Goal: Task Accomplishment & Management: Use online tool/utility

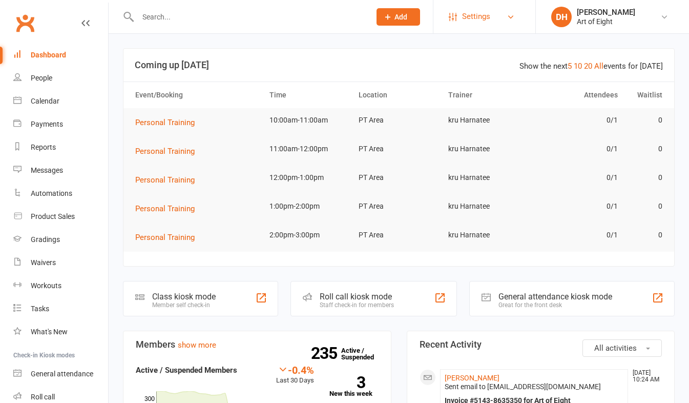
click at [476, 13] on span "Settings" at bounding box center [476, 16] width 28 height 23
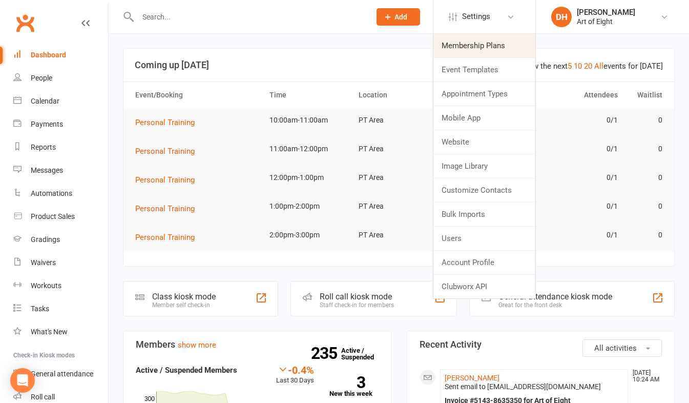
click at [466, 49] on link "Membership Plans" at bounding box center [484, 46] width 102 height 24
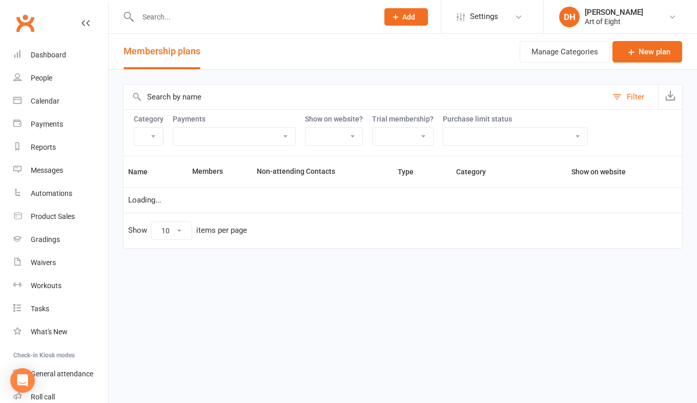
select select "50"
select select "9307"
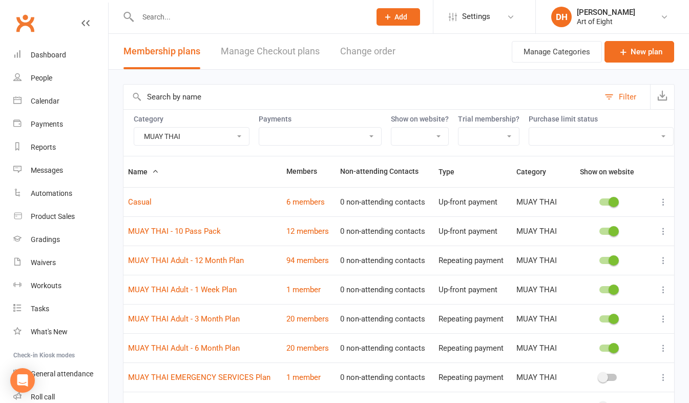
click at [240, 134] on select "BJJ/MMA BJJ/MMA - Kids & Juniors MUAY THAI MUAY THAI - Kids & Juniors Personal …" at bounding box center [191, 136] width 115 height 17
select select
click at [134, 128] on select "BJJ/MMA BJJ/MMA - Kids & Juniors MUAY THAI MUAY THAI - Kids & Juniors Personal …" at bounding box center [191, 136] width 115 height 17
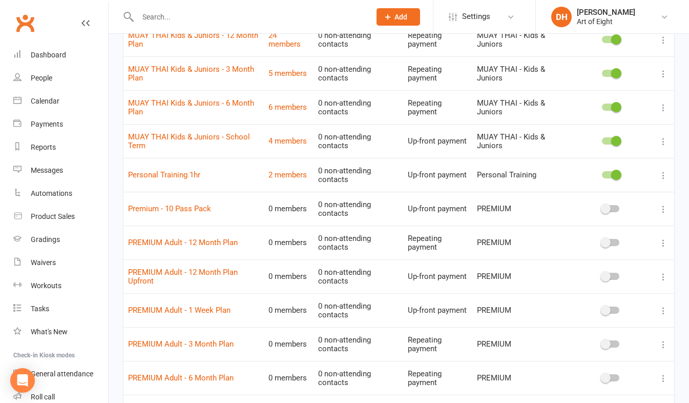
scroll to position [831, 0]
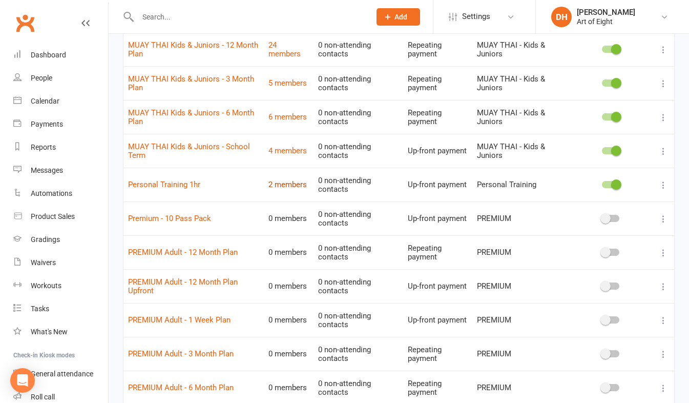
click at [278, 189] on link "2 members" at bounding box center [287, 184] width 38 height 9
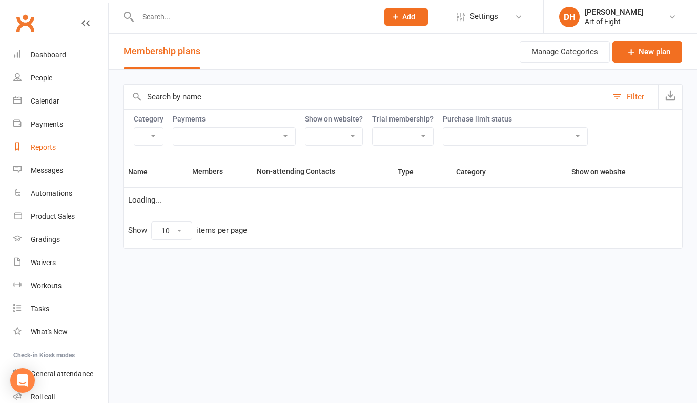
select select "50"
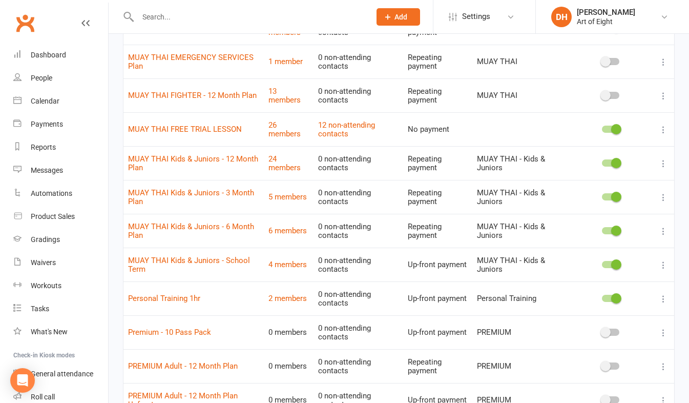
scroll to position [769, 0]
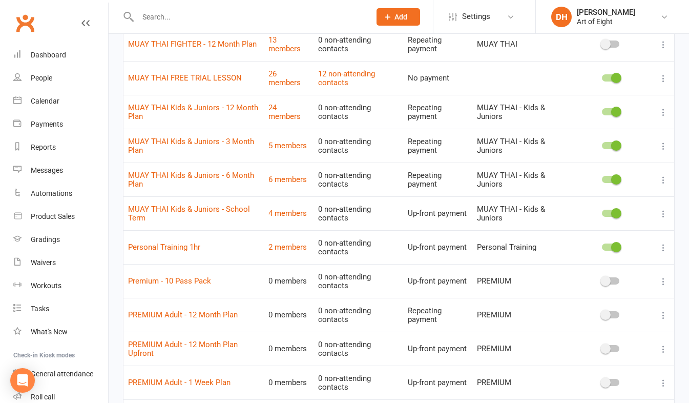
click at [662, 253] on icon at bounding box center [663, 247] width 10 height 10
click at [188, 230] on td "MUAY THAI Kids & Juniors - School Term" at bounding box center [193, 213] width 140 height 34
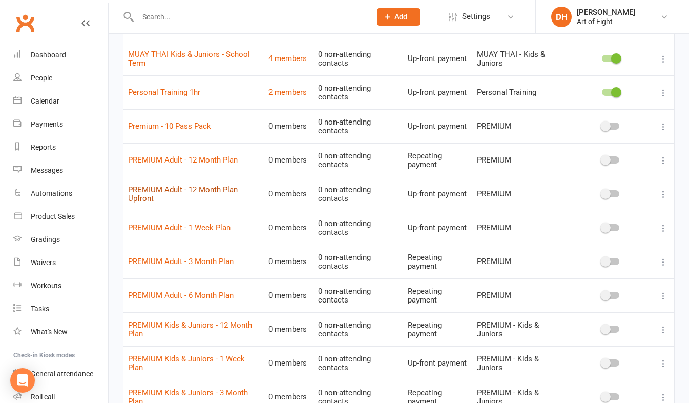
scroll to position [922, 0]
click at [50, 101] on div "Calendar" at bounding box center [45, 101] width 29 height 8
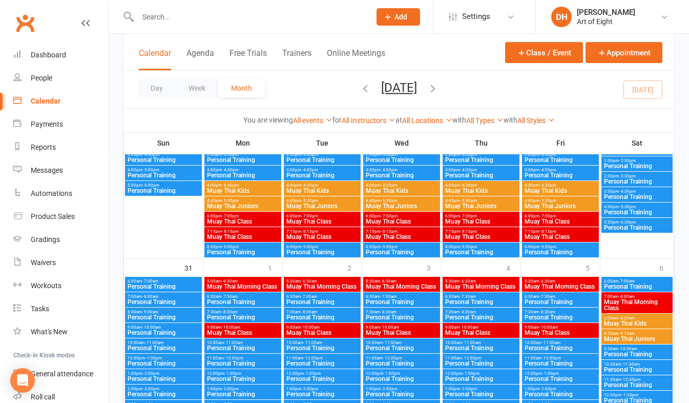
scroll to position [1189, 0]
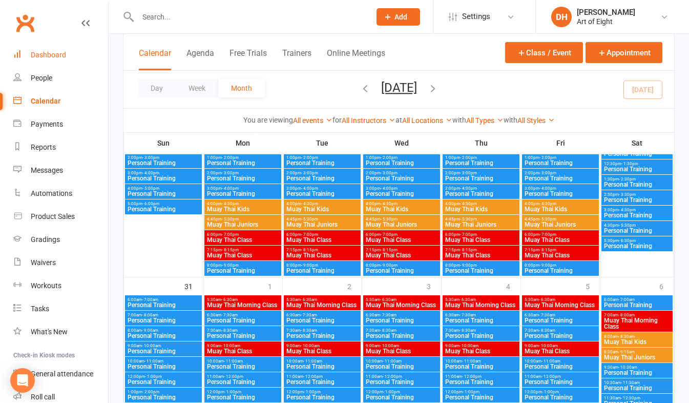
click at [42, 51] on div "Dashboard" at bounding box center [48, 55] width 35 height 8
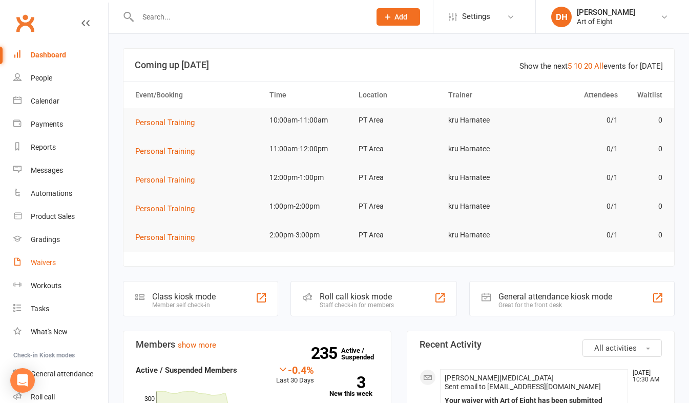
click at [41, 262] on div "Waivers" at bounding box center [43, 262] width 25 height 8
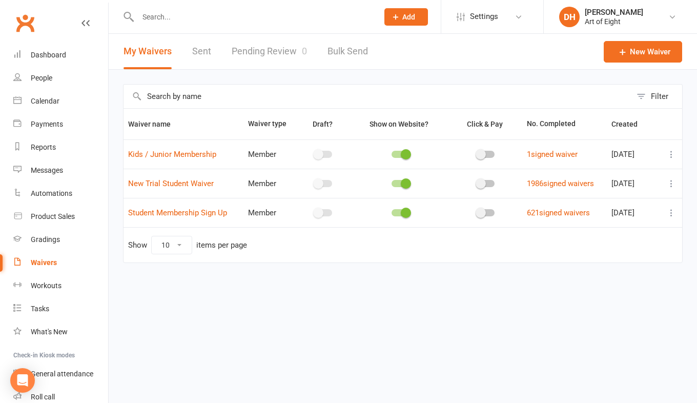
click at [248, 49] on link "Pending Review 0" at bounding box center [269, 51] width 75 height 35
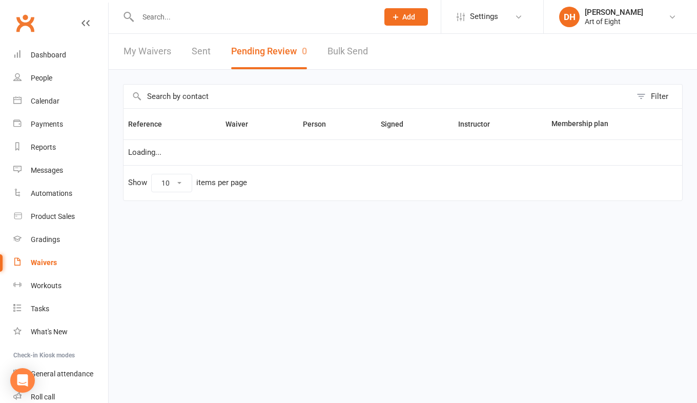
select select "50"
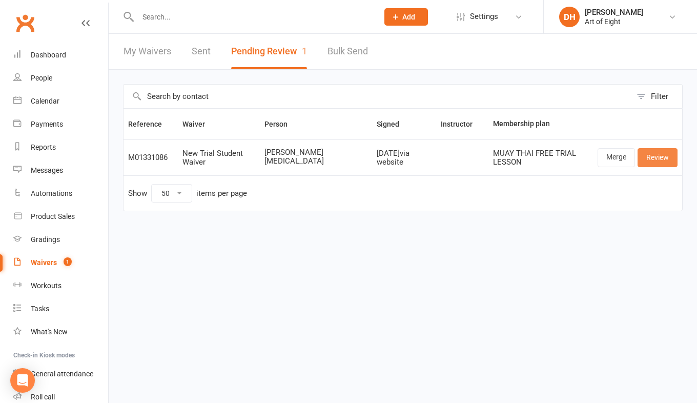
click at [649, 157] on link "Review" at bounding box center [657, 157] width 40 height 18
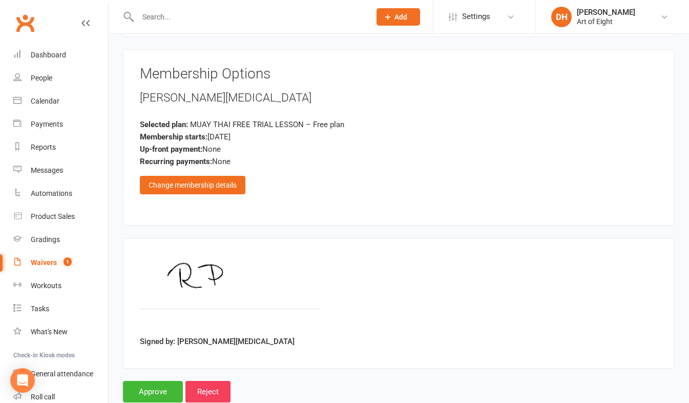
scroll to position [1701, 0]
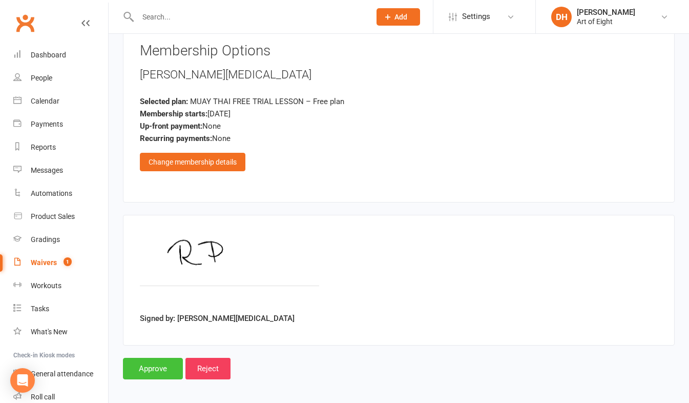
click at [160, 365] on input "Approve" at bounding box center [153, 369] width 60 height 22
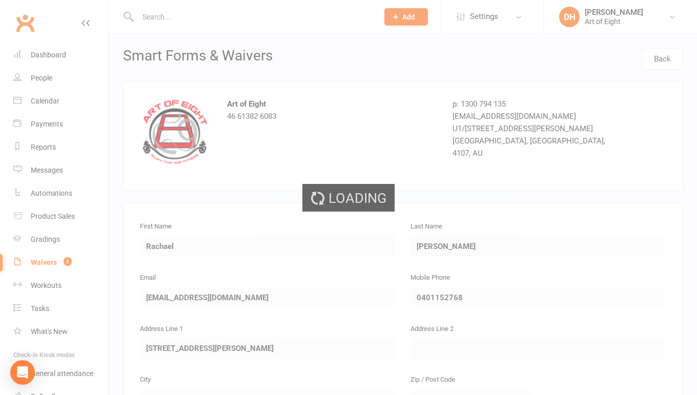
select select "50"
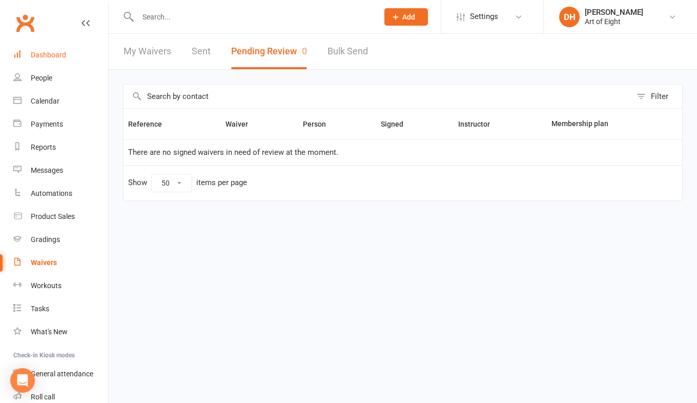
click at [52, 55] on div "Dashboard" at bounding box center [48, 55] width 35 height 8
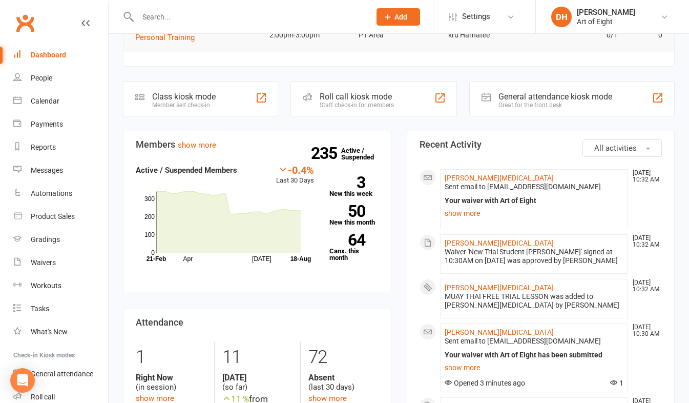
scroll to position [205, 0]
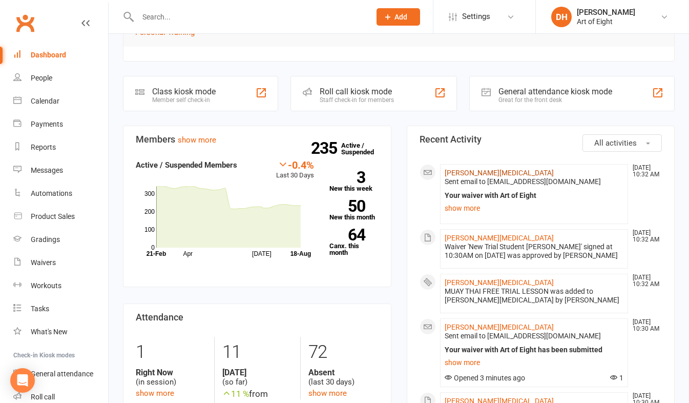
click at [473, 173] on link "[PERSON_NAME][MEDICAL_DATA]" at bounding box center [499, 173] width 109 height 8
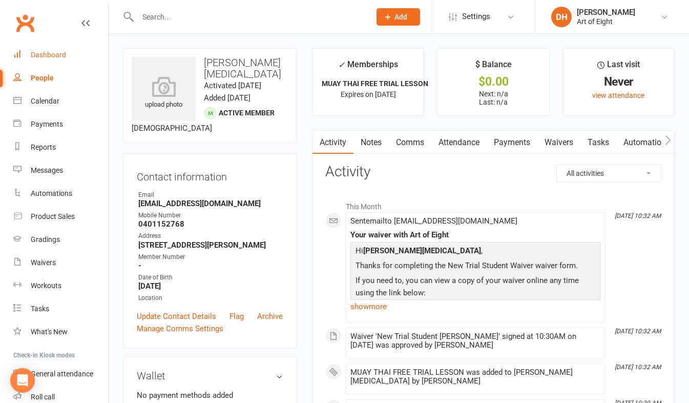
click at [49, 55] on div "Dashboard" at bounding box center [48, 55] width 35 height 8
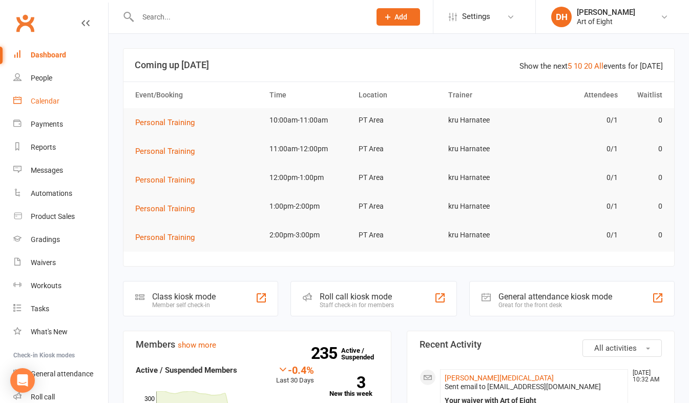
click at [46, 102] on div "Calendar" at bounding box center [45, 101] width 29 height 8
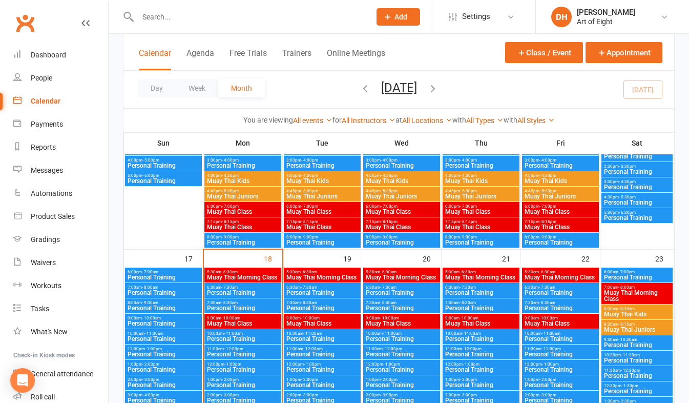
scroll to position [769, 0]
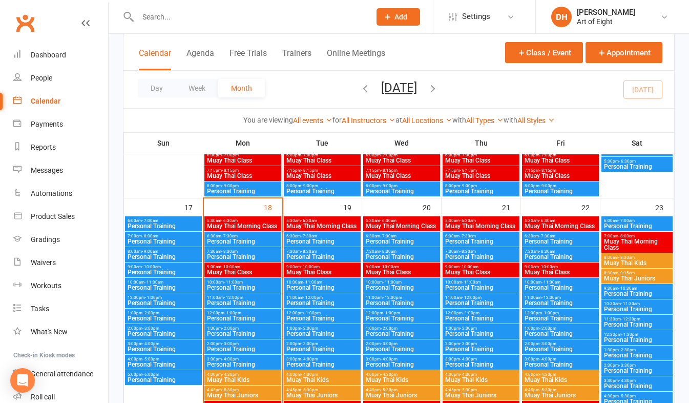
click at [227, 235] on span "- 7:30am" at bounding box center [229, 236] width 16 height 5
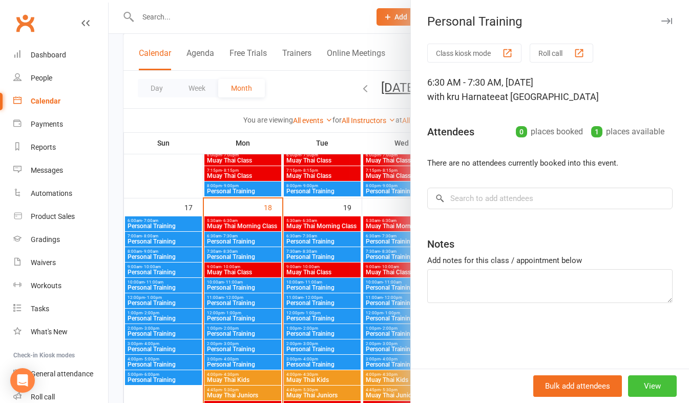
click at [639, 385] on button "View" at bounding box center [652, 386] width 49 height 22
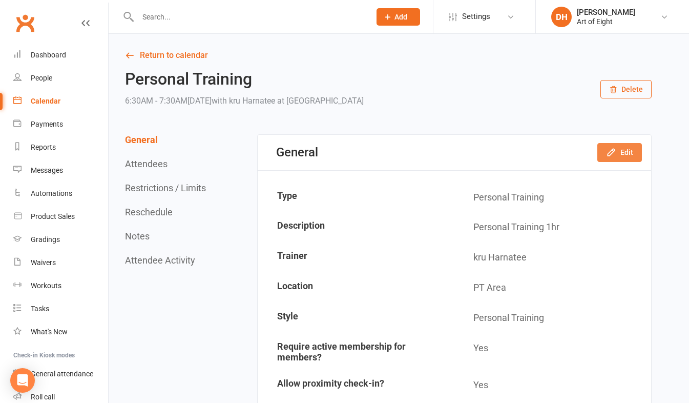
click at [609, 153] on icon "button" at bounding box center [611, 152] width 7 height 7
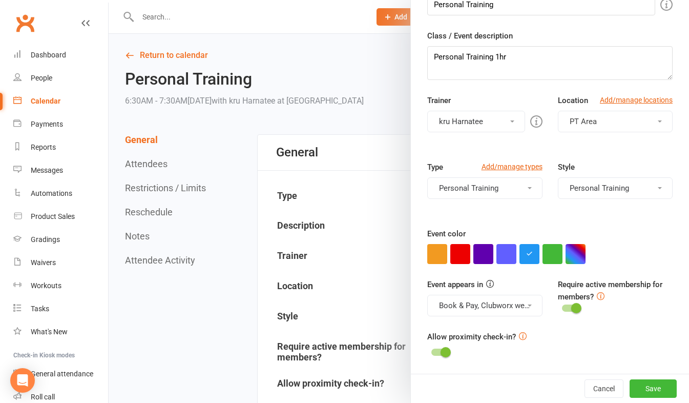
scroll to position [51, 0]
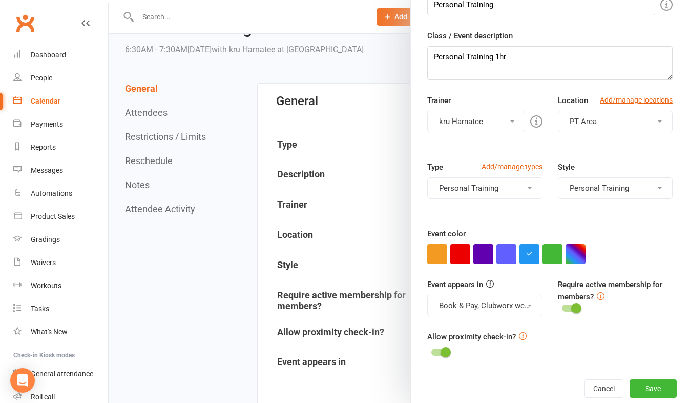
click at [528, 305] on span at bounding box center [530, 305] width 4 height 2
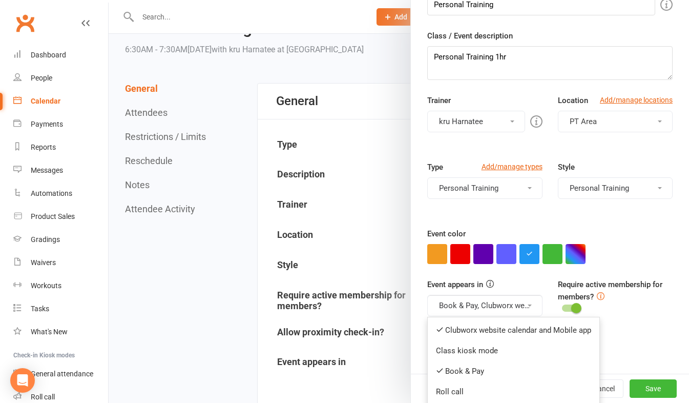
click at [528, 305] on span at bounding box center [530, 305] width 4 height 2
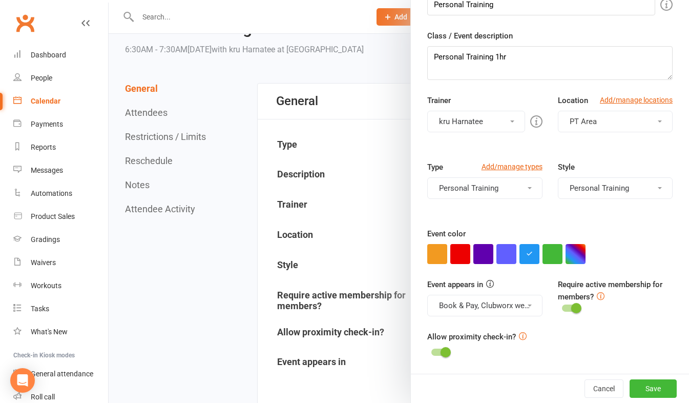
click at [597, 297] on icon at bounding box center [601, 296] width 8 height 8
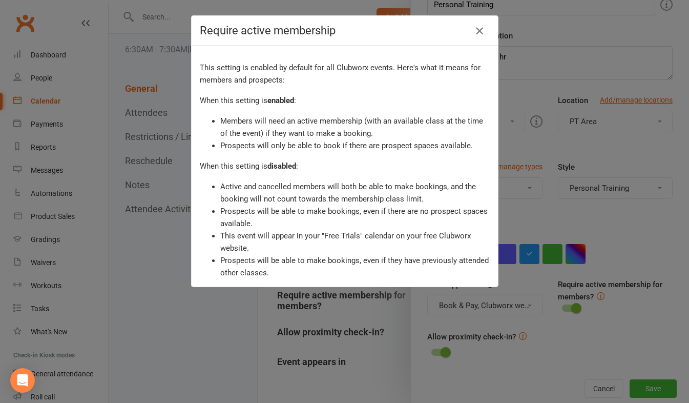
click at [474, 31] on icon "button" at bounding box center [479, 31] width 12 height 12
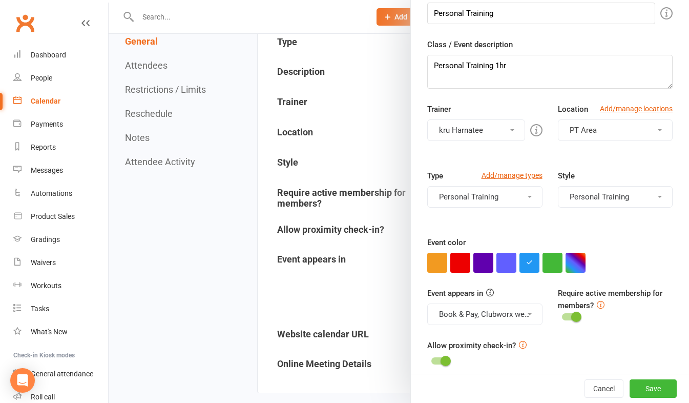
scroll to position [130, 0]
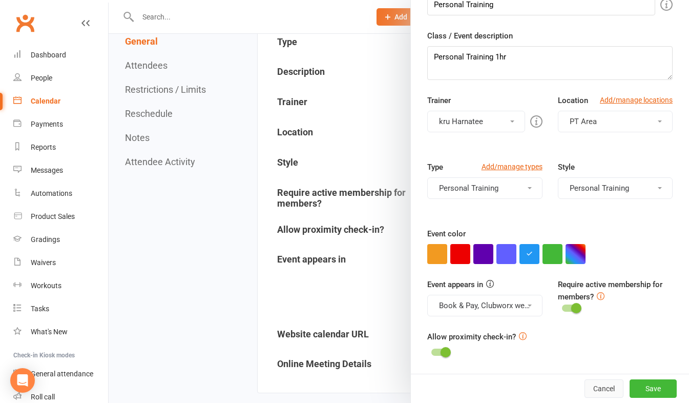
click at [590, 388] on button "Cancel" at bounding box center [604, 388] width 39 height 18
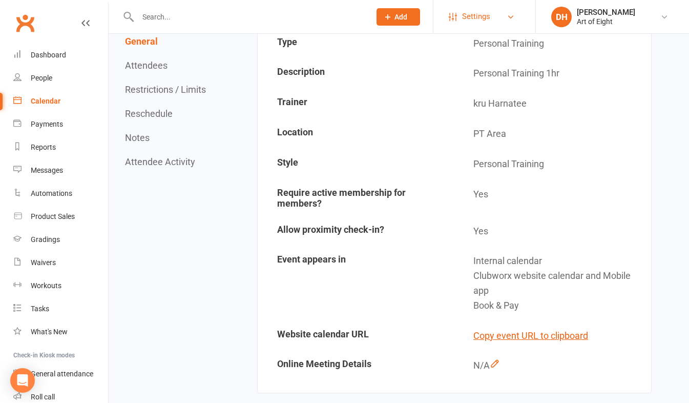
click at [506, 14] on link "Settings" at bounding box center [484, 16] width 71 height 23
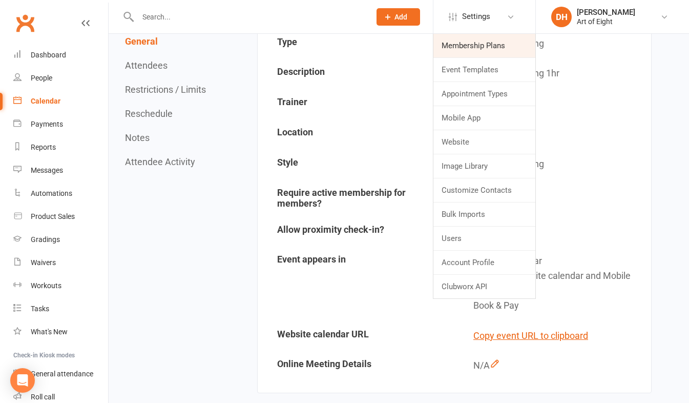
click at [469, 48] on link "Membership Plans" at bounding box center [484, 46] width 102 height 24
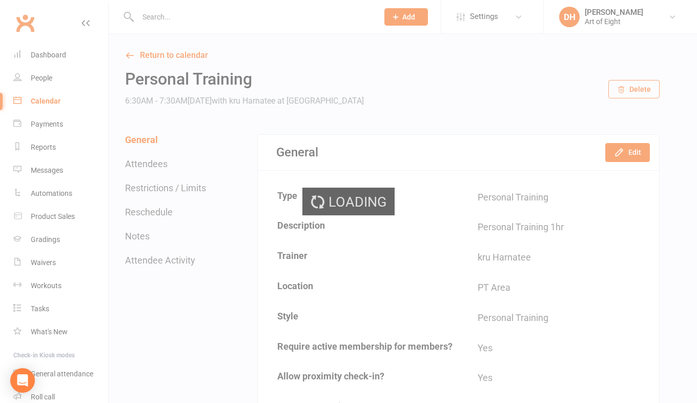
select select "50"
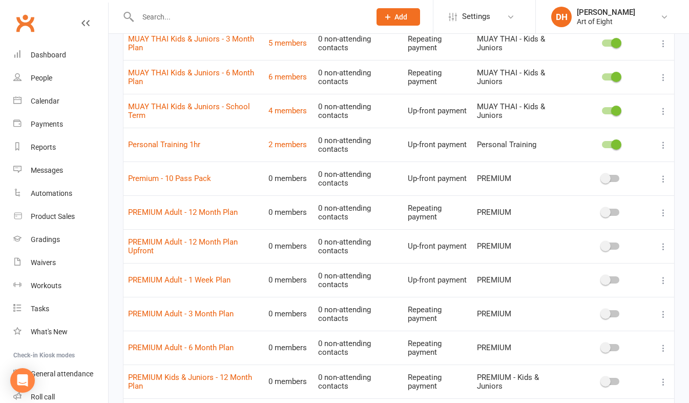
scroll to position [922, 0]
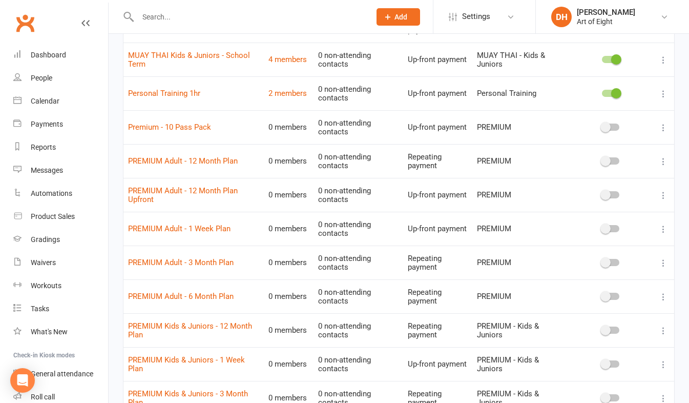
click at [666, 99] on icon at bounding box center [663, 94] width 10 height 10
click at [603, 119] on link "Edit" at bounding box center [610, 121] width 101 height 20
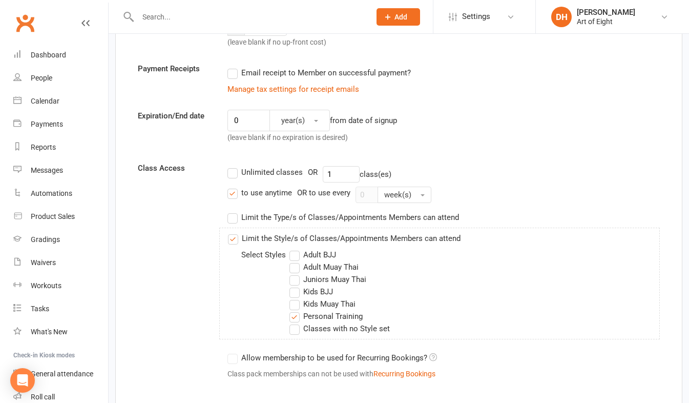
scroll to position [205, 0]
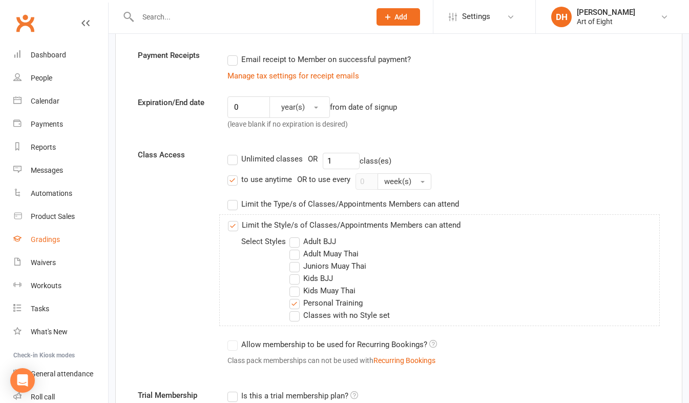
click at [54, 237] on div "Gradings" at bounding box center [45, 239] width 29 height 8
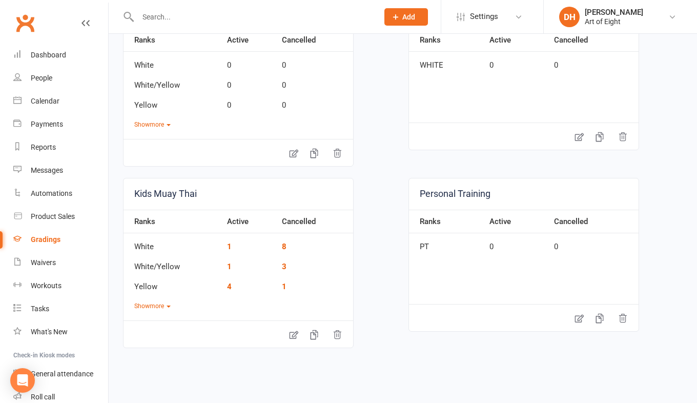
scroll to position [320, 0]
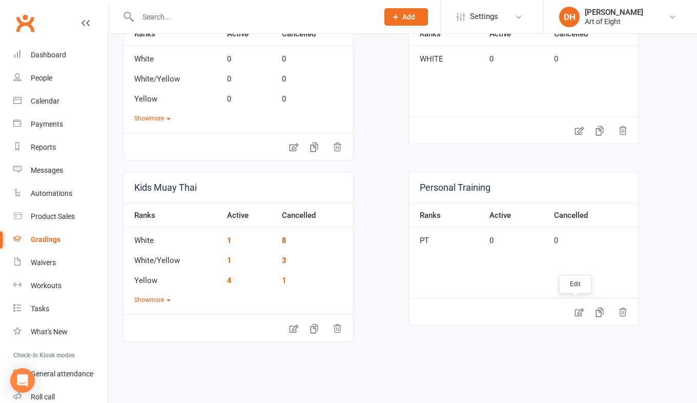
click at [575, 309] on icon at bounding box center [579, 312] width 9 height 8
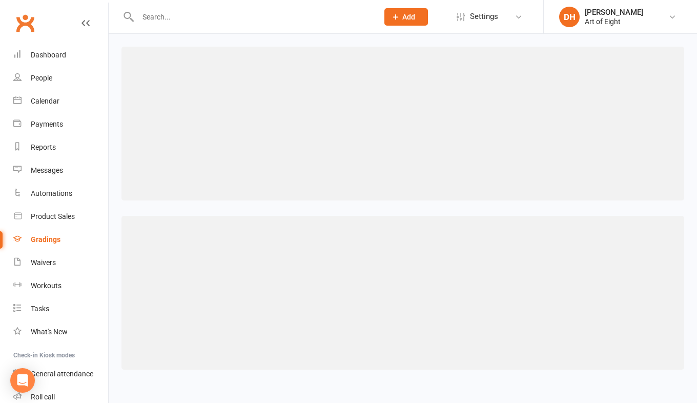
select select ">="
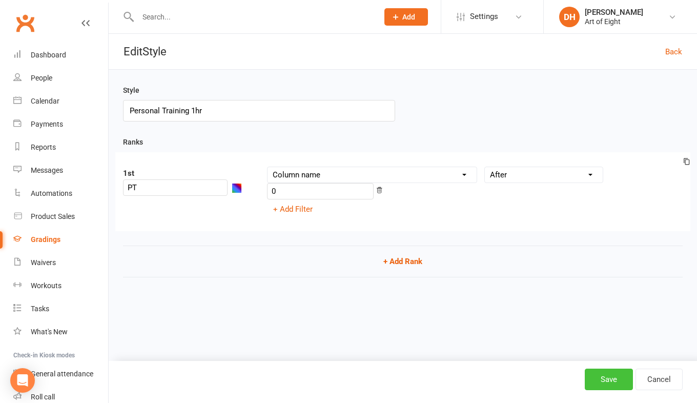
type input "Personal Training 1hr"
click at [593, 376] on button "Save" at bounding box center [609, 379] width 48 height 22
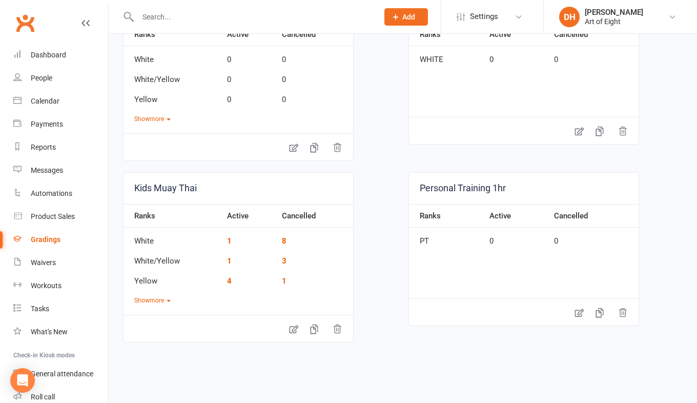
scroll to position [320, 0]
click at [594, 313] on icon "button" at bounding box center [599, 312] width 10 height 10
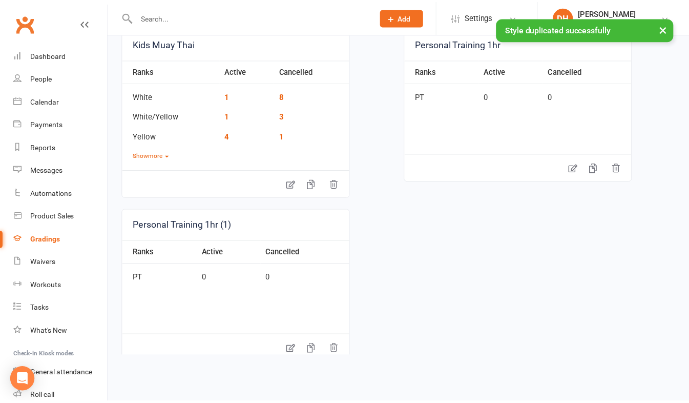
scroll to position [485, 0]
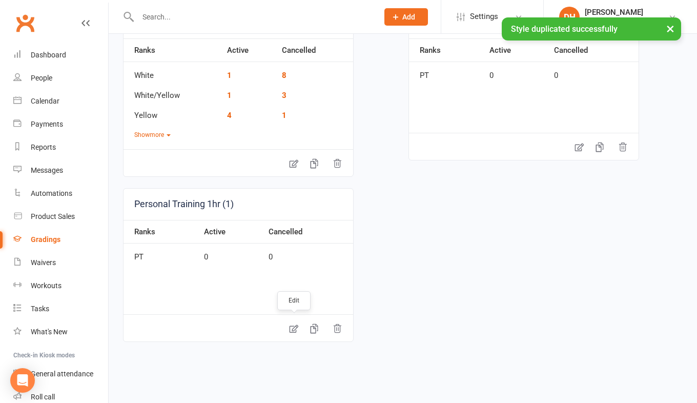
click at [292, 329] on icon at bounding box center [293, 328] width 9 height 8
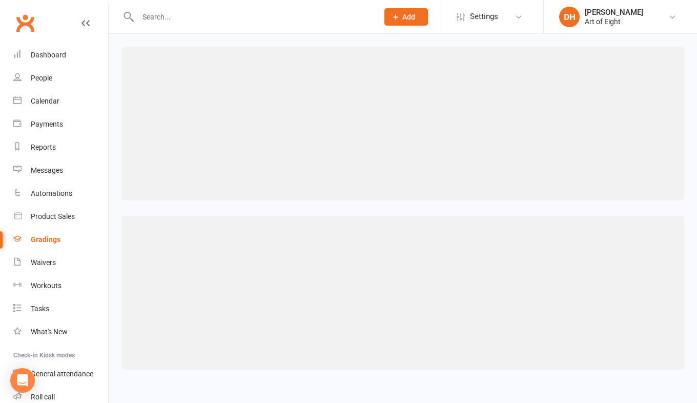
select select ">="
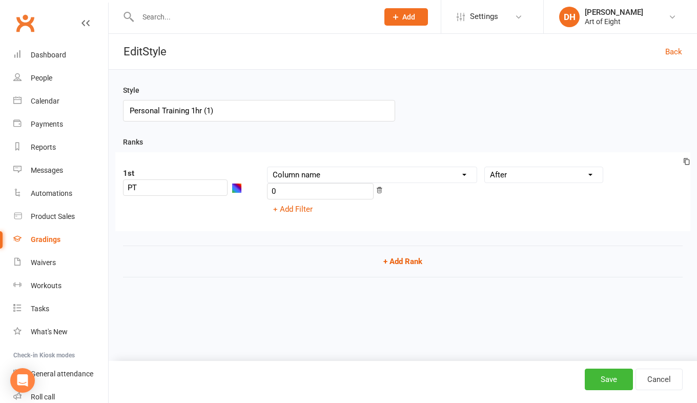
click at [229, 113] on input "Personal Training 1hr (1)" at bounding box center [259, 111] width 272 height 22
type input "Personal Training 30min"
click at [609, 385] on button "Save" at bounding box center [609, 379] width 48 height 22
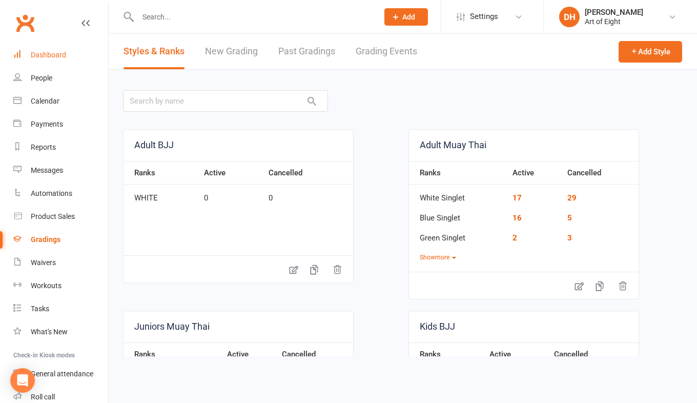
click at [42, 52] on div "Dashboard" at bounding box center [48, 55] width 35 height 8
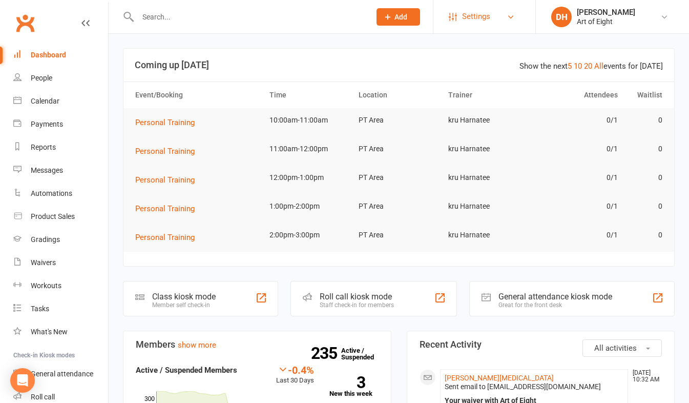
click at [482, 18] on span "Settings" at bounding box center [476, 16] width 28 height 23
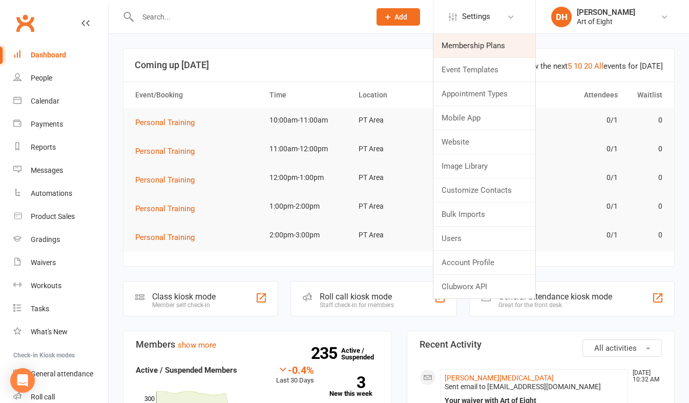
click at [465, 45] on link "Membership Plans" at bounding box center [484, 46] width 102 height 24
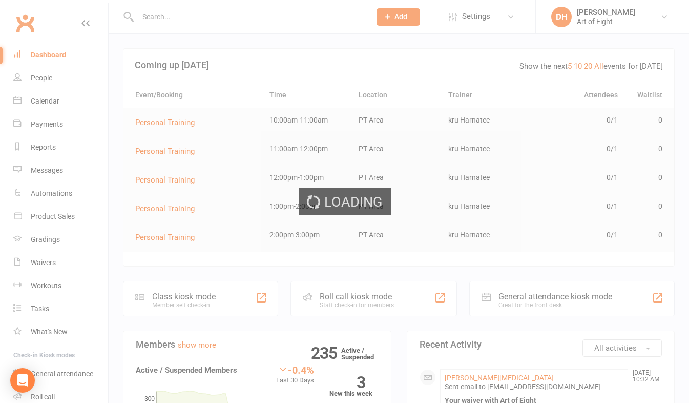
select select "50"
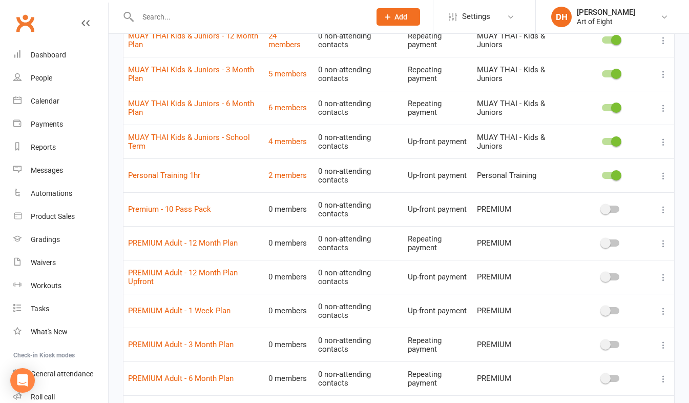
scroll to position [831, 0]
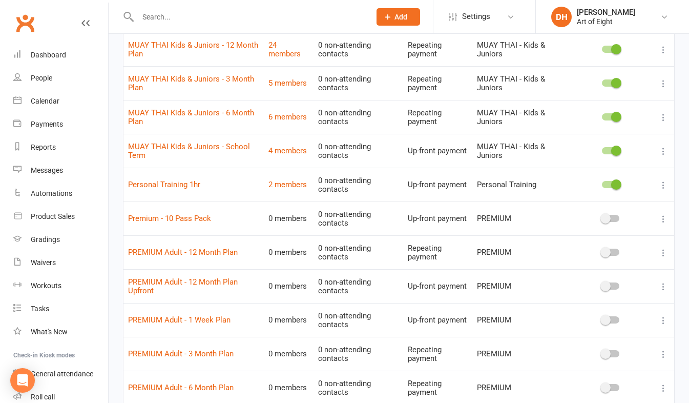
click at [664, 190] on icon at bounding box center [663, 185] width 10 height 10
click at [578, 211] on link "Edit" at bounding box center [610, 212] width 101 height 20
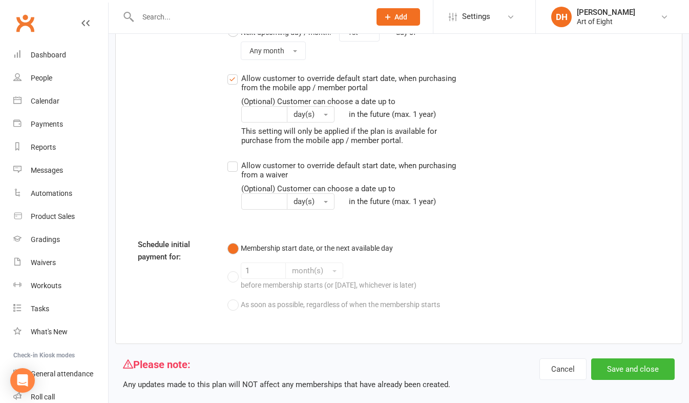
scroll to position [1076, 0]
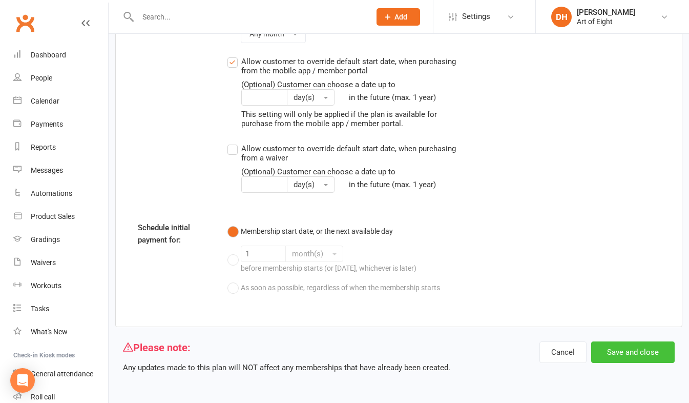
click at [610, 349] on button "Save and close" at bounding box center [633, 352] width 84 height 22
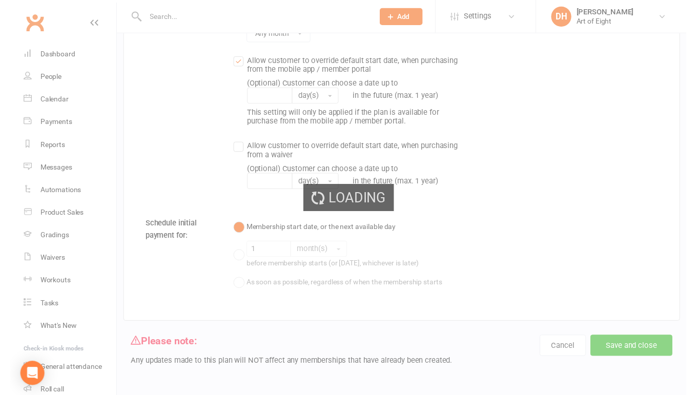
select select "50"
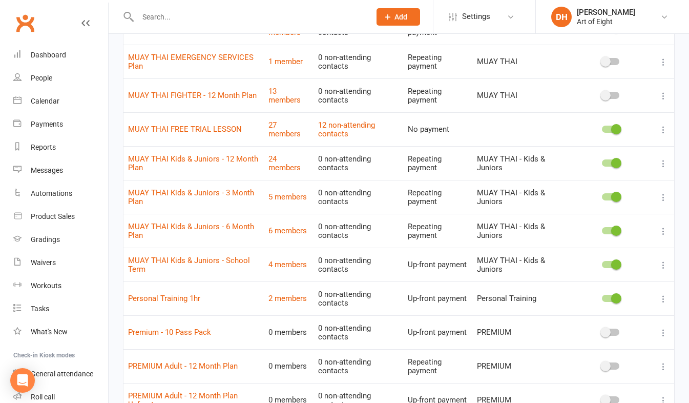
scroll to position [769, 0]
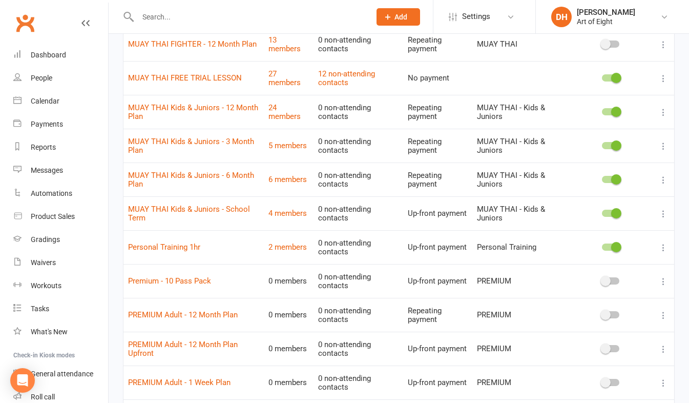
click at [661, 253] on icon at bounding box center [663, 247] width 10 height 10
click at [594, 294] on link "Duplicate" at bounding box center [610, 295] width 101 height 20
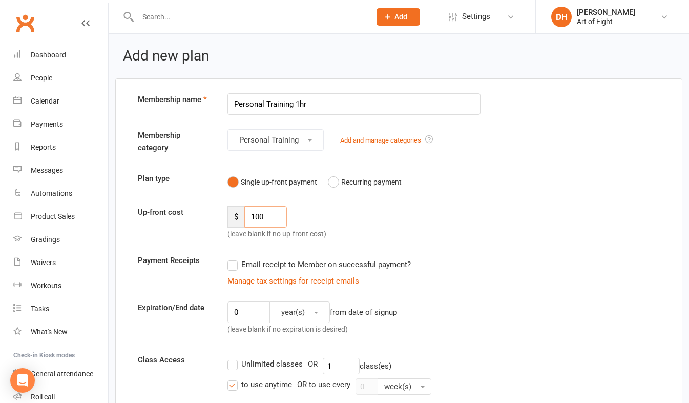
click at [272, 215] on input "100" at bounding box center [265, 217] width 43 height 22
type input "1"
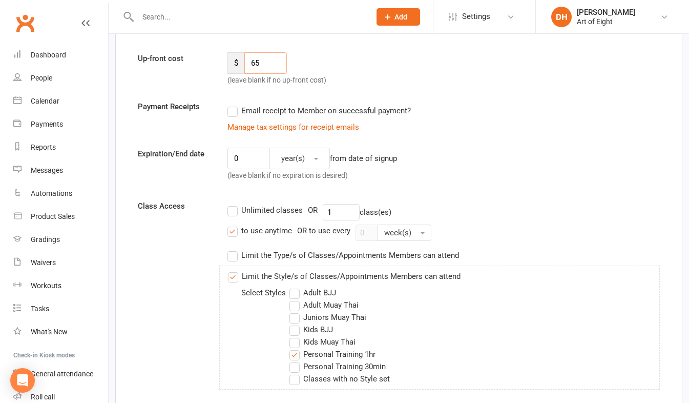
scroll to position [205, 0]
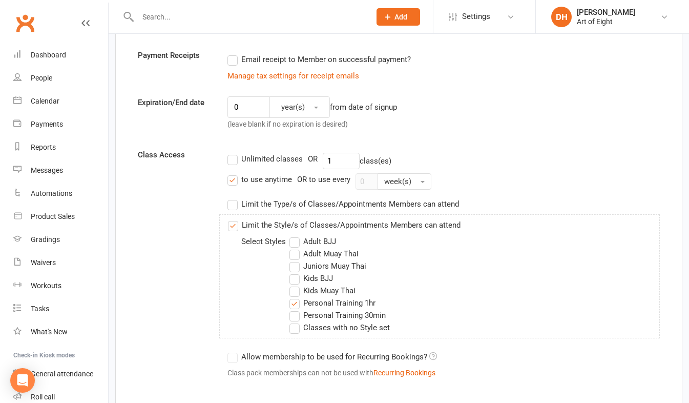
type input "65"
click at [297, 304] on label "Personal Training 1hr" at bounding box center [332, 303] width 86 height 12
click at [296, 297] on input "Personal Training 1hr" at bounding box center [292, 297] width 7 height 0
click at [294, 316] on label "Personal Training 30min" at bounding box center [337, 315] width 96 height 12
click at [294, 309] on input "Personal Training 30min" at bounding box center [292, 309] width 7 height 0
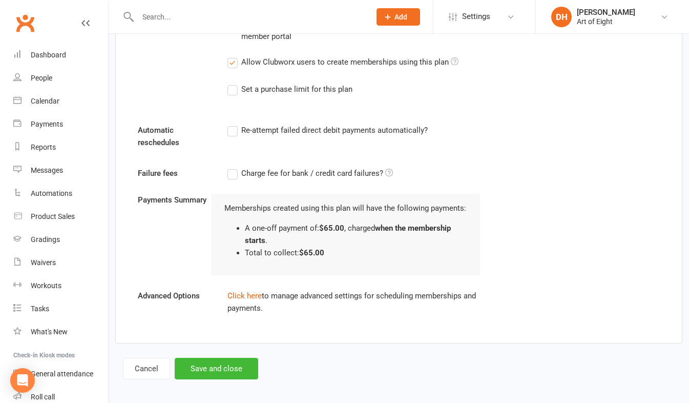
scroll to position [687, 0]
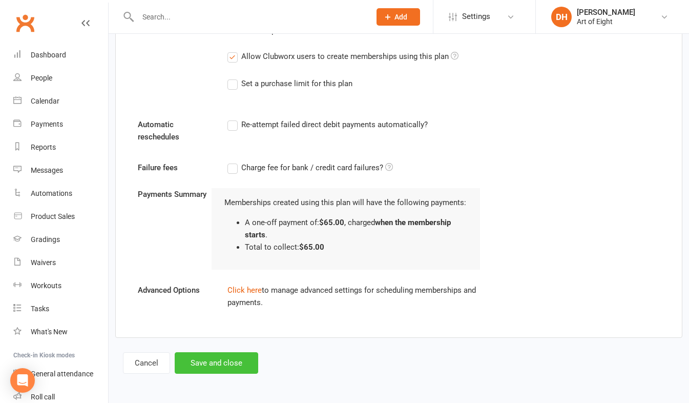
click at [221, 357] on button "Save and close" at bounding box center [217, 363] width 84 height 22
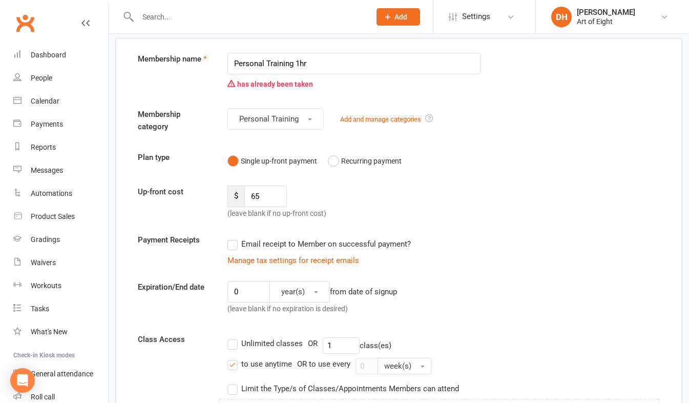
scroll to position [0, 0]
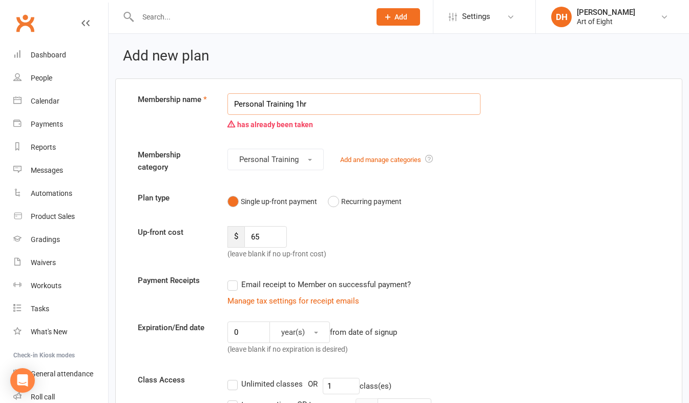
click at [309, 101] on input "Personal Training 1hr" at bounding box center [354, 104] width 254 height 22
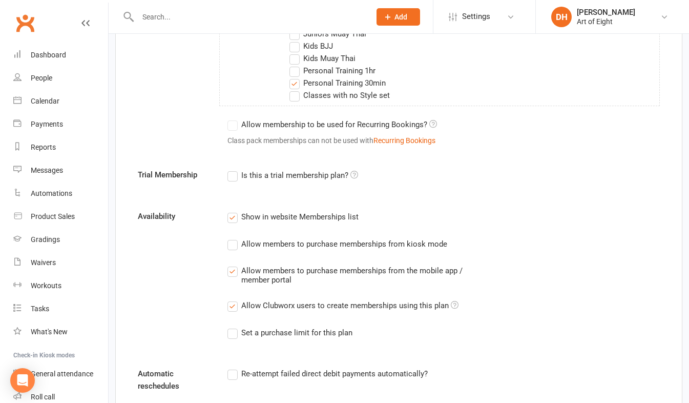
scroll to position [450, 0]
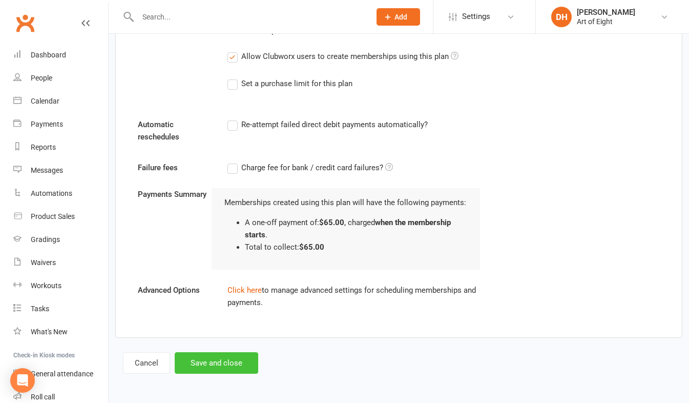
type input "Personal Training 30min"
click at [227, 362] on button "Save and close" at bounding box center [217, 363] width 84 height 22
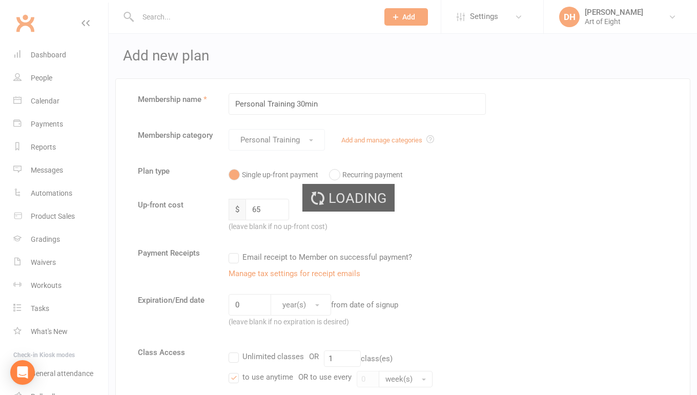
select select "50"
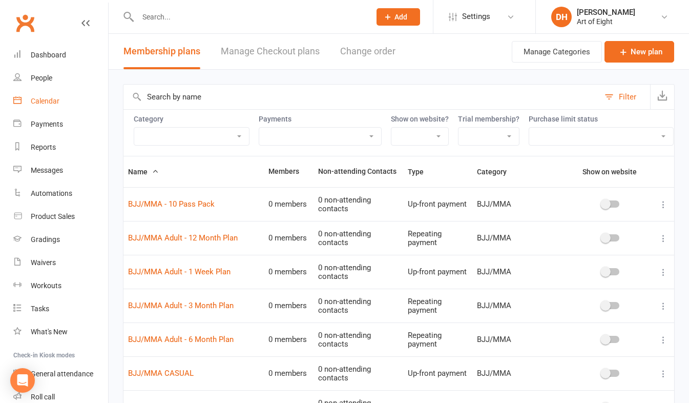
click at [40, 99] on div "Calendar" at bounding box center [45, 101] width 29 height 8
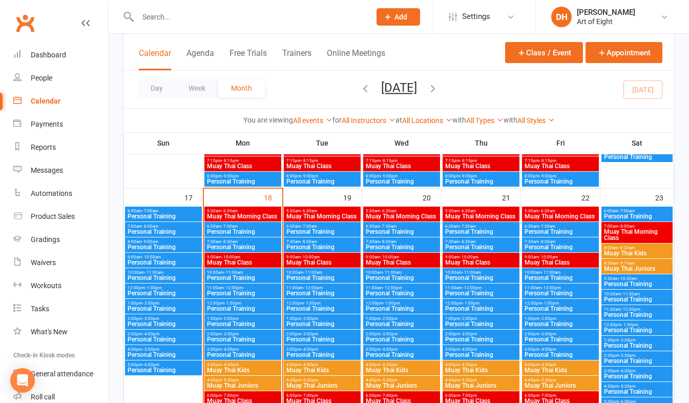
scroll to position [769, 0]
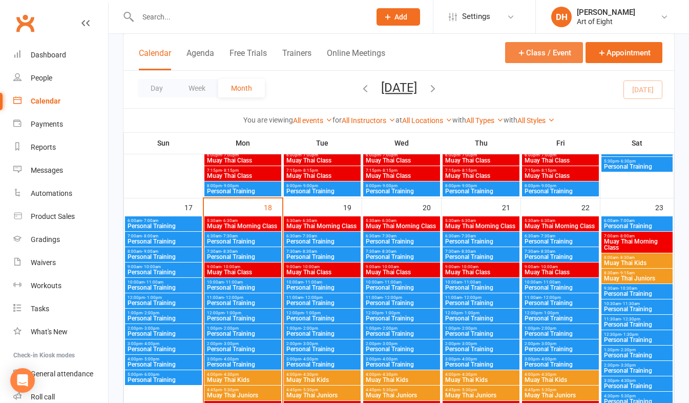
click at [545, 47] on button "Class / Event" at bounding box center [544, 52] width 78 height 21
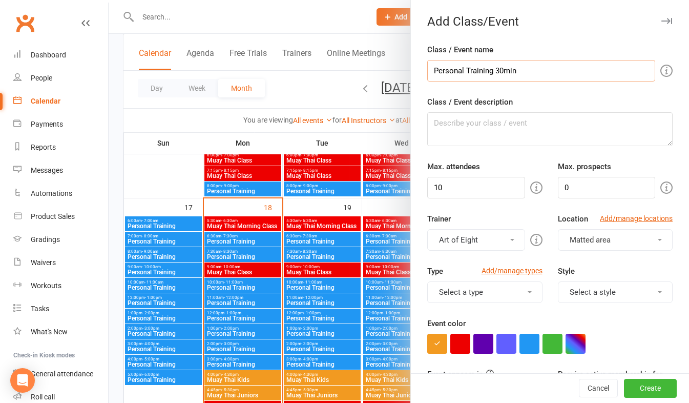
drag, startPoint x: 427, startPoint y: 69, endPoint x: 553, endPoint y: 74, distance: 126.7
click at [553, 74] on input "Personal Training 30min" at bounding box center [541, 71] width 228 height 22
type input "Personal Training 30min"
click at [453, 123] on textarea "Class / Event description" at bounding box center [549, 129] width 245 height 34
paste textarea "Personal Training 30min"
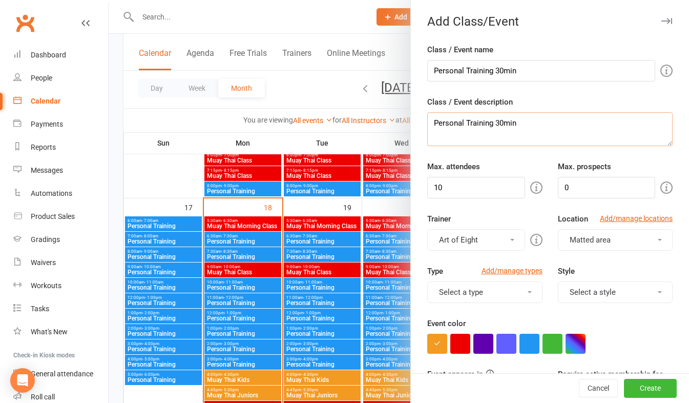
type textarea "Personal Training 30min"
click at [451, 186] on input "10" at bounding box center [475, 188] width 97 height 22
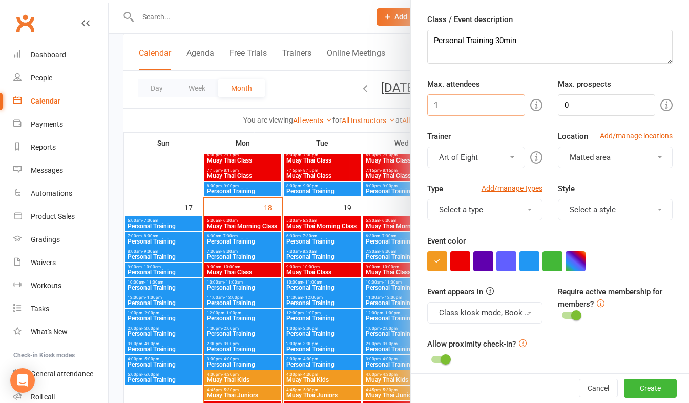
scroll to position [102, 0]
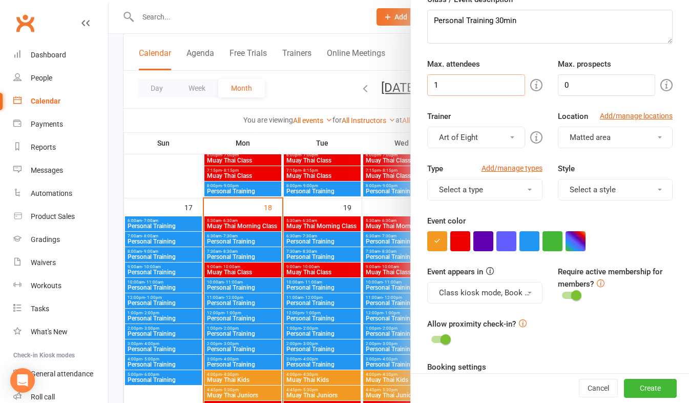
type input "1"
click at [507, 139] on button "Art of Eight" at bounding box center [475, 138] width 97 height 22
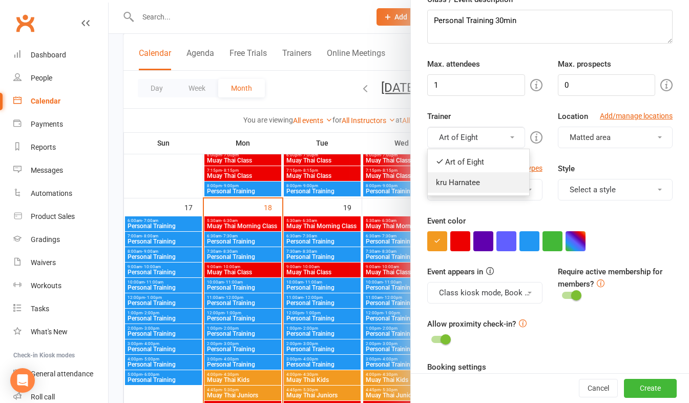
click at [460, 183] on link "kru Harnatee" at bounding box center [478, 182] width 101 height 20
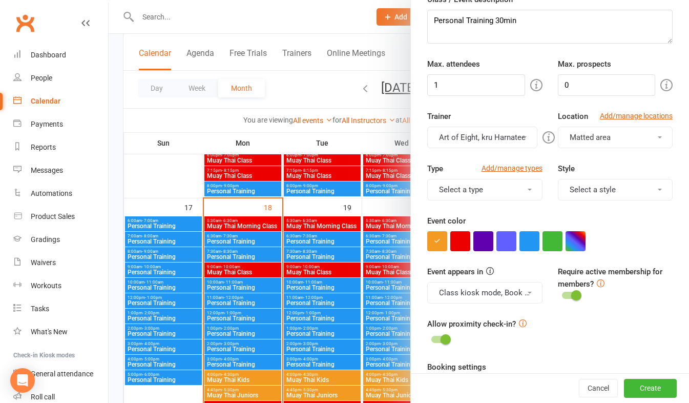
click at [641, 135] on button "Matted area" at bounding box center [615, 138] width 115 height 22
click at [640, 135] on button "Matted area" at bounding box center [615, 138] width 115 height 22
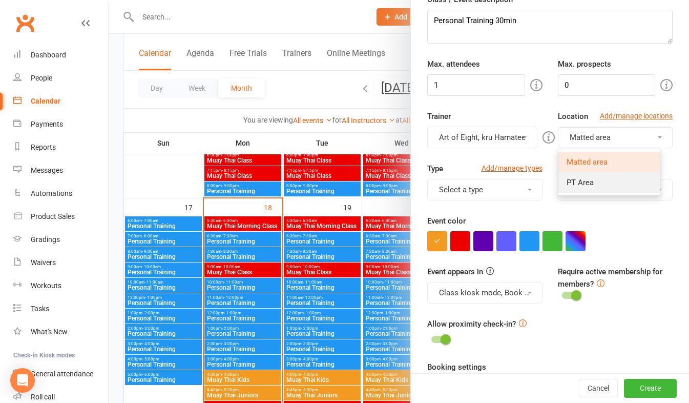
click at [573, 182] on span "PT Area" at bounding box center [580, 182] width 27 height 9
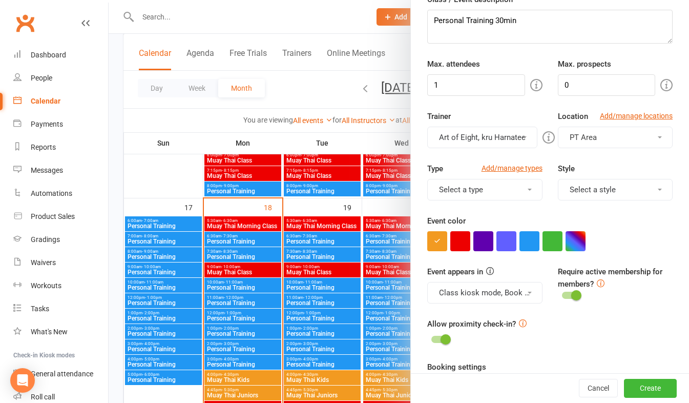
click at [528, 190] on span at bounding box center [530, 190] width 4 height 2
click at [479, 233] on link "Personal Training" at bounding box center [485, 234] width 114 height 20
click at [646, 185] on button "Select a style" at bounding box center [615, 190] width 115 height 22
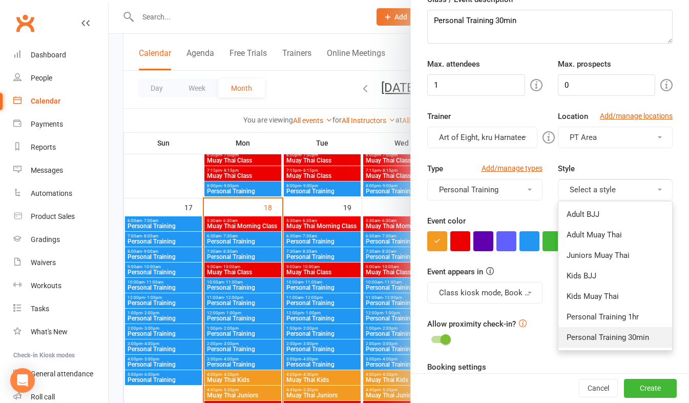
click at [595, 338] on link "Personal Training 30min" at bounding box center [615, 337] width 114 height 20
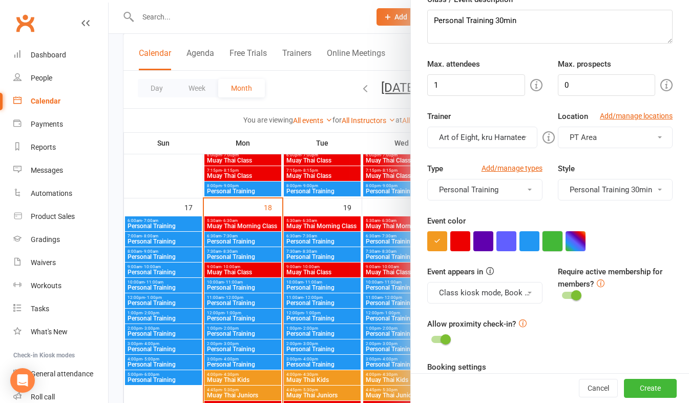
click at [543, 241] on button "button" at bounding box center [553, 241] width 20 height 20
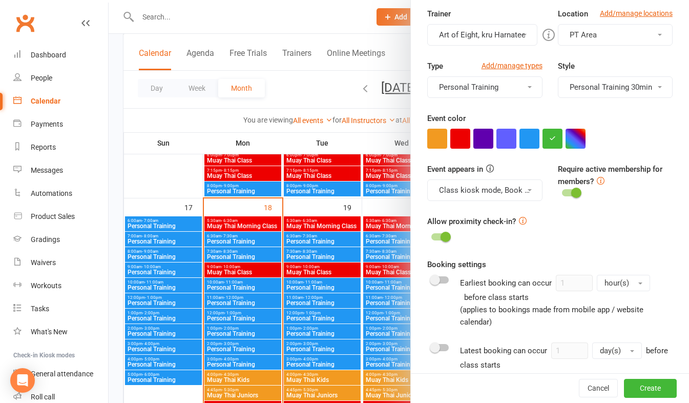
scroll to position [256, 0]
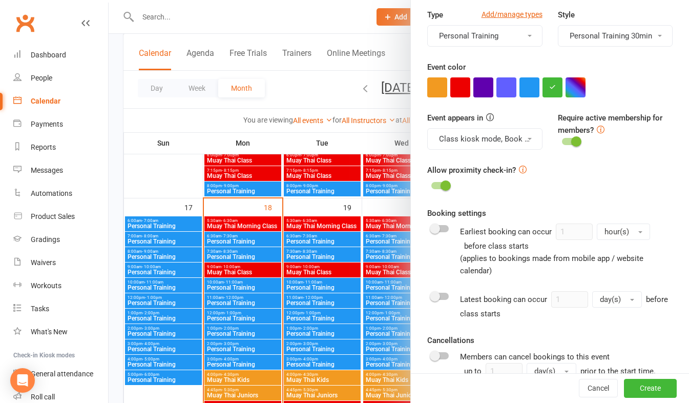
click at [518, 137] on button "Class kiosk mode, Book & Pay, Roll call, Clubworx website calendar and Mobile a…" at bounding box center [484, 139] width 115 height 22
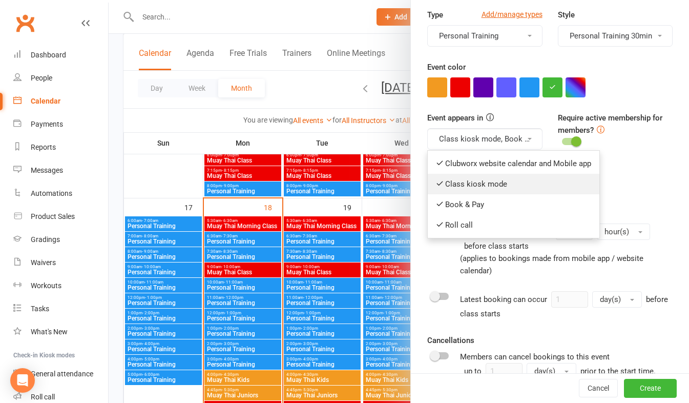
click at [436, 183] on icon at bounding box center [440, 183] width 8 height 8
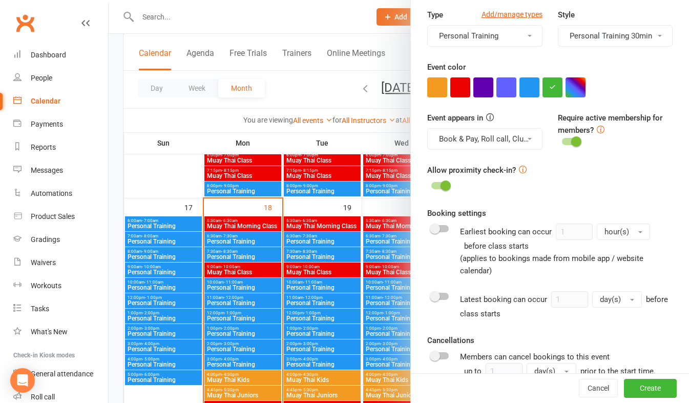
click at [528, 139] on span at bounding box center [530, 139] width 4 height 2
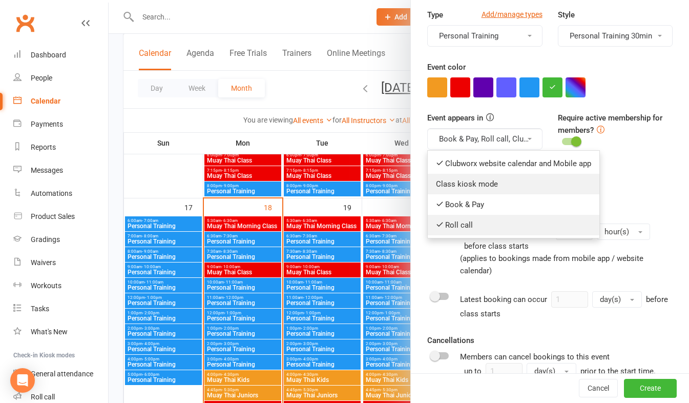
click at [439, 224] on icon at bounding box center [440, 224] width 8 height 8
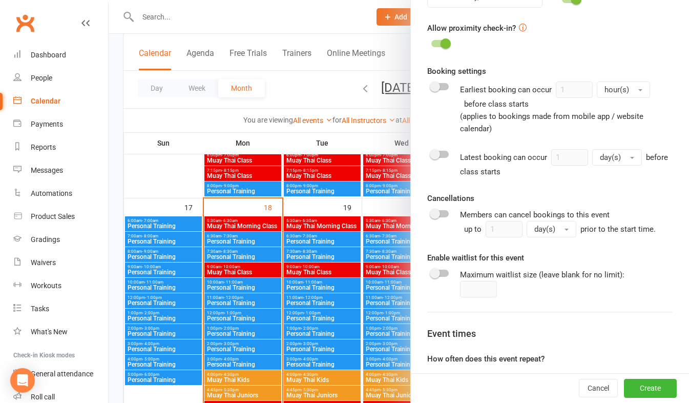
scroll to position [410, 0]
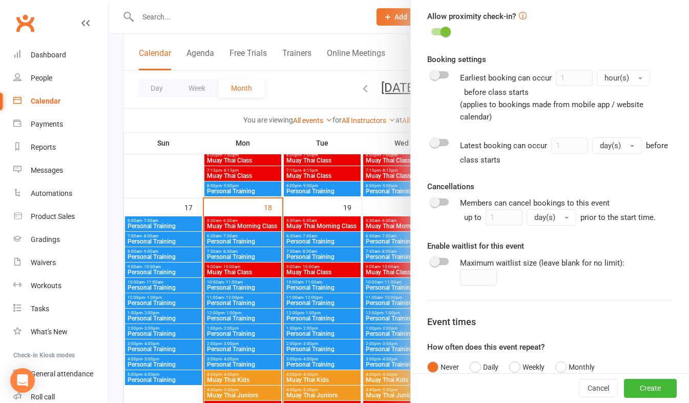
click at [441, 201] on div at bounding box center [439, 201] width 17 height 7
click at [431, 200] on input "checkbox" at bounding box center [431, 200] width 0 height 0
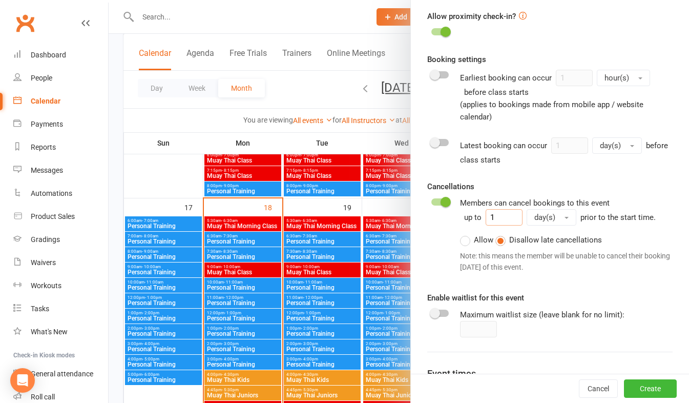
click at [500, 215] on input "1" at bounding box center [504, 217] width 37 height 16
type input "1"
click at [461, 242] on label "Allow" at bounding box center [476, 240] width 33 height 12
click at [461, 234] on input "Allow" at bounding box center [463, 234] width 7 height 0
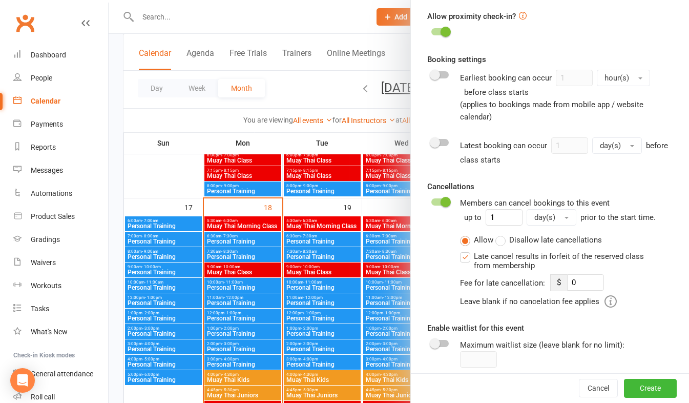
click at [495, 240] on label "Disallow late cancellations" at bounding box center [548, 240] width 107 height 12
click at [495, 234] on input "Disallow late cancellations" at bounding box center [498, 234] width 7 height 0
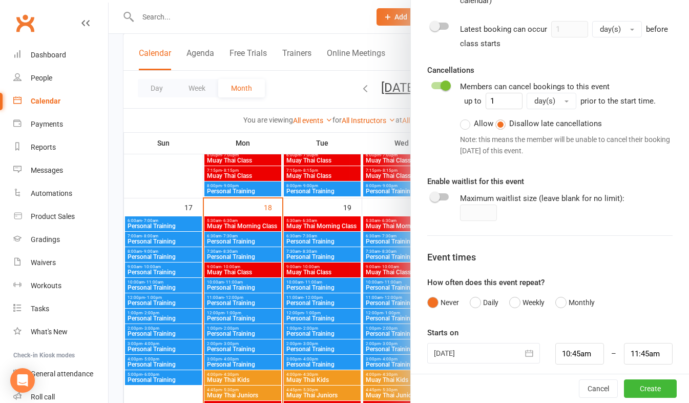
scroll to position [533, 0]
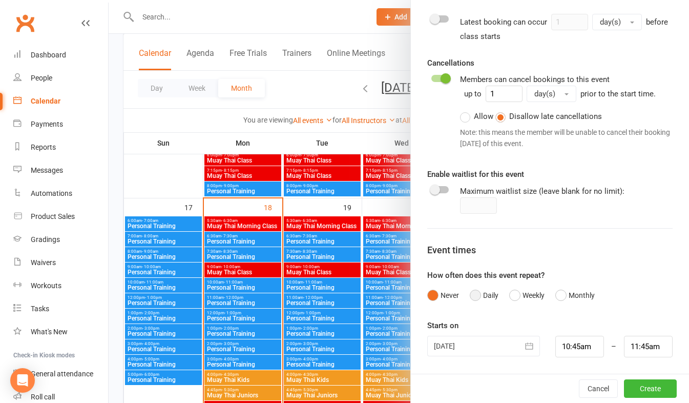
click at [471, 294] on button "Daily" at bounding box center [484, 294] width 29 height 19
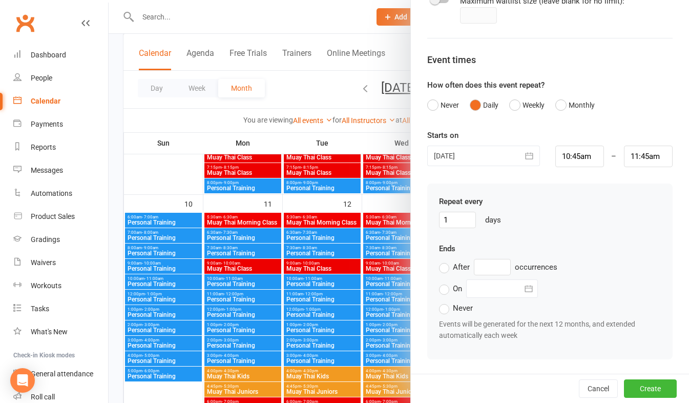
scroll to position [512, 0]
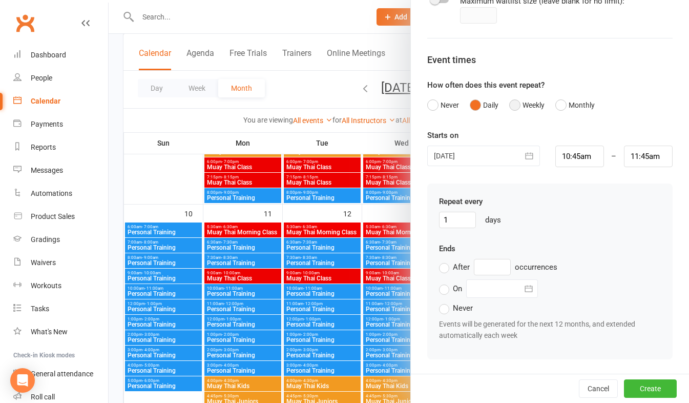
click at [511, 107] on button "Weekly" at bounding box center [526, 104] width 35 height 19
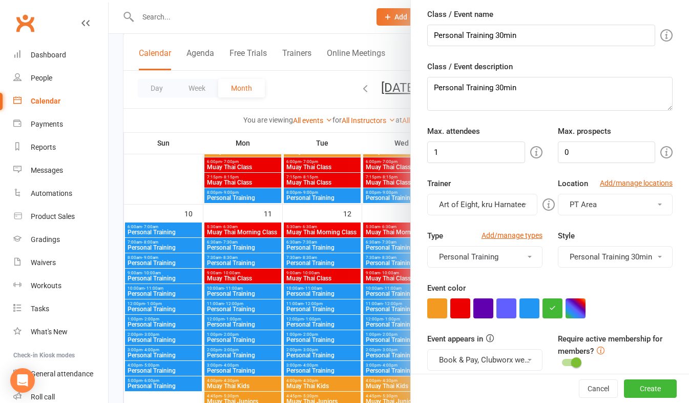
scroll to position [0, 0]
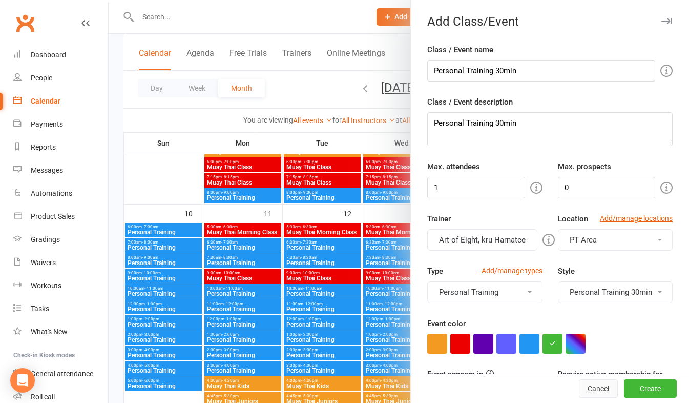
click at [579, 387] on button "Cancel" at bounding box center [598, 388] width 39 height 18
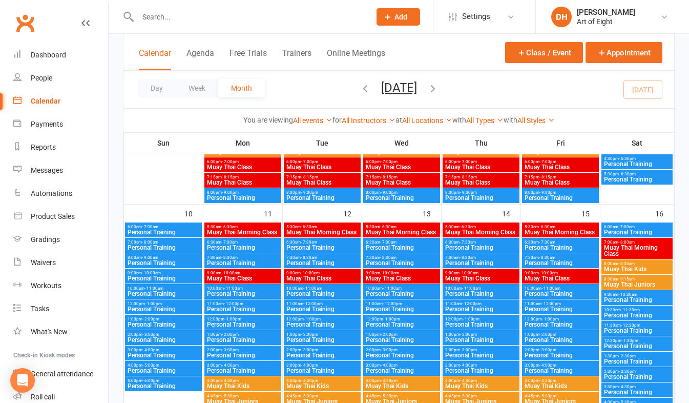
click at [229, 244] on span "Personal Training" at bounding box center [242, 247] width 73 height 6
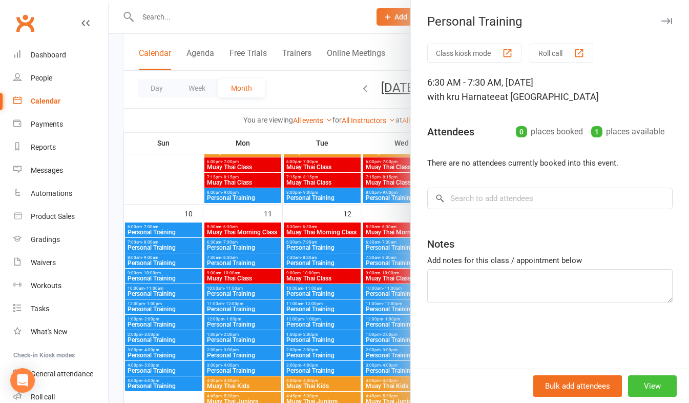
click at [645, 385] on button "View" at bounding box center [652, 386] width 49 height 22
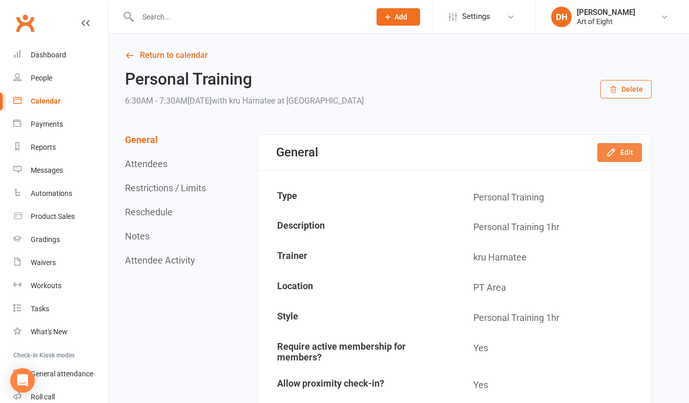
click at [619, 147] on button "Edit" at bounding box center [619, 152] width 45 height 18
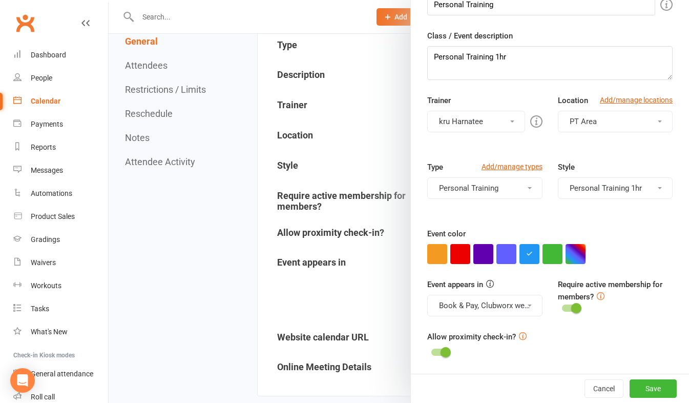
scroll to position [154, 0]
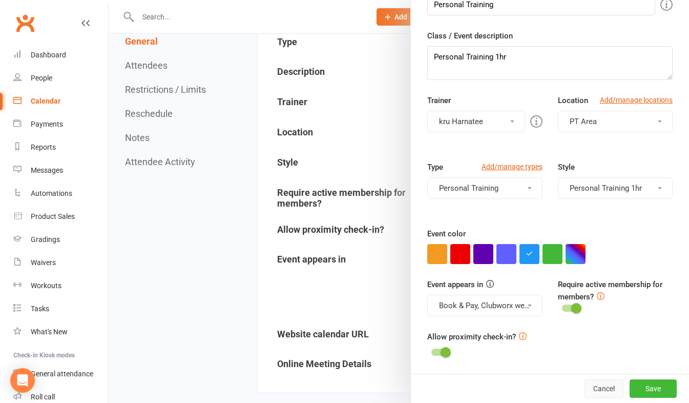
click at [591, 390] on button "Cancel" at bounding box center [604, 388] width 39 height 18
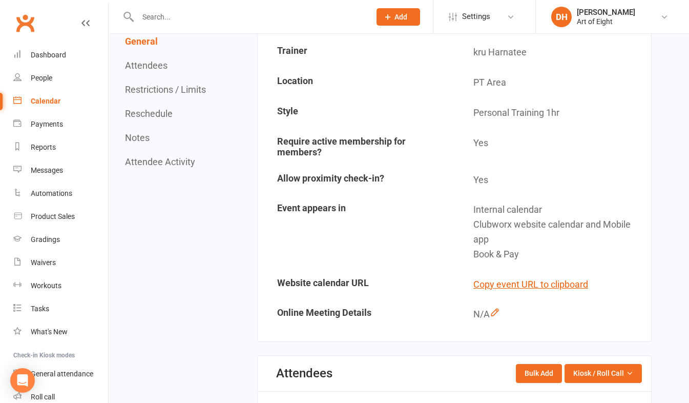
scroll to position [0, 0]
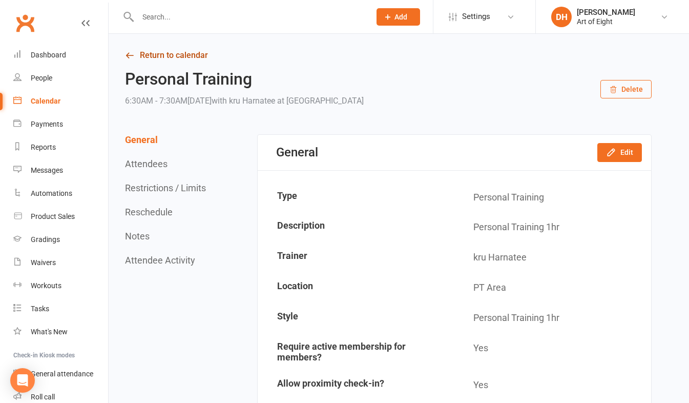
click at [180, 52] on link "Return to calendar" at bounding box center [388, 55] width 527 height 14
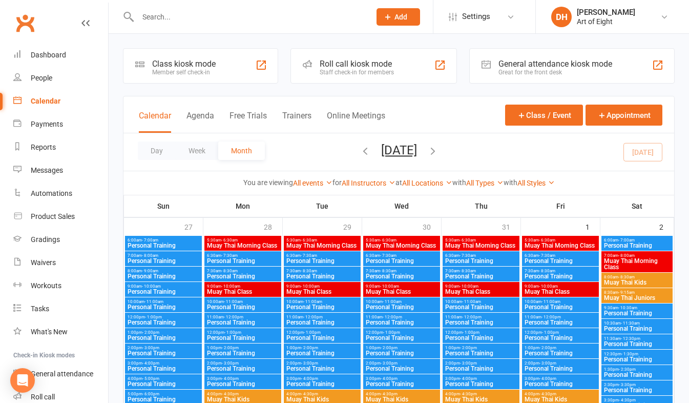
drag, startPoint x: 231, startPoint y: 258, endPoint x: 221, endPoint y: 257, distance: 9.2
click at [221, 258] on span "Personal Training" at bounding box center [242, 261] width 73 height 6
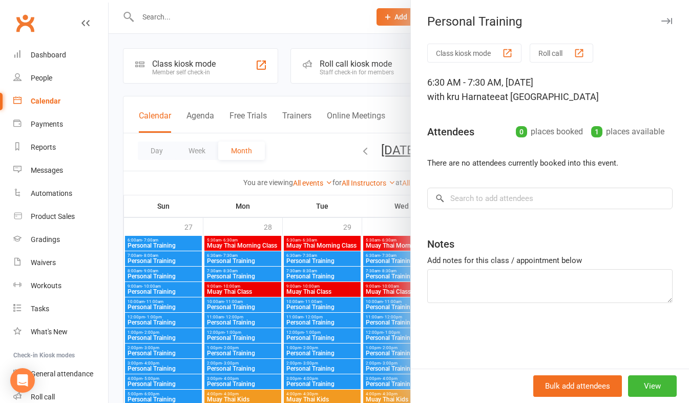
click at [221, 85] on div at bounding box center [399, 201] width 580 height 403
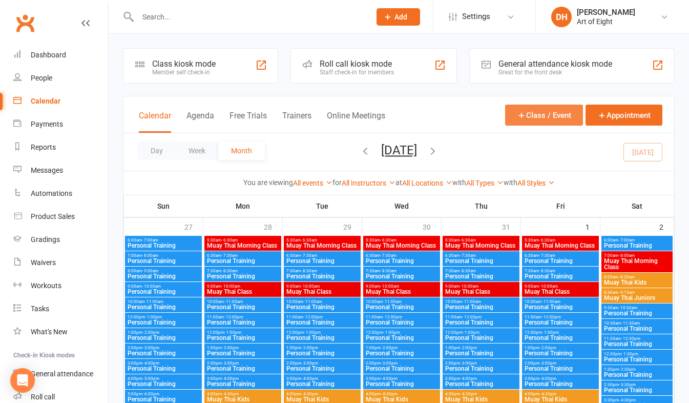
click at [544, 114] on button "Class / Event" at bounding box center [544, 115] width 78 height 21
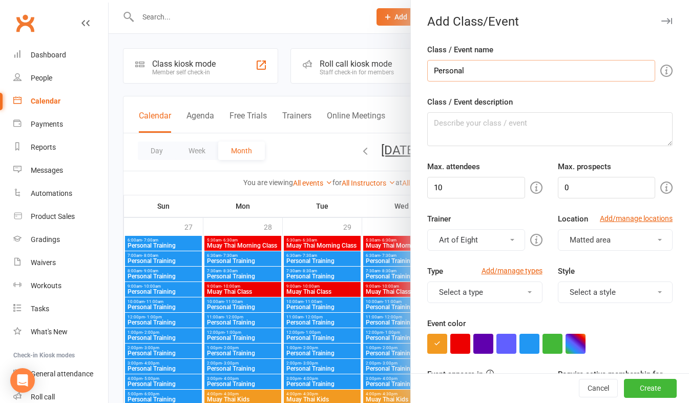
type input "Personal Training 30min"
click at [459, 124] on textarea "Class / Event description" at bounding box center [549, 129] width 245 height 34
type textarea "p"
type textarea "Personal Training 30min"
click at [451, 194] on input "10" at bounding box center [475, 188] width 97 height 22
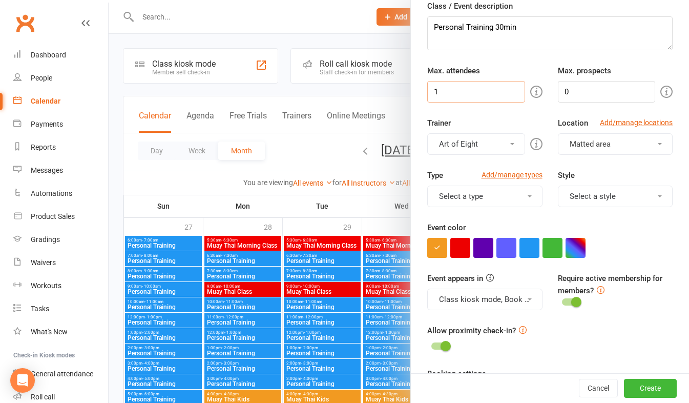
scroll to position [102, 0]
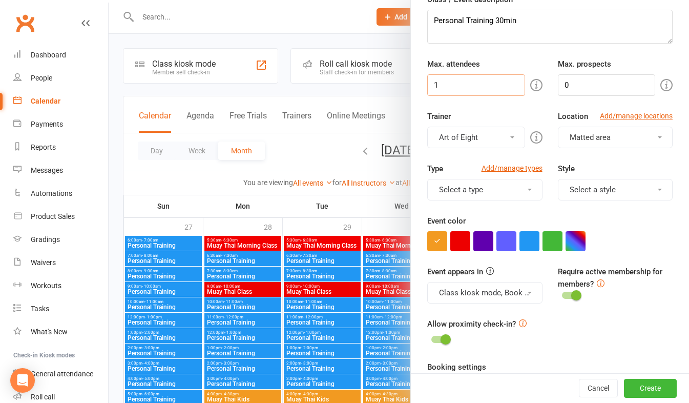
type input "1"
click at [503, 139] on button "Art of Eight" at bounding box center [475, 138] width 97 height 22
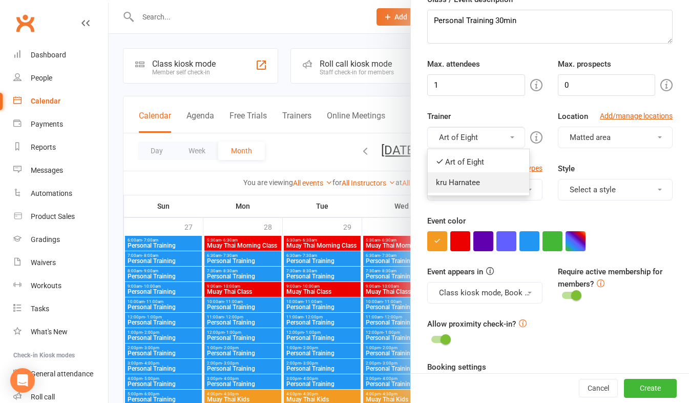
click at [453, 182] on link "kru Harnatee" at bounding box center [478, 182] width 101 height 20
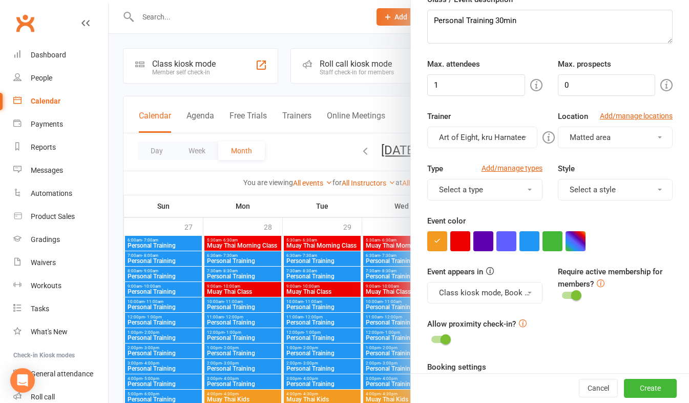
click at [641, 134] on button "Matted area" at bounding box center [615, 138] width 115 height 22
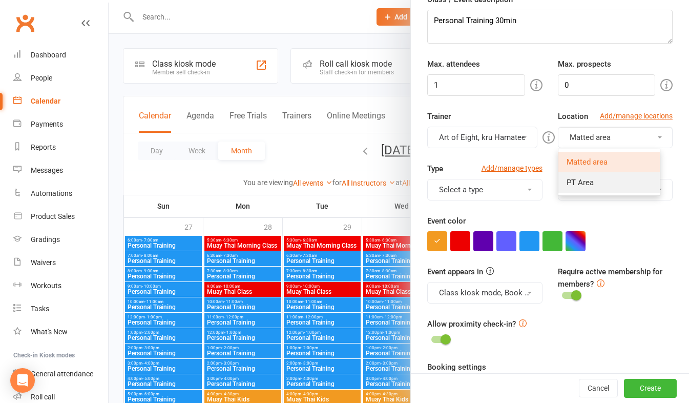
click at [572, 179] on span "PT Area" at bounding box center [580, 182] width 27 height 9
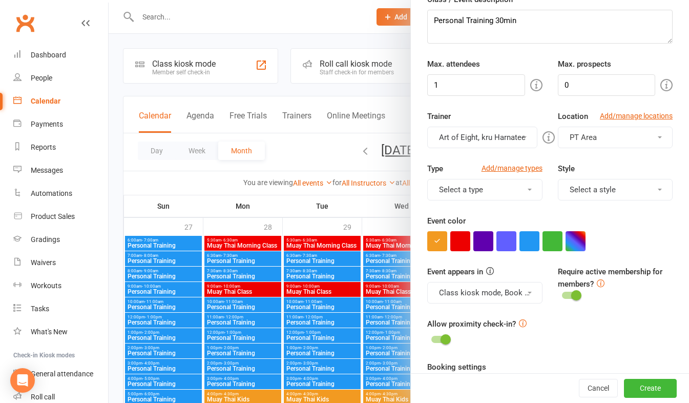
click at [518, 188] on button "Select a type" at bounding box center [484, 190] width 115 height 22
click at [451, 234] on link "Personal Training" at bounding box center [485, 234] width 114 height 20
click at [627, 187] on button "Select a style" at bounding box center [615, 190] width 115 height 22
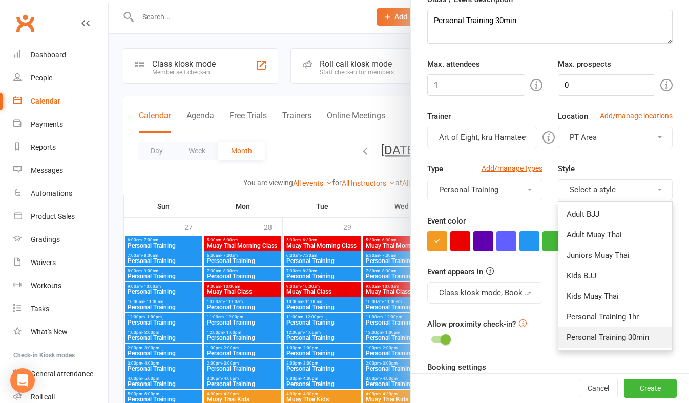
click at [589, 337] on link "Personal Training 30min" at bounding box center [615, 337] width 114 height 20
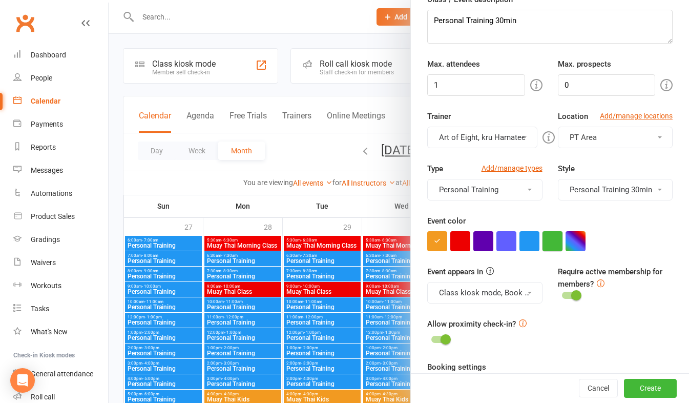
click at [546, 238] on button "button" at bounding box center [553, 241] width 20 height 20
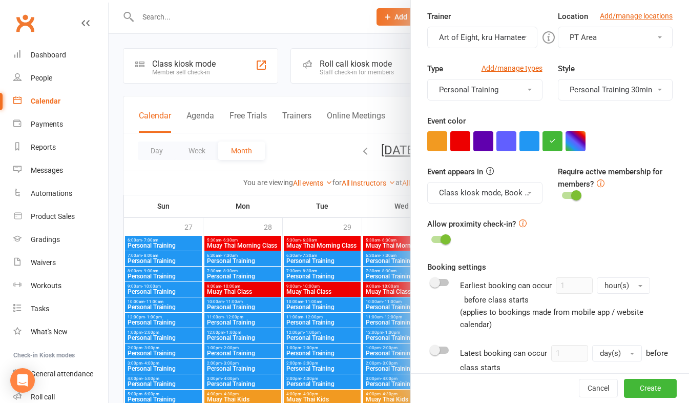
scroll to position [256, 0]
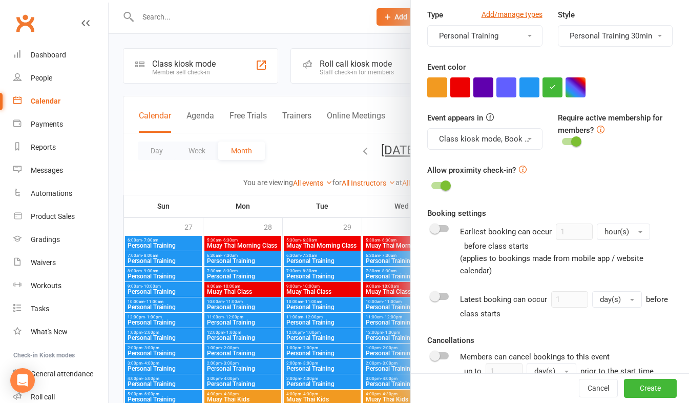
click at [519, 135] on button "Class kiosk mode, Book & Pay, Roll call, Clubworx website calendar and Mobile a…" at bounding box center [484, 139] width 115 height 22
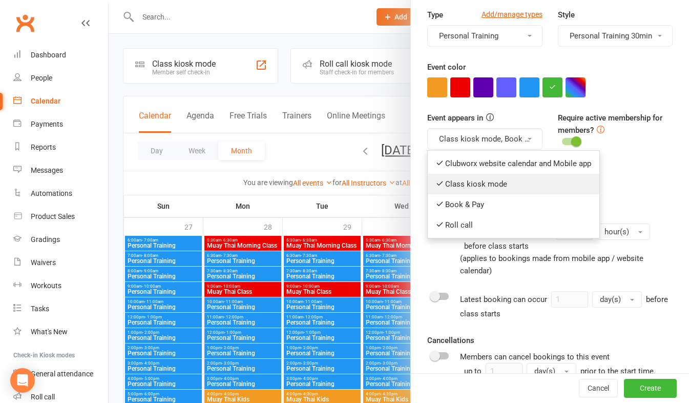
click at [439, 183] on icon at bounding box center [440, 183] width 8 height 8
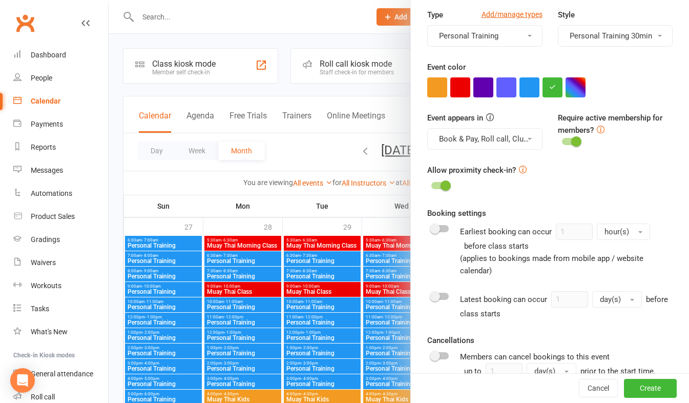
click at [520, 136] on button "Book & Pay, Roll call, Clubworx website calendar and Mobile app" at bounding box center [484, 139] width 115 height 22
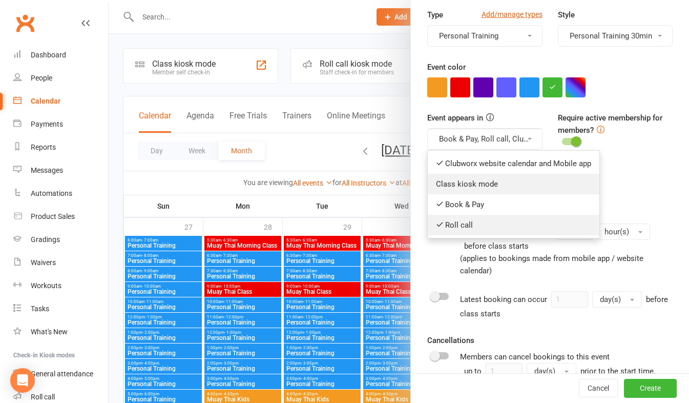
click at [440, 223] on link "Roll call" at bounding box center [514, 225] width 172 height 20
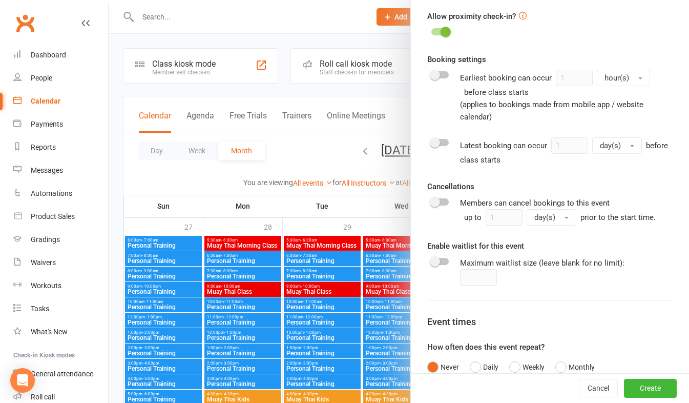
scroll to position [461, 0]
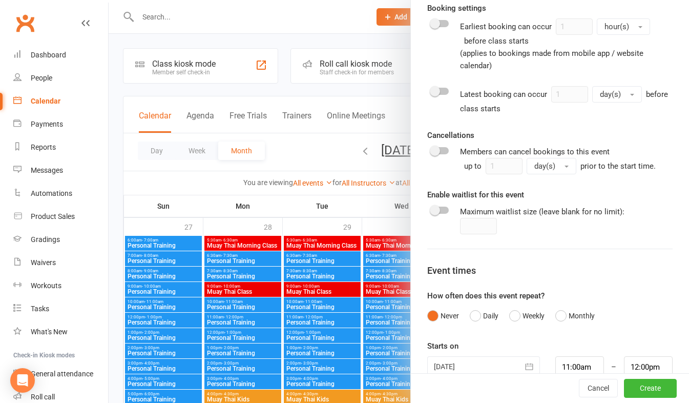
click at [438, 152] on div at bounding box center [439, 150] width 17 height 7
click at [431, 149] on input "checkbox" at bounding box center [431, 149] width 0 height 0
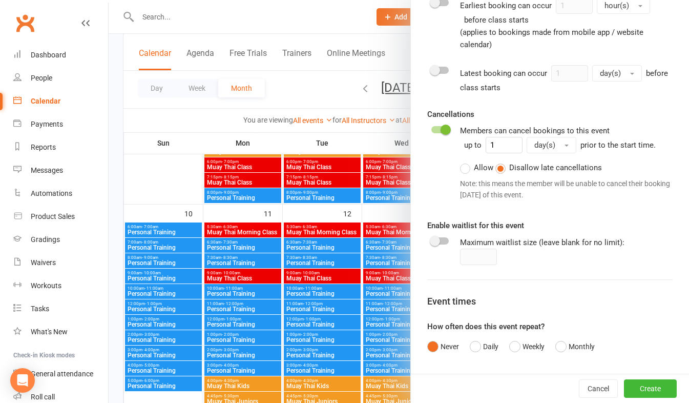
scroll to position [533, 0]
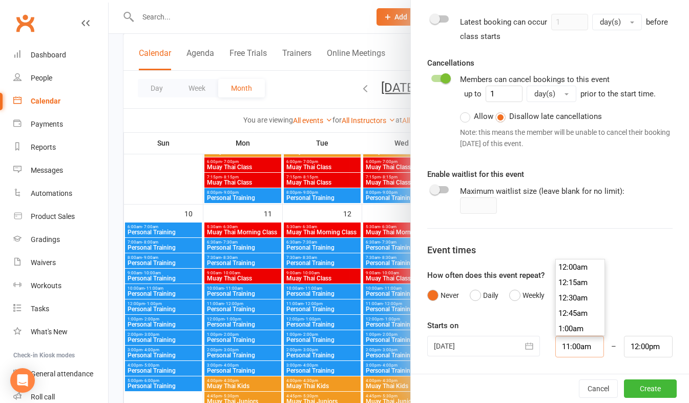
click at [555, 345] on input "11:00am" at bounding box center [579, 347] width 49 height 22
type input "1:00am"
type input "2:00am"
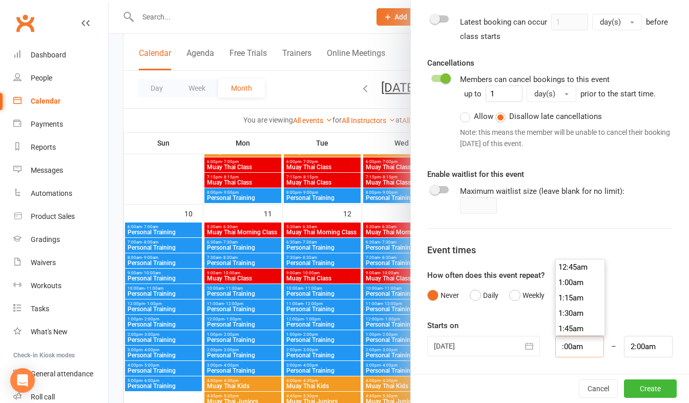
type input "6:00am"
type input "7:00am"
type input "6:30am"
type input "7:30am"
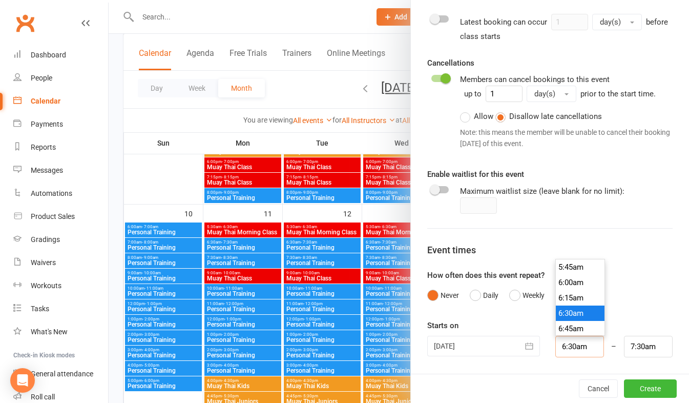
type input "6:30am"
click at [626, 344] on input "7:30am" at bounding box center [648, 347] width 49 height 22
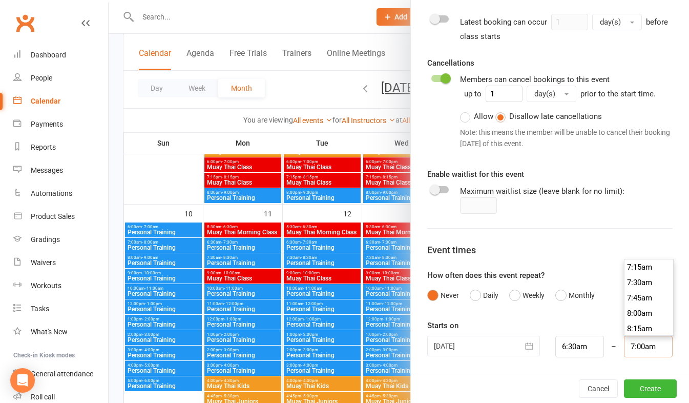
scroll to position [415, 0]
type input "7:00am"
click at [625, 280] on li "7:00am" at bounding box center [649, 282] width 49 height 15
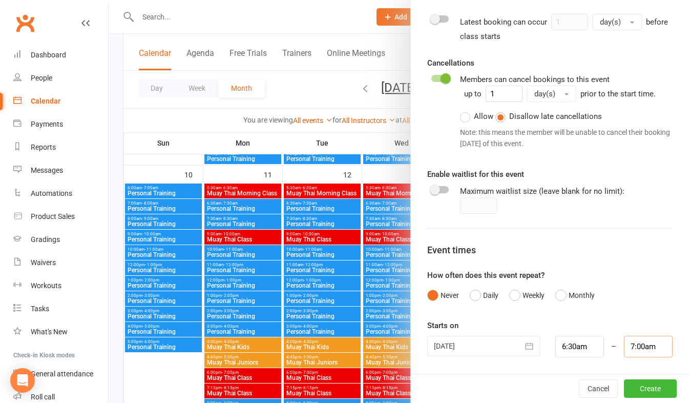
scroll to position [564, 0]
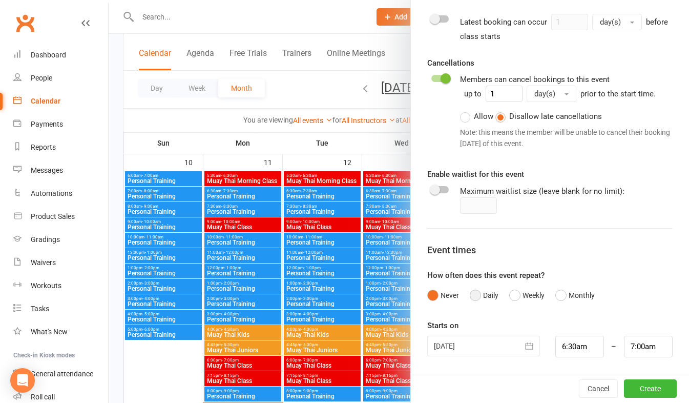
click at [470, 293] on button "Daily" at bounding box center [484, 294] width 29 height 19
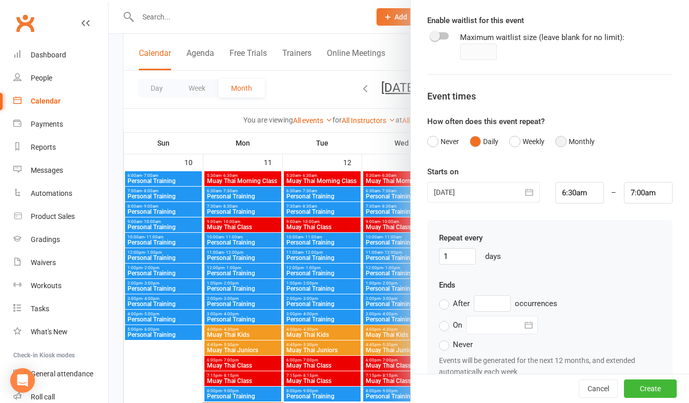
scroll to position [723, 0]
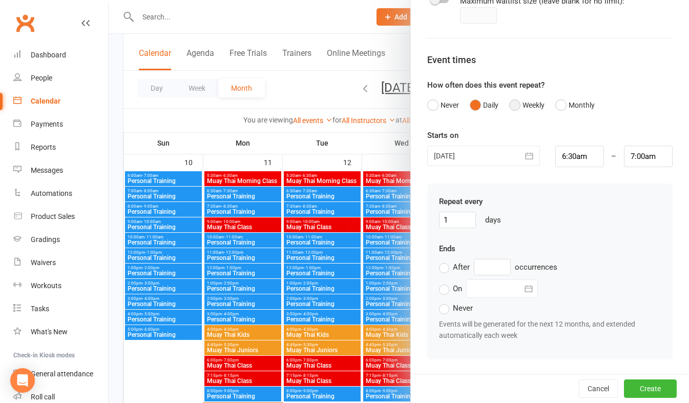
click at [514, 104] on button "Weekly" at bounding box center [526, 104] width 35 height 19
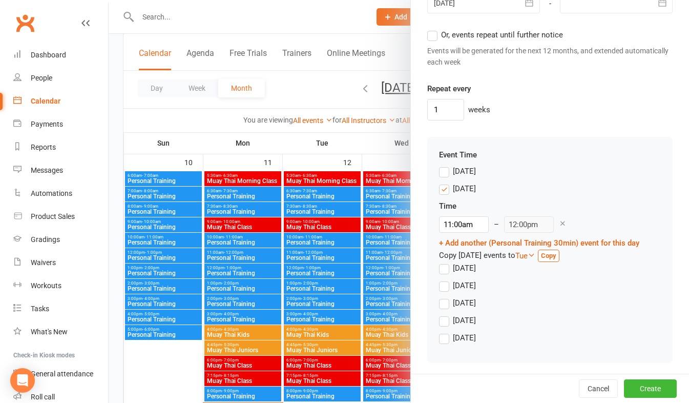
scroll to position [932, 0]
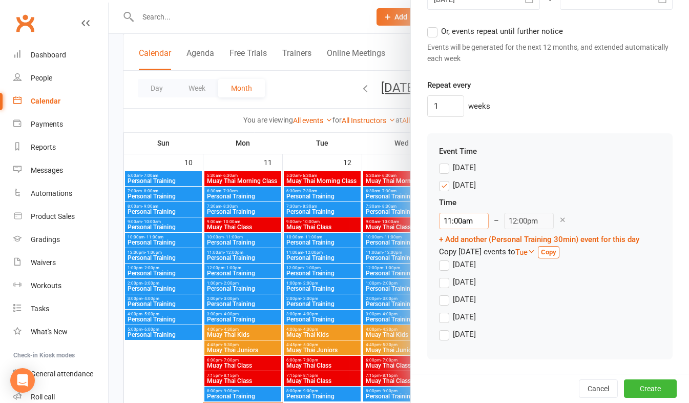
click at [439, 218] on input "11:00am" at bounding box center [464, 221] width 50 height 16
type input "6:30am"
type input "7:30am"
click at [446, 282] on li "6:30am" at bounding box center [464, 283] width 49 height 15
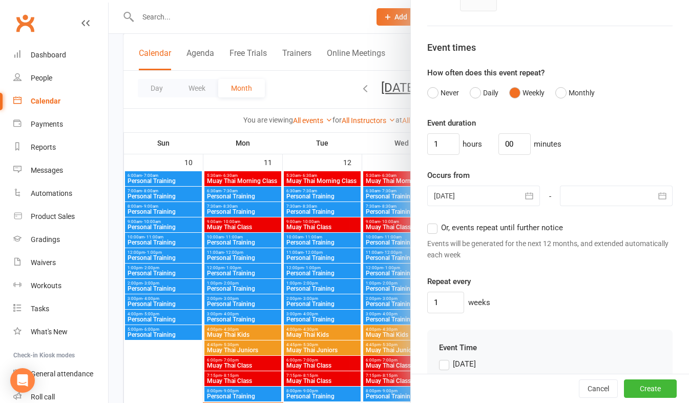
scroll to position [727, 0]
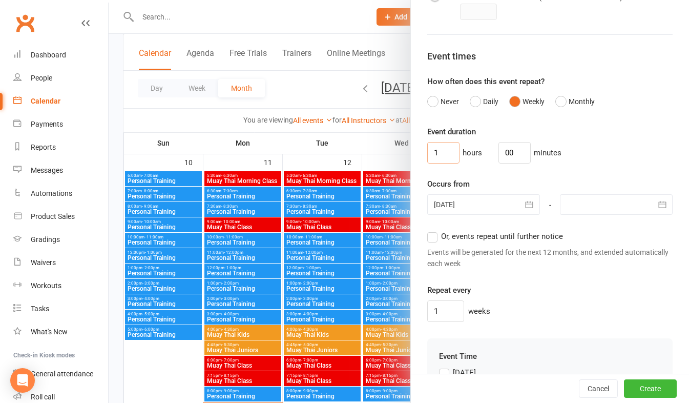
click at [435, 152] on input "1" at bounding box center [443, 153] width 32 height 22
click at [508, 149] on input "00" at bounding box center [515, 153] width 32 height 22
type input "0"
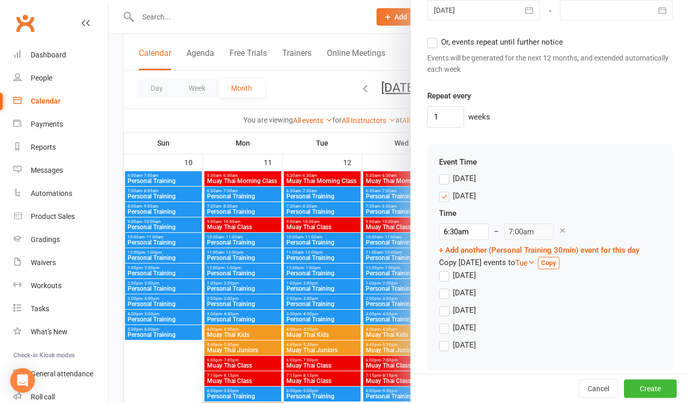
scroll to position [932, 0]
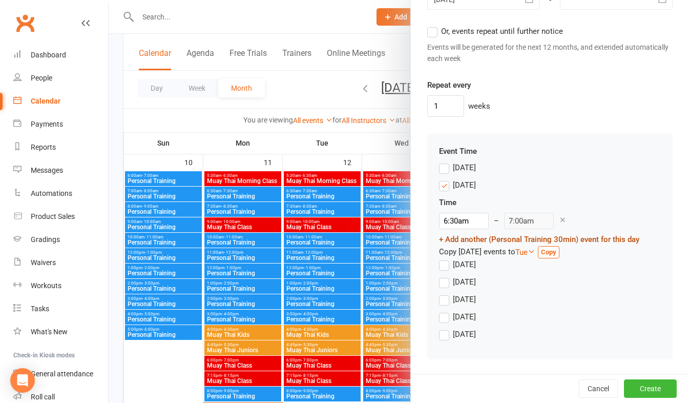
type input "30"
click at [475, 236] on link "+ Add another (Personal Training 30min) event for this day" at bounding box center [539, 239] width 200 height 9
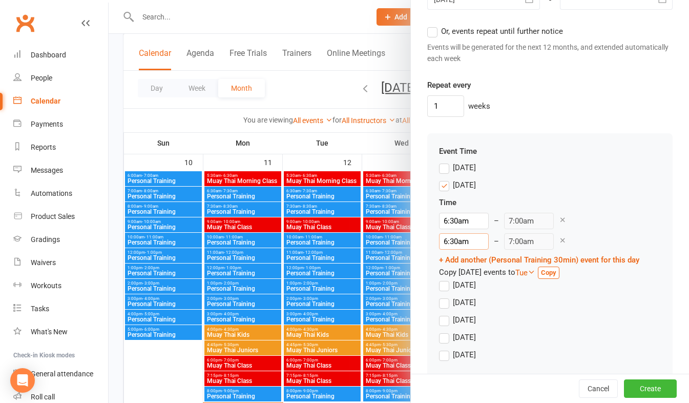
click at [440, 239] on input "6:30am" at bounding box center [464, 241] width 50 height 16
type input "7:00am"
type input "7:30am"
click at [446, 301] on li "7:00am" at bounding box center [464, 303] width 49 height 15
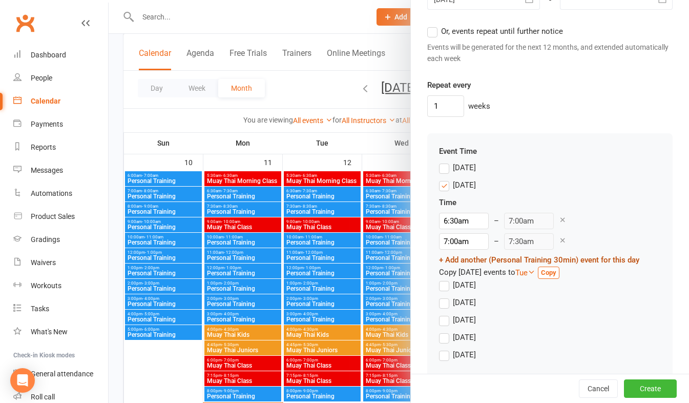
click at [516, 260] on link "+ Add another (Personal Training 30min) event for this day" at bounding box center [539, 259] width 200 height 9
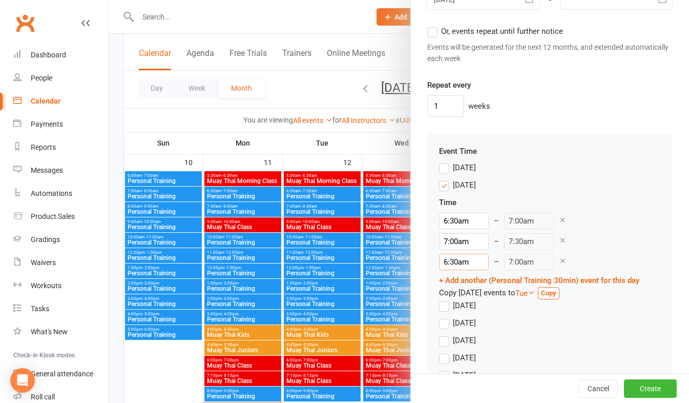
click at [439, 259] on input "6:30am" at bounding box center [464, 262] width 50 height 16
type input "7:30am"
type input "8:00am"
click at [448, 306] on li "7:30am" at bounding box center [464, 303] width 49 height 15
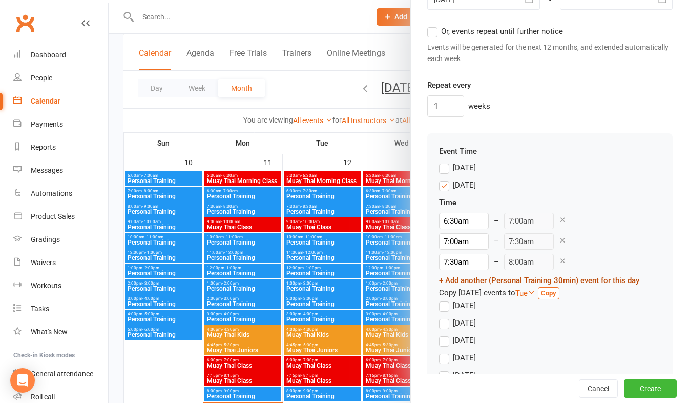
click at [456, 280] on link "+ Add another (Personal Training 30min) event for this day" at bounding box center [539, 280] width 200 height 9
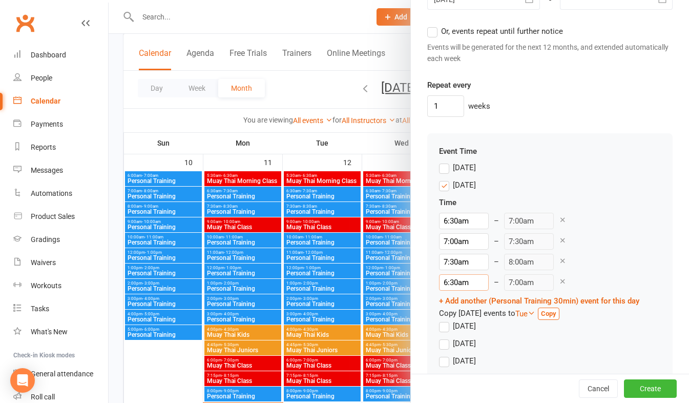
click at [439, 279] on input "6:30am" at bounding box center [464, 282] width 50 height 16
type input "8:00am"
type input "8:30am"
click at [447, 302] on li "8:00am" at bounding box center [464, 303] width 49 height 15
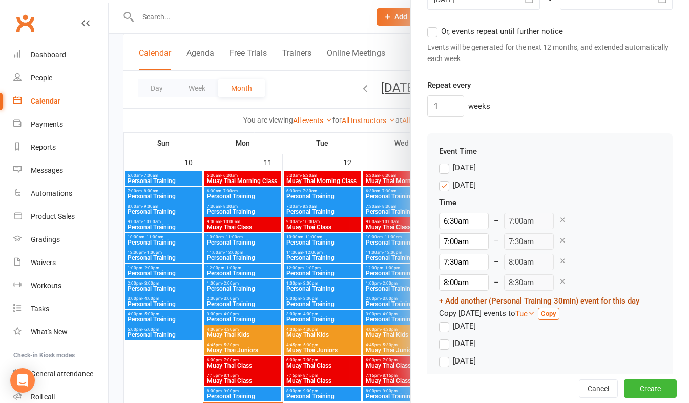
click at [453, 300] on link "+ Add another (Personal Training 30min) event for this day" at bounding box center [539, 300] width 200 height 9
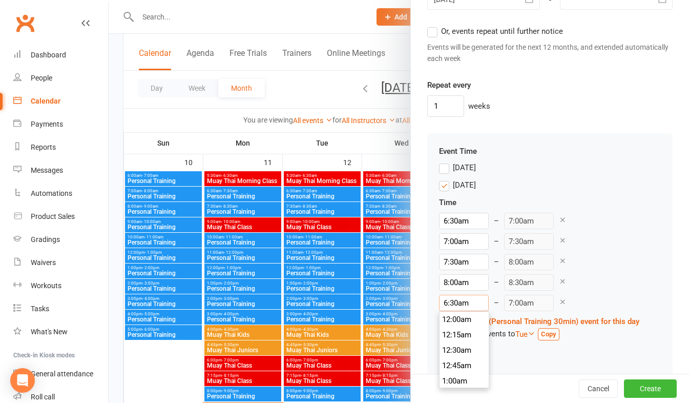
click at [441, 300] on input "6:30am" at bounding box center [464, 303] width 50 height 16
type input "8:30am"
type input "9:00am"
click at [451, 354] on li "8:30am" at bounding box center [464, 354] width 49 height 15
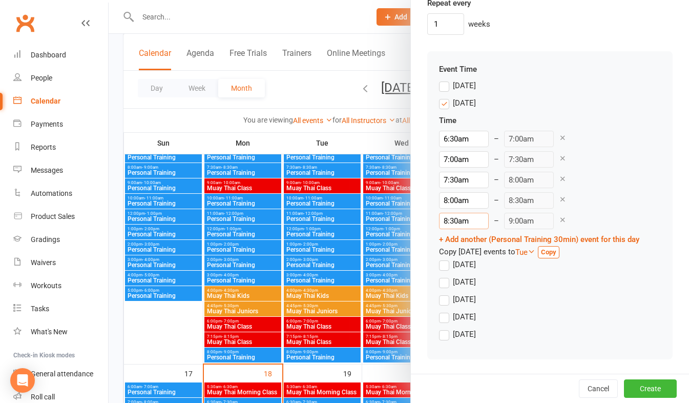
scroll to position [615, 0]
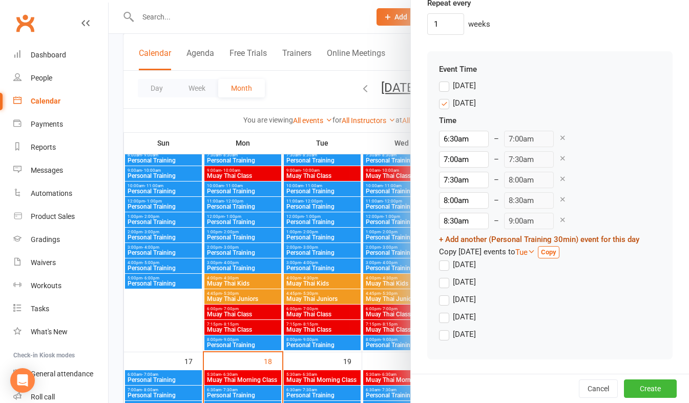
click at [471, 237] on link "+ Add another (Personal Training 30min) event for this day" at bounding box center [539, 239] width 200 height 9
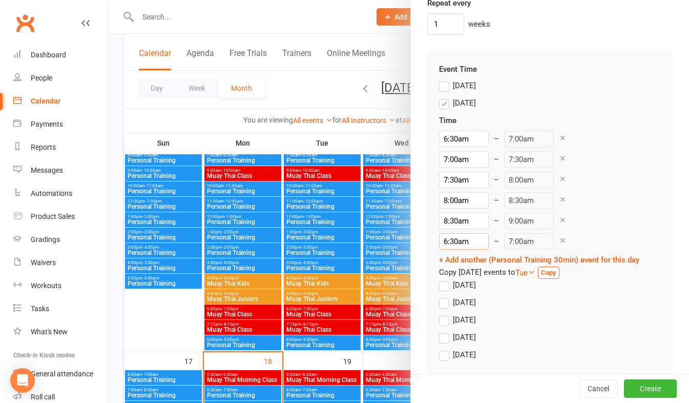
click at [441, 238] on input "6:30am" at bounding box center [464, 241] width 50 height 16
type input "10:00am"
type input "10:30am"
click at [447, 283] on li "10:00am" at bounding box center [464, 283] width 49 height 15
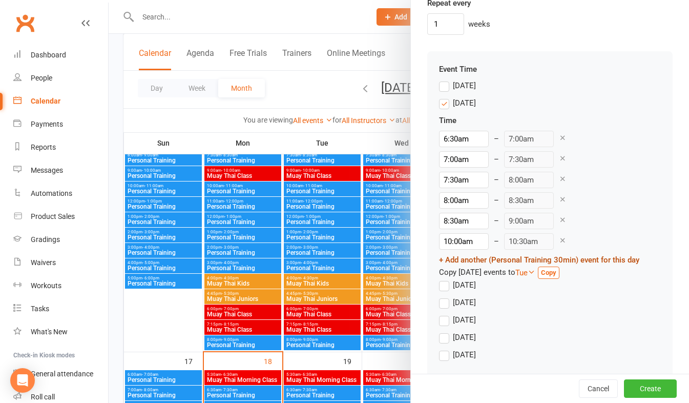
click at [467, 259] on link "+ Add another (Personal Training 30min) event for this day" at bounding box center [539, 259] width 200 height 9
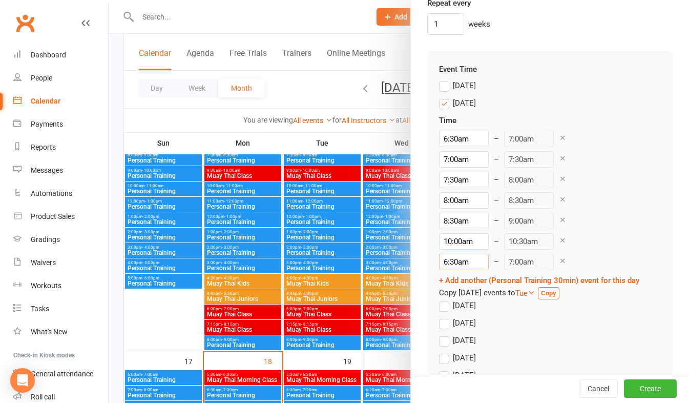
click at [441, 261] on input "6:30am" at bounding box center [464, 262] width 50 height 16
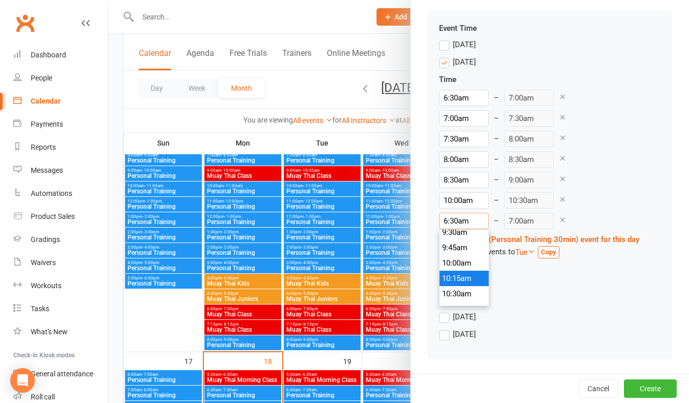
scroll to position [640, 0]
type input "10:30am"
type input "11:00am"
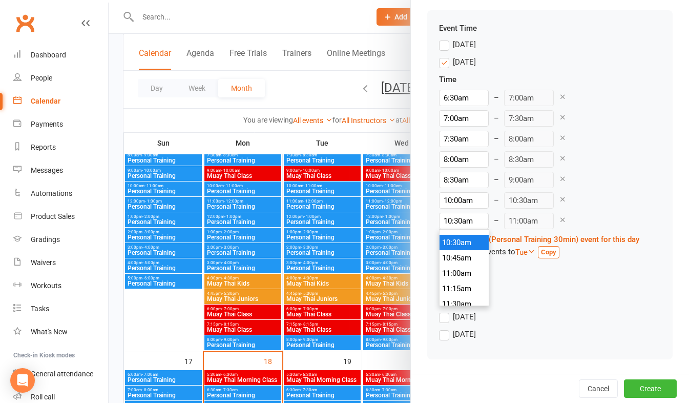
click at [444, 248] on li "10:30am" at bounding box center [464, 242] width 49 height 15
click at [450, 240] on link "+ Add another (Personal Training 30min) event for this day" at bounding box center [539, 239] width 200 height 9
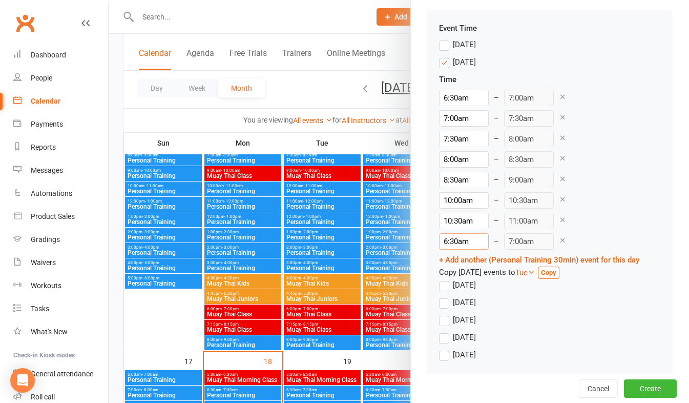
click at [439, 239] on input "6:30am" at bounding box center [464, 241] width 50 height 16
type input "11:30am"
type input "12:00pm"
click at [444, 276] on li "11:30am" at bounding box center [464, 272] width 49 height 15
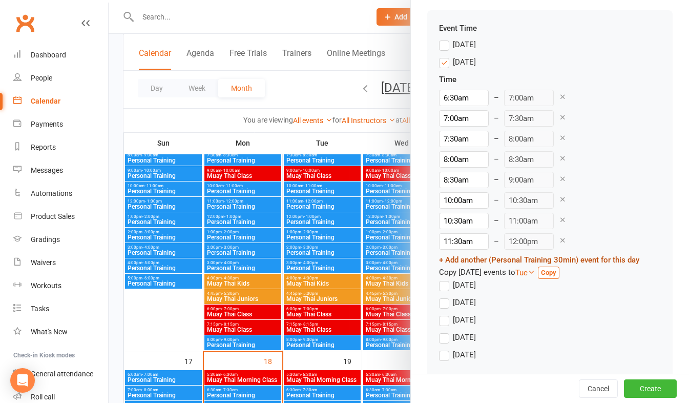
click at [455, 258] on link "+ Add another (Personal Training 30min) event for this day" at bounding box center [539, 259] width 200 height 9
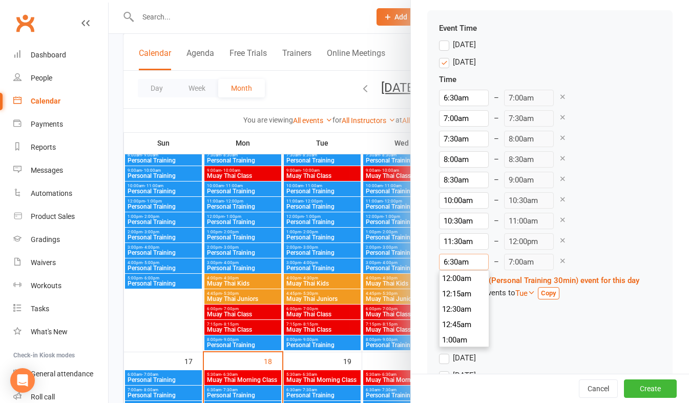
click at [444, 261] on input "6:30am" at bounding box center [464, 262] width 50 height 16
click at [441, 239] on input "11:30am" at bounding box center [464, 241] width 50 height 16
type input "11:00am"
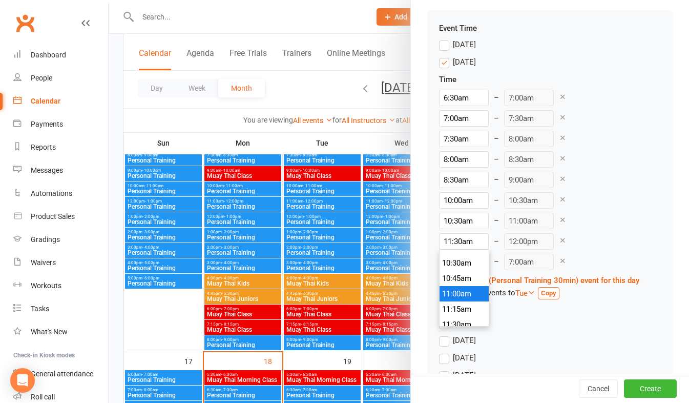
type input "11:30am"
click at [452, 297] on li "11:00am" at bounding box center [464, 293] width 49 height 15
click at [441, 259] on input "6:30am" at bounding box center [464, 262] width 50 height 16
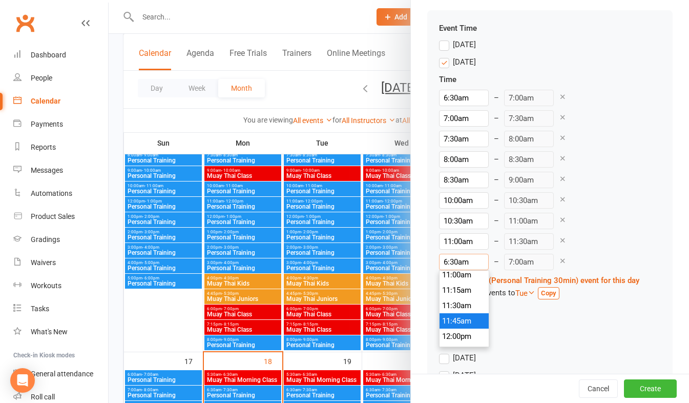
scroll to position [692, 0]
type input "11:30am"
type input "12:00pm"
click at [450, 295] on li "11:30am" at bounding box center [464, 293] width 49 height 15
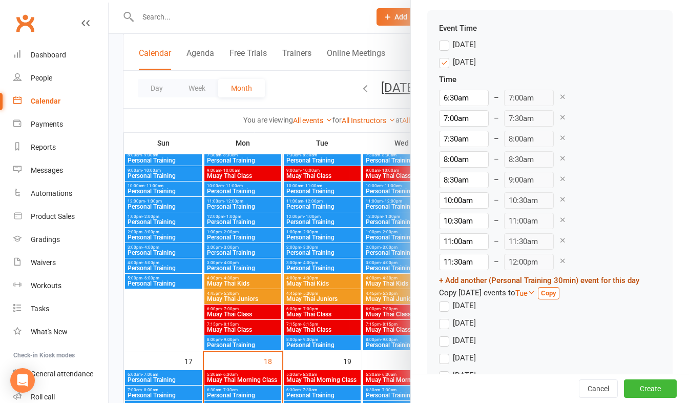
click at [467, 279] on link "+ Add another (Personal Training 30min) event for this day" at bounding box center [539, 280] width 200 height 9
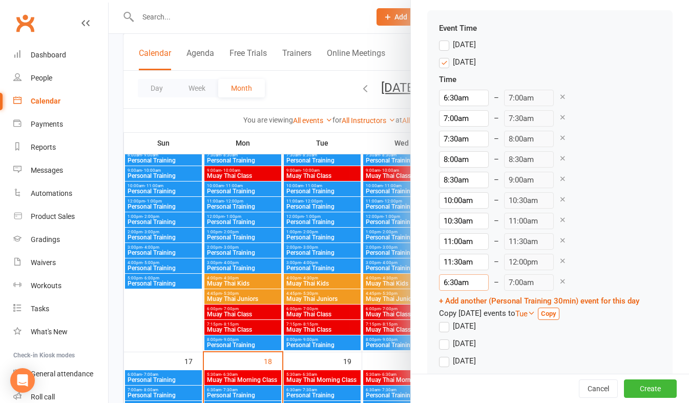
click at [451, 279] on input "6:30am" at bounding box center [464, 282] width 50 height 16
type input "12:00pm"
type input "12:30pm"
click at [459, 342] on li "12:00pm" at bounding box center [464, 344] width 49 height 15
click at [452, 298] on link "+ Add another (Personal Training 30min) event for this day" at bounding box center [539, 300] width 200 height 9
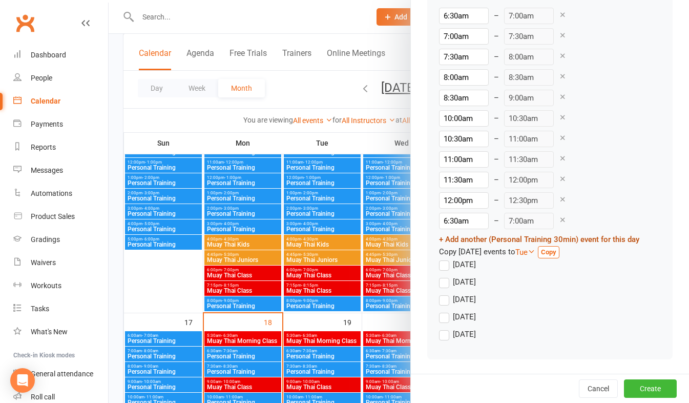
scroll to position [666, 0]
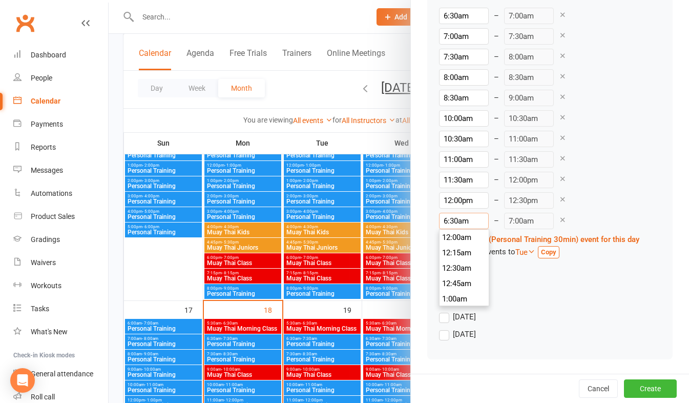
click at [444, 218] on input "6:30am" at bounding box center [464, 221] width 50 height 16
type input "12:30pm"
type input "1:00pm"
click at [441, 262] on li "12:30pm" at bounding box center [464, 262] width 49 height 15
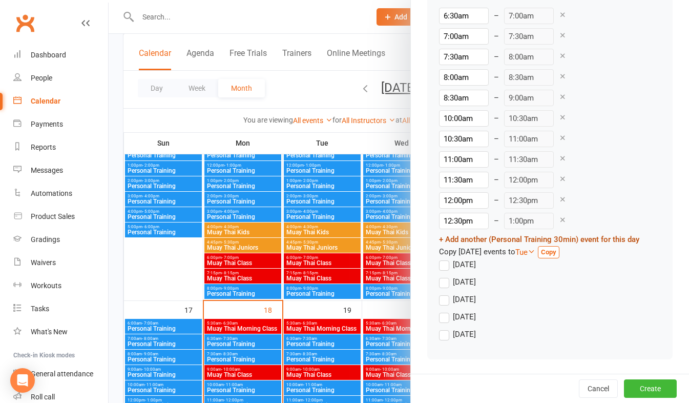
click at [455, 237] on link "+ Add another (Personal Training 30min) event for this day" at bounding box center [539, 239] width 200 height 9
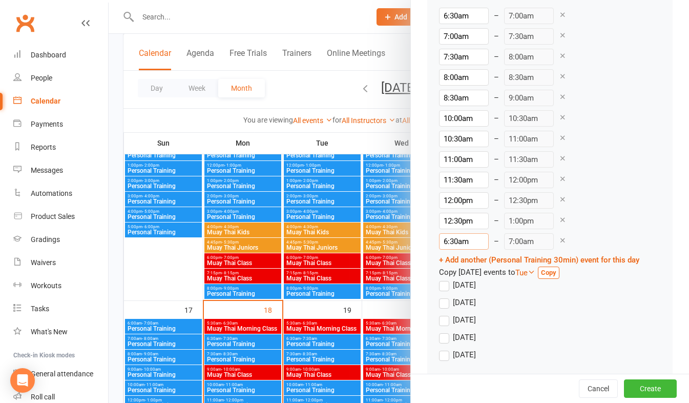
click at [445, 240] on input "6:30am" at bounding box center [464, 241] width 50 height 16
type input "1:00pm"
type input "1:30pm"
click at [446, 261] on li "1:00pm" at bounding box center [464, 262] width 49 height 15
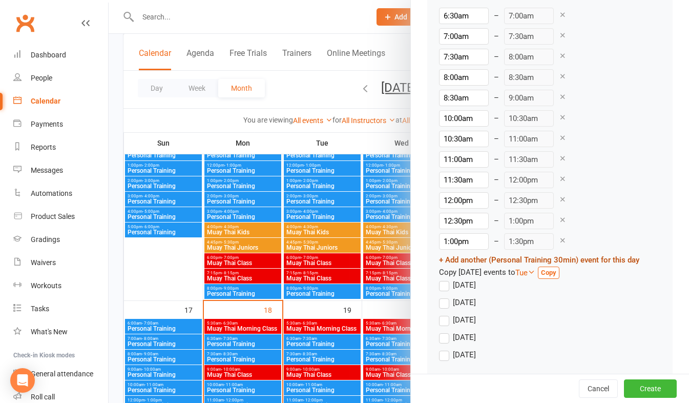
click at [458, 259] on link "+ Add another (Personal Training 30min) event for this day" at bounding box center [539, 259] width 200 height 9
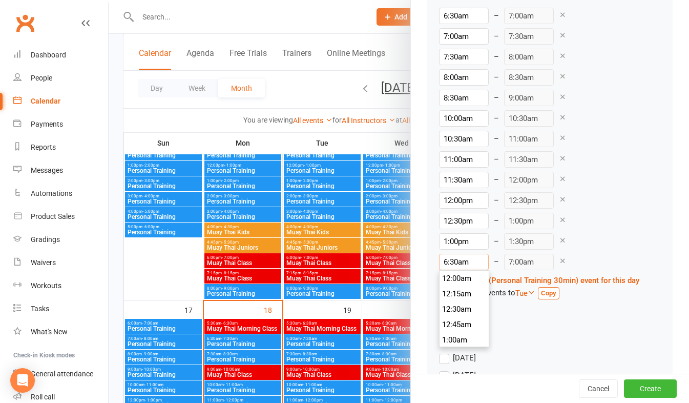
click at [450, 262] on input "6:30am" at bounding box center [464, 262] width 50 height 16
type input "1:30pm"
type input "2:00pm"
click at [449, 312] on li "1:30pm" at bounding box center [464, 313] width 49 height 15
click at [459, 281] on link "+ Add another (Personal Training 30min) event for this day" at bounding box center [539, 280] width 200 height 9
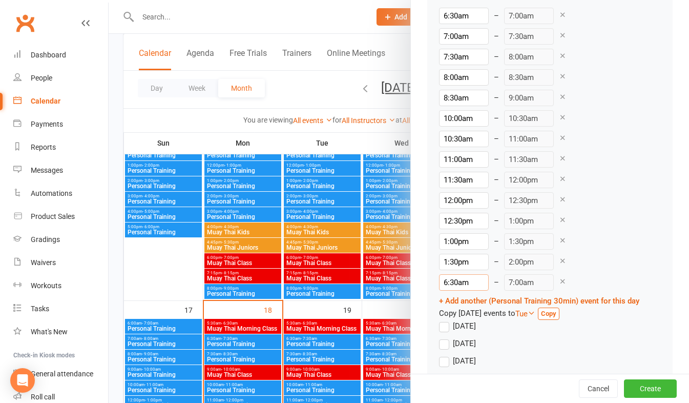
click at [458, 282] on input "6:30am" at bounding box center [464, 282] width 50 height 16
type input "2:30pm"
type input "3:00pm"
click at [451, 340] on li "2:30pm" at bounding box center [464, 344] width 49 height 15
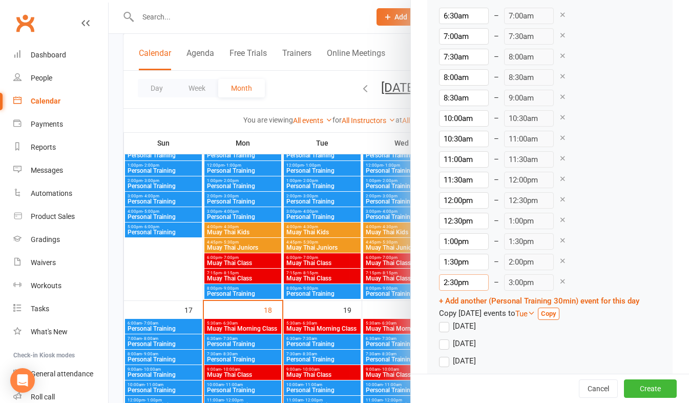
click at [448, 278] on input "2:30pm" at bounding box center [464, 282] width 50 height 16
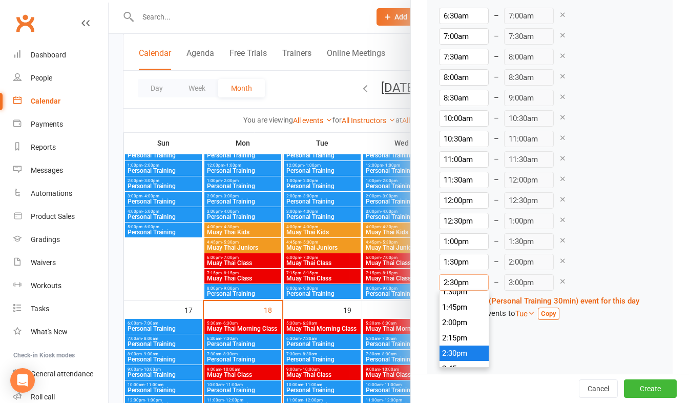
scroll to position [825, 0]
type input "2:00pm"
type input "2:30pm"
click at [456, 332] on li "2:00pm" at bounding box center [464, 334] width 49 height 15
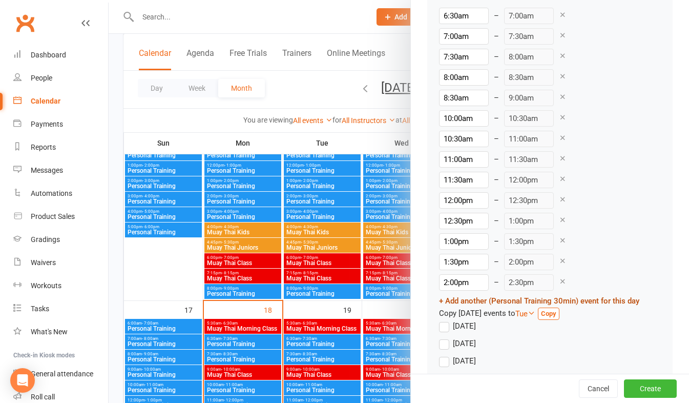
click at [469, 299] on link "+ Add another (Personal Training 30min) event for this day" at bounding box center [539, 300] width 200 height 9
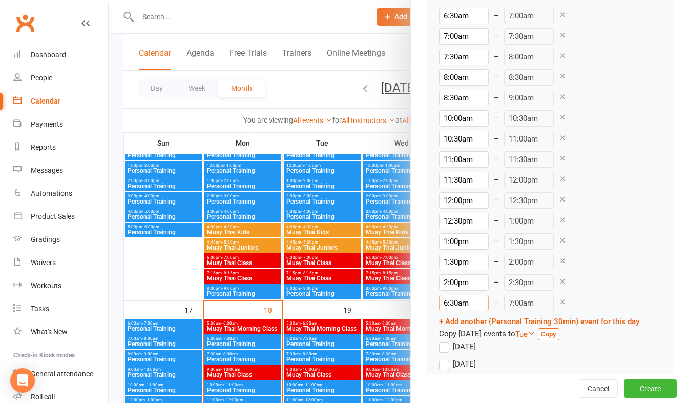
click at [452, 301] on input "6:30am" at bounding box center [464, 303] width 50 height 16
type input "2:30pm"
type input "3:00pm"
click at [451, 359] on li "2:30pm" at bounding box center [464, 365] width 49 height 15
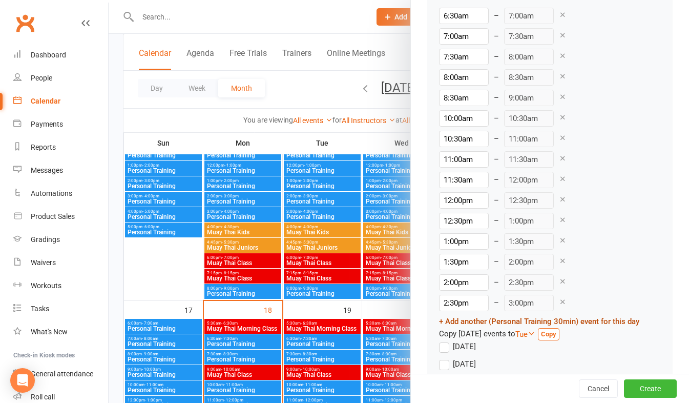
click at [462, 320] on link "+ Add another (Personal Training 30min) event for this day" at bounding box center [539, 321] width 200 height 9
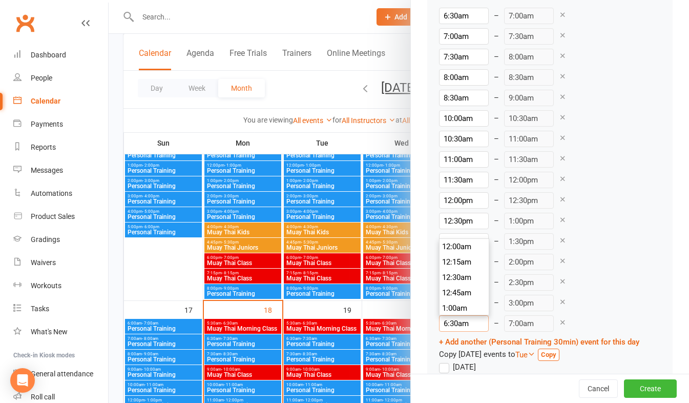
click at [455, 324] on input "6:30am" at bounding box center [464, 323] width 50 height 16
type input "3:30pm"
type input "4:00pm"
click at [442, 250] on li "3:30pm" at bounding box center [464, 251] width 49 height 15
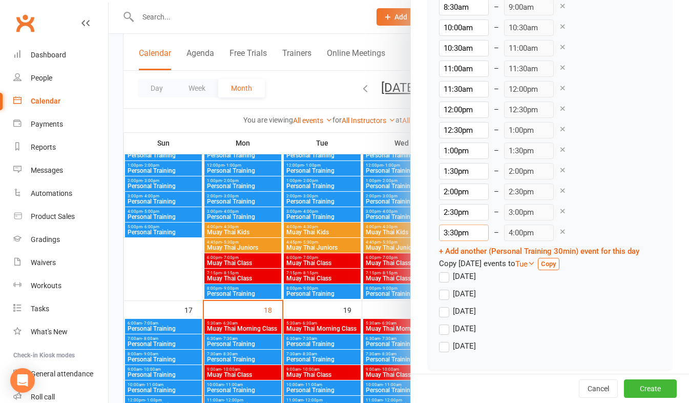
scroll to position [1239, 0]
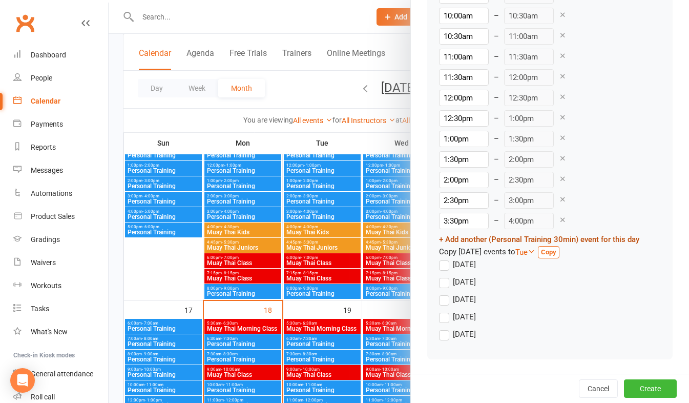
click at [467, 237] on link "+ Add another (Personal Training 30min) event for this day" at bounding box center [539, 239] width 200 height 9
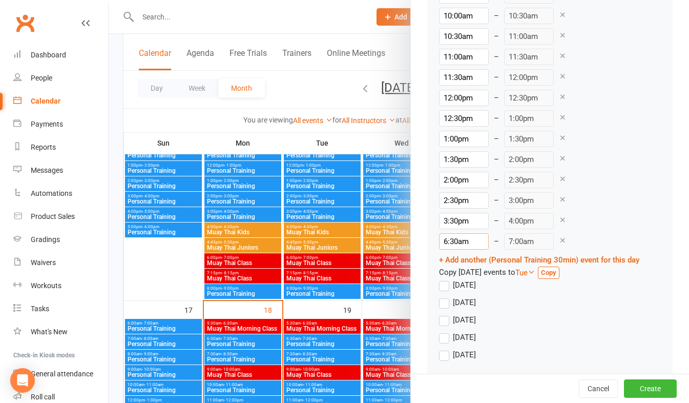
click at [450, 241] on input "6:30am" at bounding box center [464, 241] width 50 height 16
type input "5:30pm"
type input "6:00pm"
click at [443, 281] on li "5:30pm" at bounding box center [464, 283] width 49 height 15
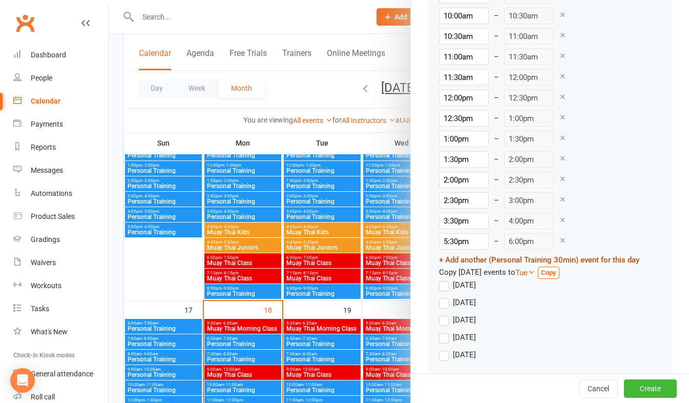
click at [460, 259] on link "+ Add another (Personal Training 30min) event for this day" at bounding box center [539, 259] width 200 height 9
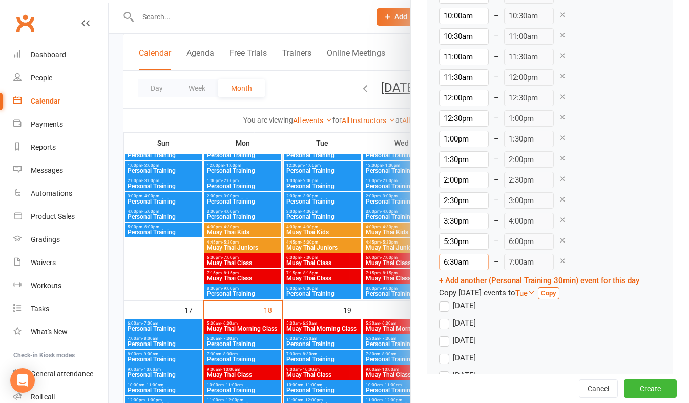
click at [443, 261] on input "6:30am" at bounding box center [464, 262] width 50 height 16
type input "8:15pm"
type input "8:45pm"
click at [445, 320] on li "8:15pm" at bounding box center [464, 319] width 49 height 15
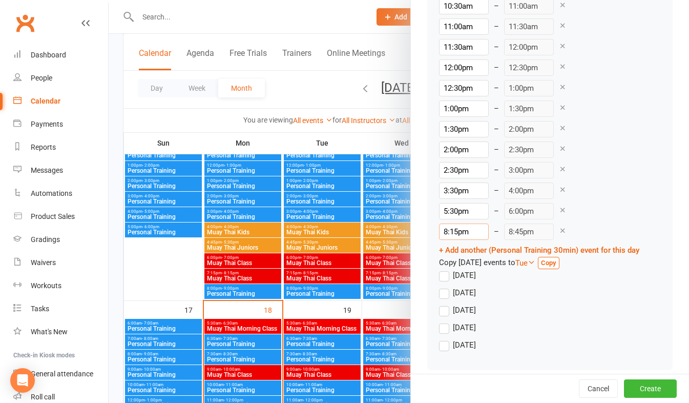
scroll to position [1280, 0]
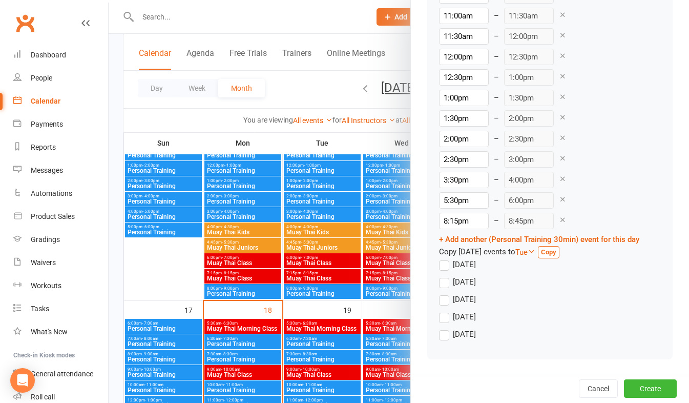
click at [556, 251] on strong "Copy" at bounding box center [548, 252] width 15 height 8
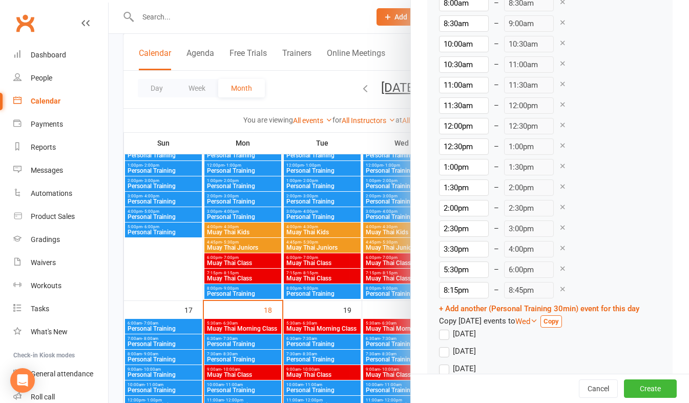
scroll to position [1690, 0]
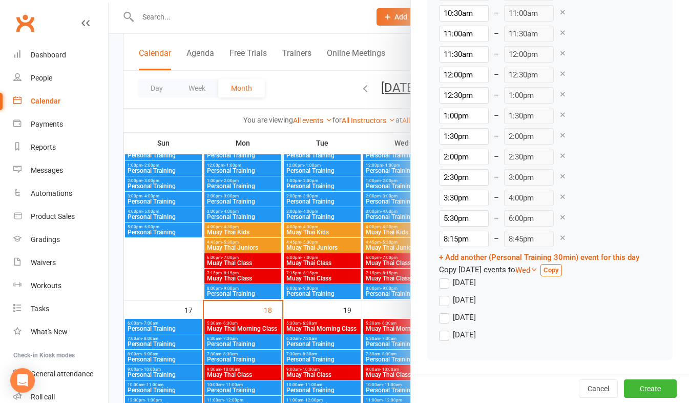
click at [558, 269] on strong "Copy" at bounding box center [551, 270] width 15 height 8
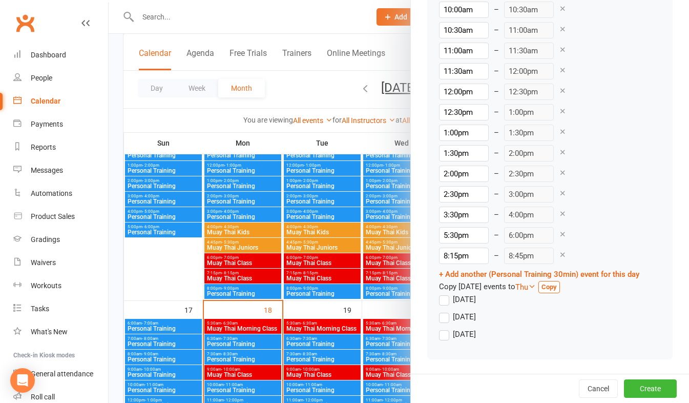
scroll to position [2101, 0]
click at [557, 286] on strong "Copy" at bounding box center [549, 287] width 15 height 8
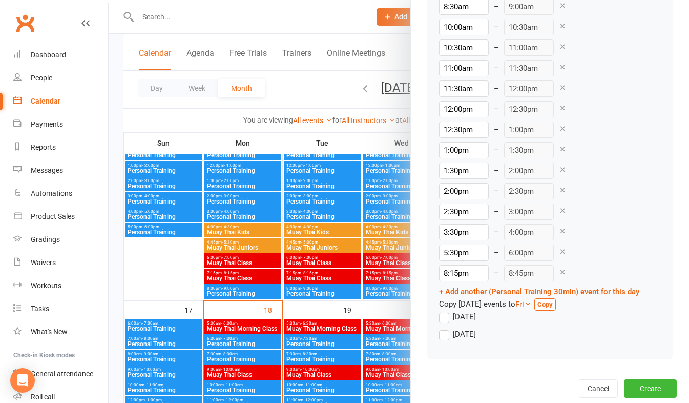
scroll to position [2511, 0]
click at [553, 305] on strong "Copy" at bounding box center [544, 304] width 15 height 8
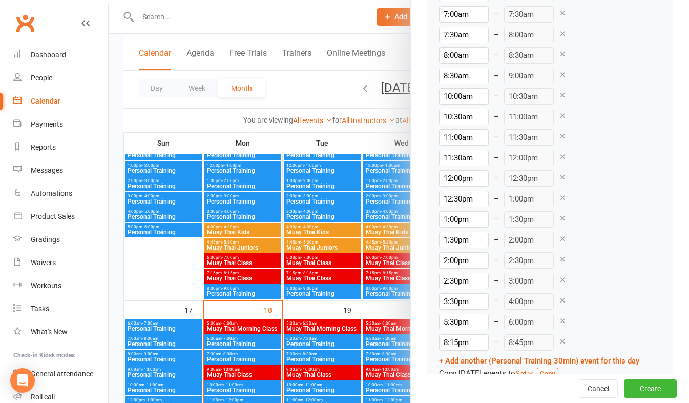
scroll to position [2922, 0]
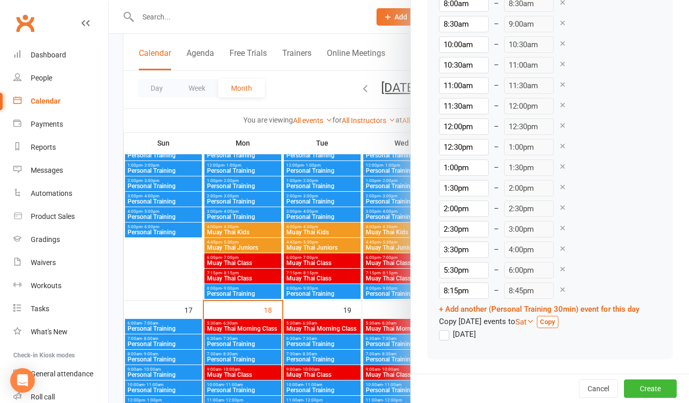
click at [545, 322] on strong "Copy" at bounding box center [547, 322] width 15 height 8
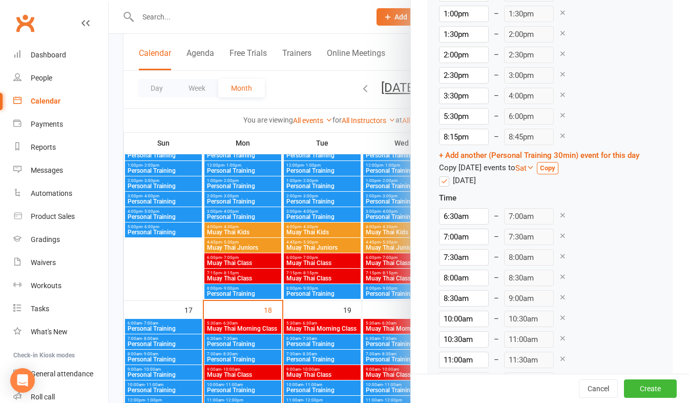
scroll to position [3127, 0]
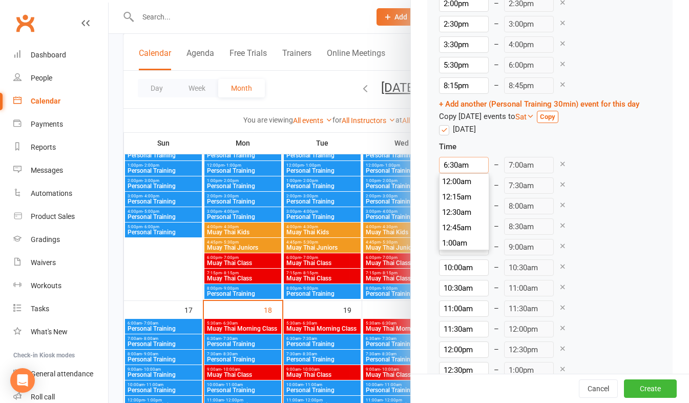
click at [441, 163] on input "6:30am" at bounding box center [464, 165] width 50 height 16
type input "6:00am"
type input "6:30am"
click at [446, 216] on li "6:00am" at bounding box center [464, 217] width 49 height 15
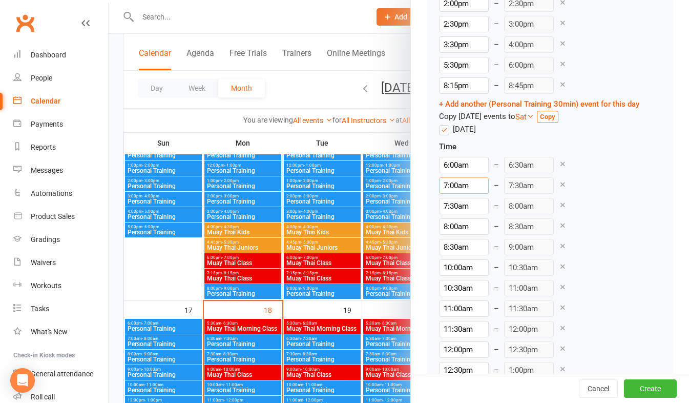
click at [443, 184] on input "7:00am" at bounding box center [464, 185] width 50 height 16
type input "6:30am"
type input "7:00am"
click at [444, 240] on li "6:30am" at bounding box center [464, 237] width 49 height 15
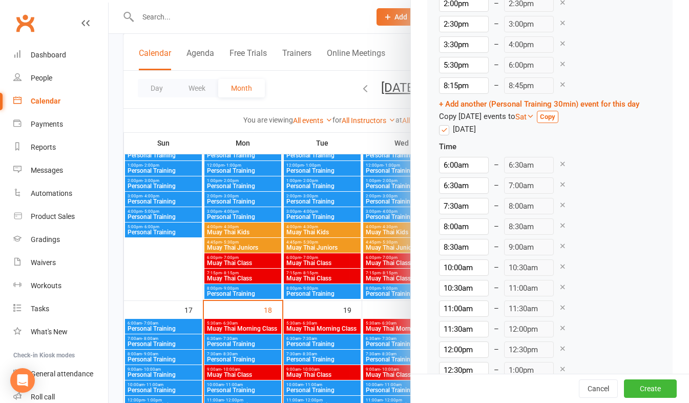
click at [559, 202] on icon at bounding box center [563, 205] width 8 height 8
click at [455, 207] on input "8:30am" at bounding box center [464, 206] width 50 height 16
type input "9:30am"
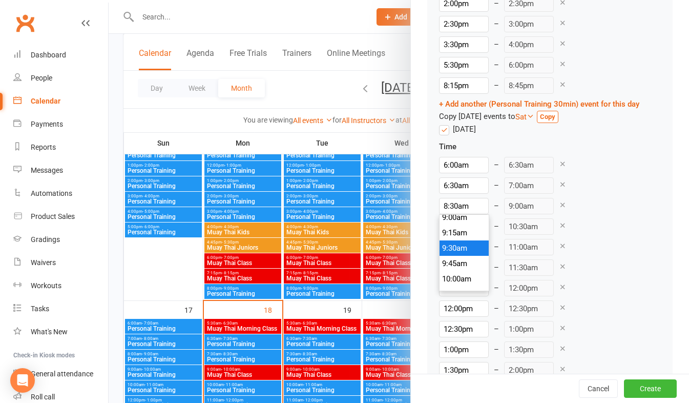
type input "10:00am"
click at [450, 246] on li "9:30am" at bounding box center [464, 247] width 49 height 15
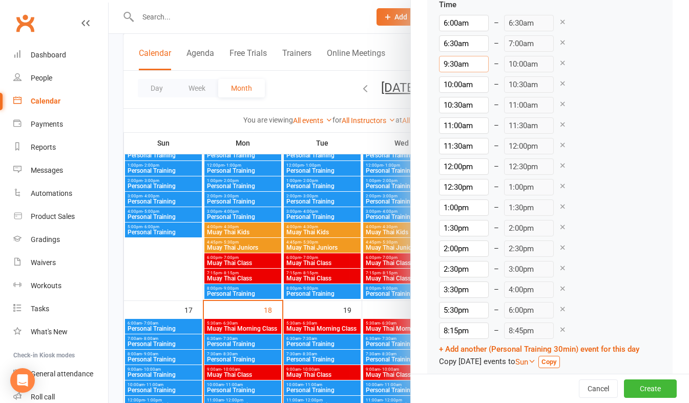
scroll to position [3280, 0]
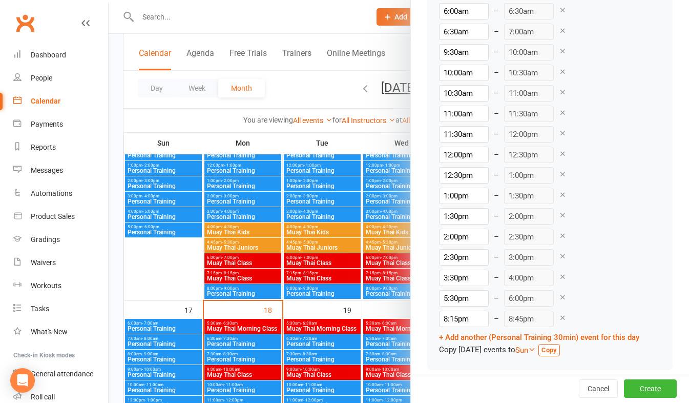
click at [559, 297] on icon at bounding box center [563, 297] width 8 height 8
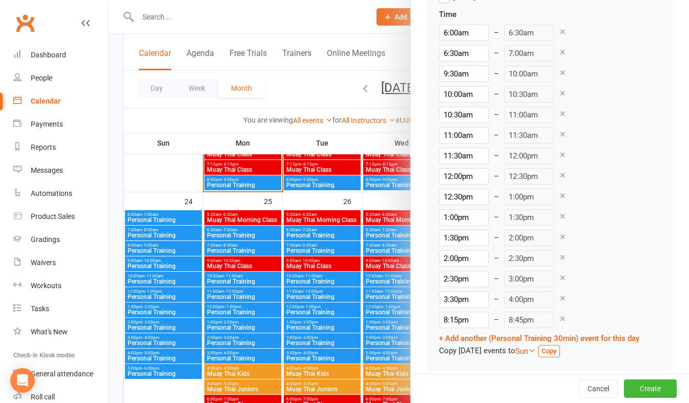
scroll to position [3271, 0]
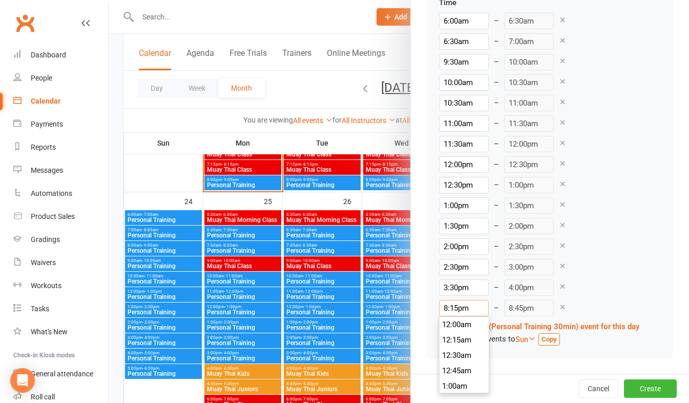
click at [446, 305] on input "8:15pm" at bounding box center [464, 308] width 50 height 16
type input "4:00pm"
type input "4:30pm"
click at [445, 335] on li "4:00pm" at bounding box center [464, 334] width 49 height 15
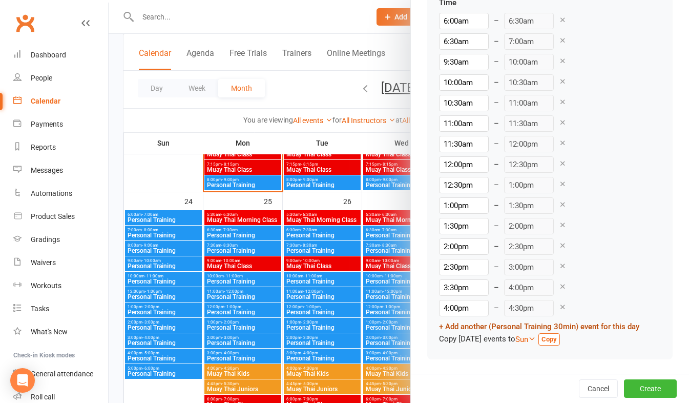
click at [490, 327] on link "+ Add another (Personal Training 30min) event for this day" at bounding box center [539, 326] width 200 height 9
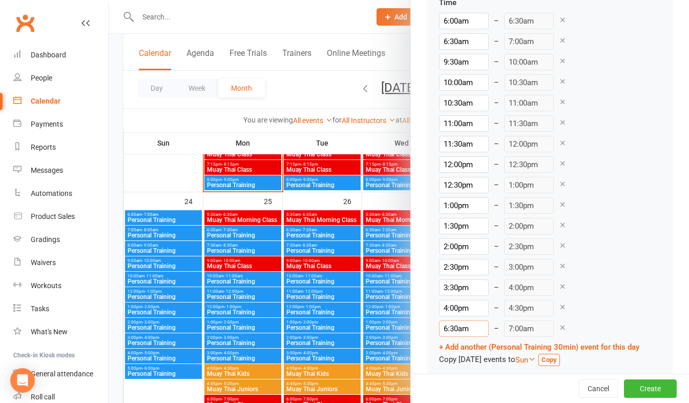
click at [455, 329] on input "6:30am" at bounding box center [464, 328] width 50 height 16
type input "4:30pm"
type input "5:00pm"
click at [447, 266] on li "4:30pm" at bounding box center [464, 266] width 49 height 15
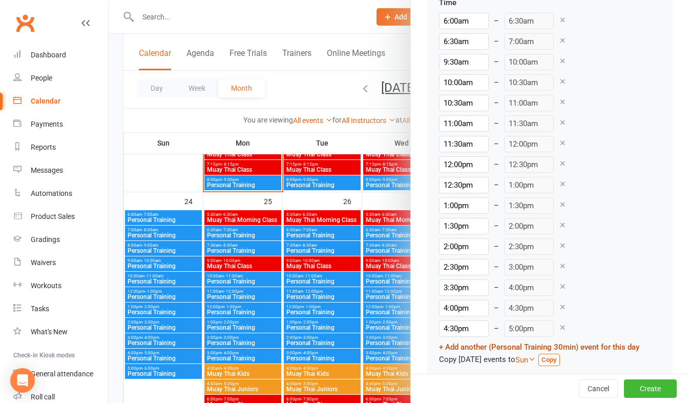
click at [490, 348] on link "+ Add another (Personal Training 30min) event for this day" at bounding box center [539, 346] width 200 height 9
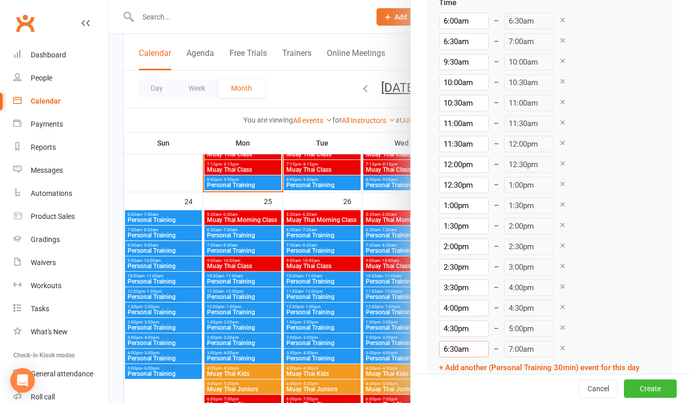
click at [452, 345] on input "6:30am" at bounding box center [464, 349] width 50 height 16
type input "5:30pm"
type input "6:00pm"
click at [447, 297] on li "5:30pm" at bounding box center [464, 297] width 49 height 15
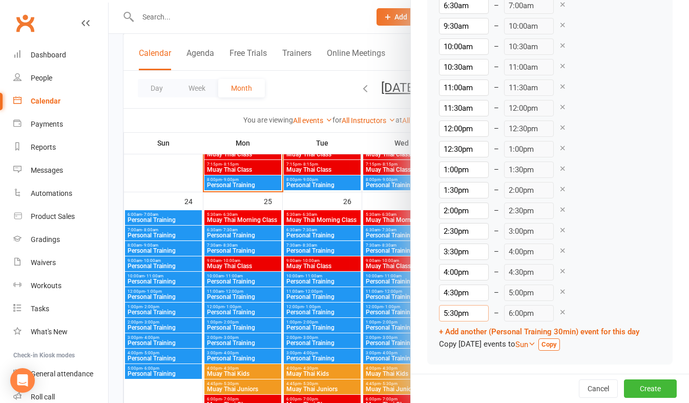
scroll to position [3312, 0]
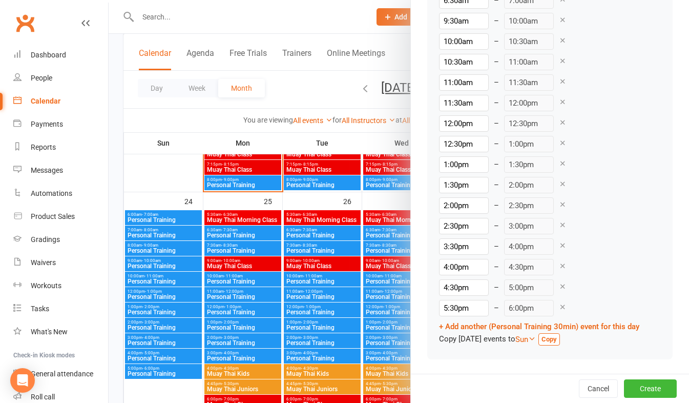
click at [557, 340] on strong "Copy" at bounding box center [549, 339] width 15 height 8
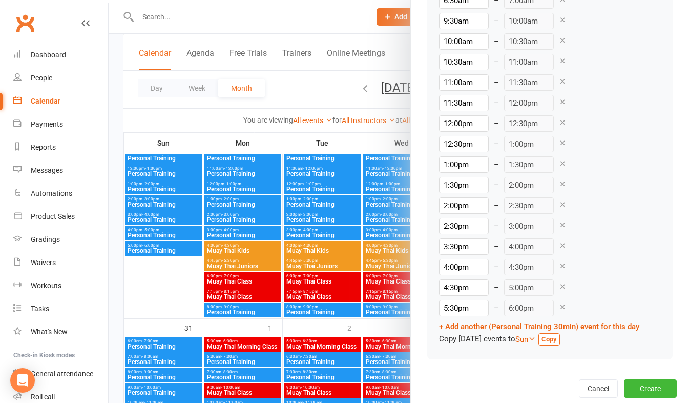
scroll to position [1178, 0]
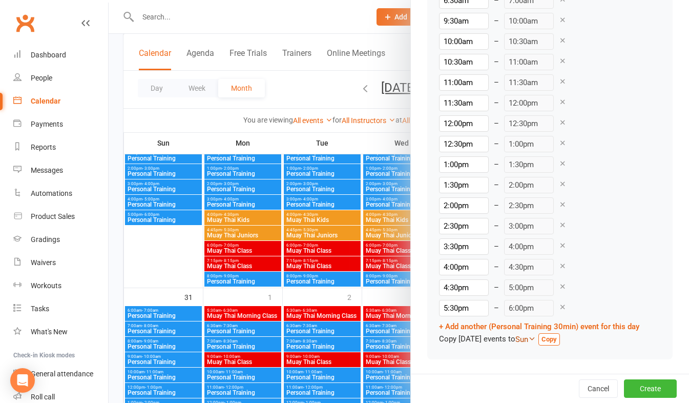
click at [536, 338] on icon at bounding box center [532, 339] width 8 height 8
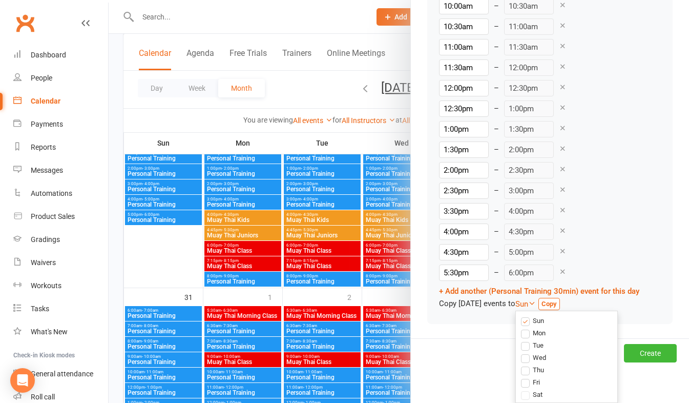
click at [610, 305] on div "Copy [DATE] events to Sun Sun Mon Tue Wed Thu Fri Sat Copy" at bounding box center [539, 303] width 200 height 13
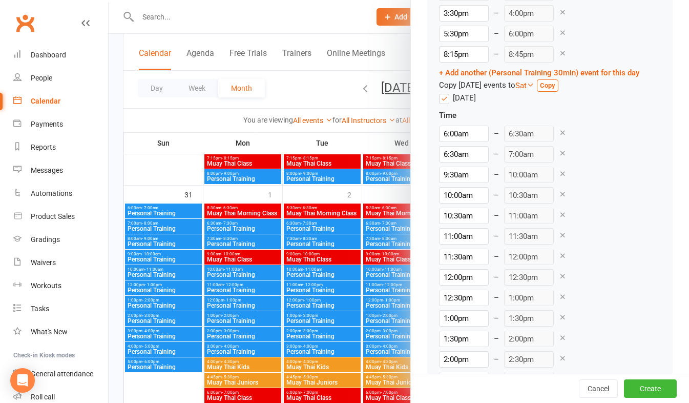
scroll to position [3702, 0]
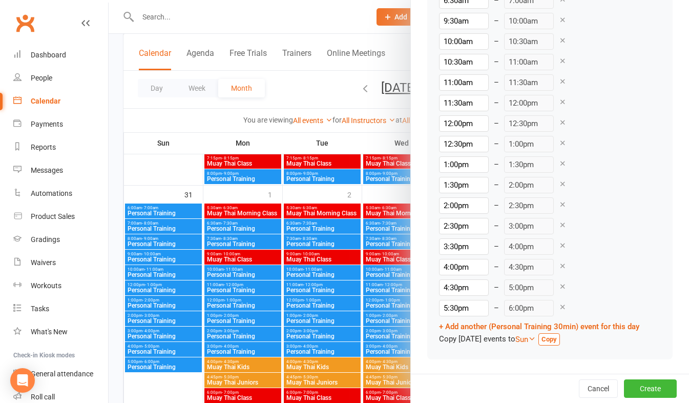
click at [557, 338] on strong "Copy" at bounding box center [549, 339] width 15 height 8
click at [557, 337] on strong "Copy" at bounding box center [549, 339] width 15 height 8
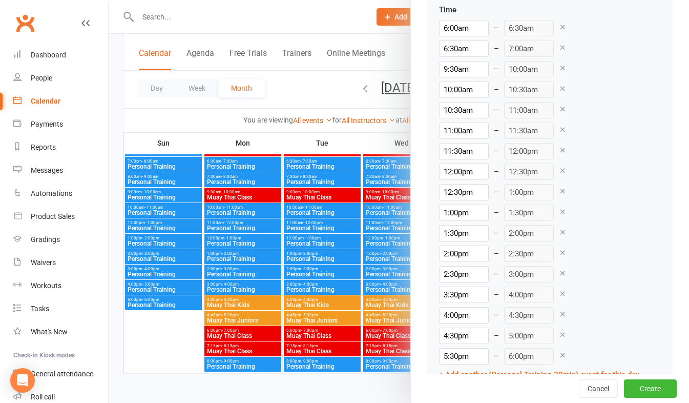
scroll to position [1089, 0]
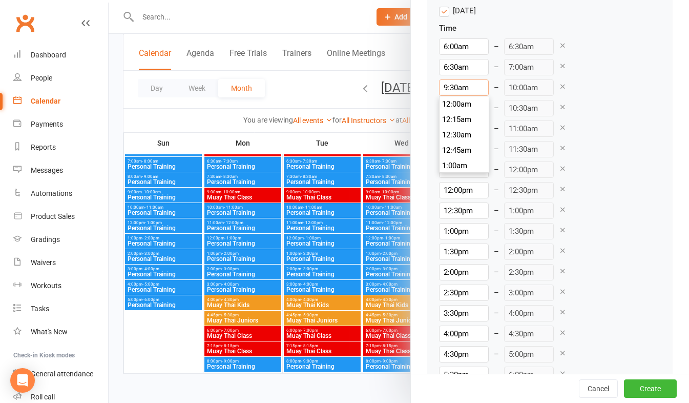
click at [448, 85] on input "9:30am" at bounding box center [464, 87] width 50 height 16
type input "7:30am"
type input "8:00am"
click at [448, 149] on li "7:30am" at bounding box center [464, 149] width 49 height 15
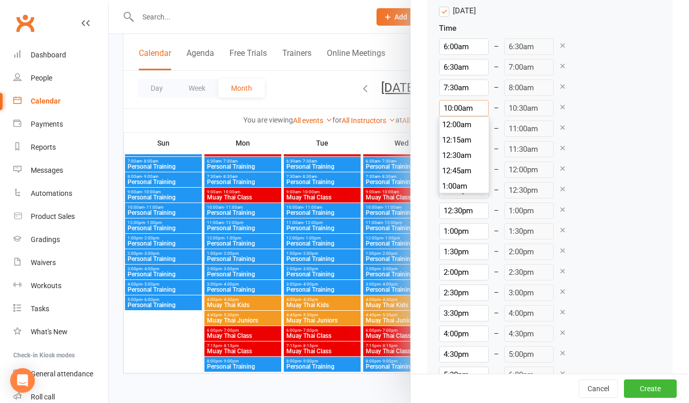
click at [446, 108] on input "10:00am" at bounding box center [464, 108] width 50 height 16
type input "8:00am"
type input "8:30am"
click at [452, 171] on li "8:00am" at bounding box center [464, 170] width 49 height 15
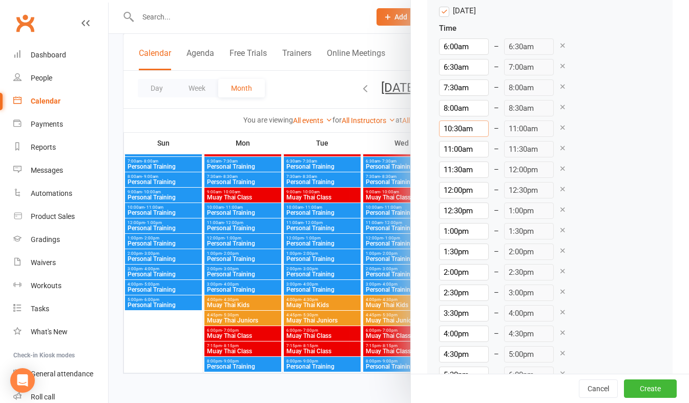
click at [445, 127] on input "10:30am" at bounding box center [464, 128] width 50 height 16
type input "8:30am"
type input "9:00am"
click at [446, 189] on li "8:30am" at bounding box center [464, 190] width 49 height 15
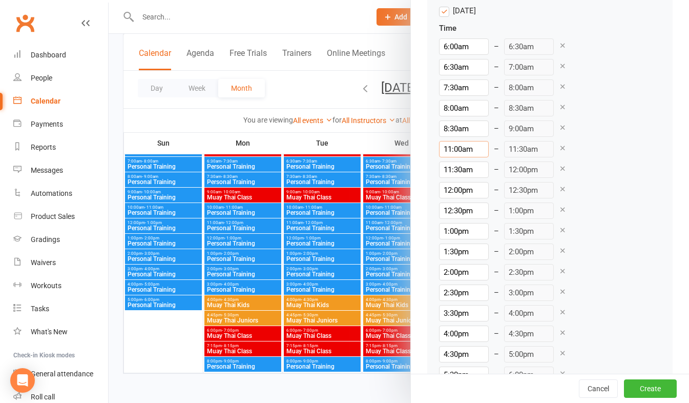
click at [445, 151] on input "11:00am" at bounding box center [464, 149] width 50 height 16
type input "9:00am"
type input "9:30am"
click at [448, 212] on li "9:00am" at bounding box center [464, 211] width 49 height 15
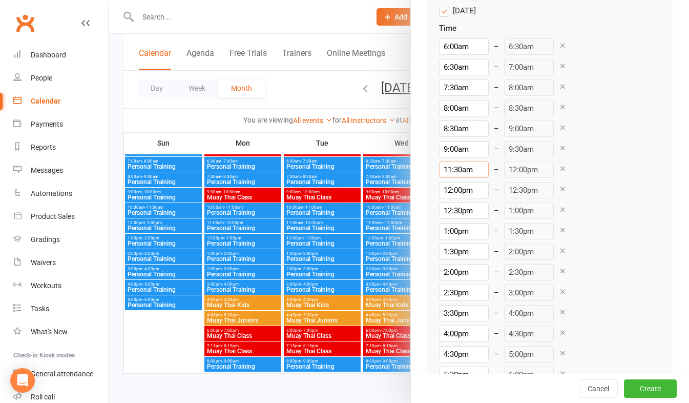
click at [455, 170] on input "11:30am" at bounding box center [464, 169] width 50 height 16
type input "9:30am"
type input "10:00am"
click at [445, 231] on li "9:30am" at bounding box center [464, 231] width 49 height 15
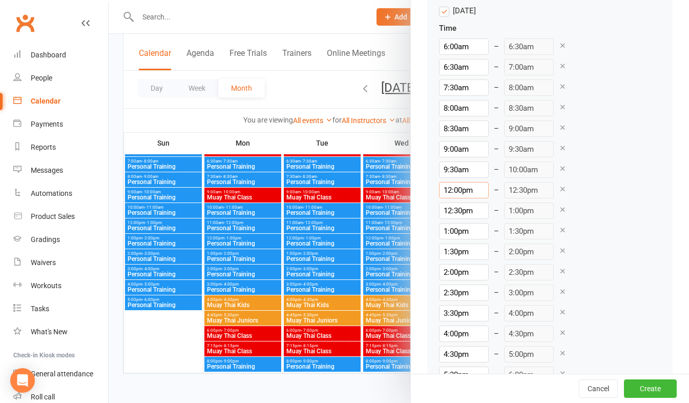
click at [445, 191] on input "12:00pm" at bounding box center [464, 190] width 50 height 16
type input "10:00am"
type input "10:30am"
click at [447, 249] on li "10:00am" at bounding box center [464, 252] width 49 height 15
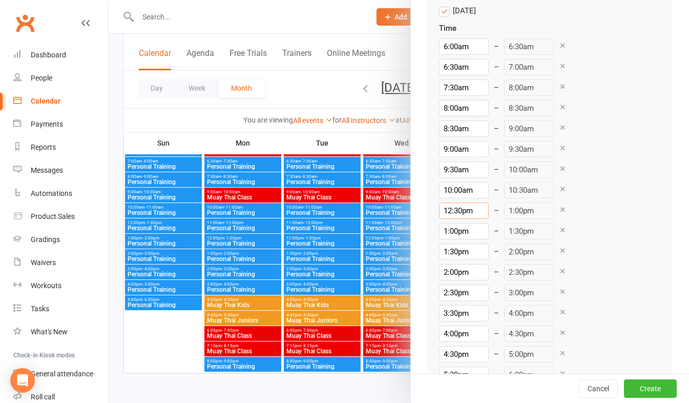
click at [449, 210] on input "12:30pm" at bounding box center [464, 210] width 50 height 16
type input "10:30am"
type input "11:00am"
click at [451, 226] on li "10:30am" at bounding box center [464, 221] width 49 height 15
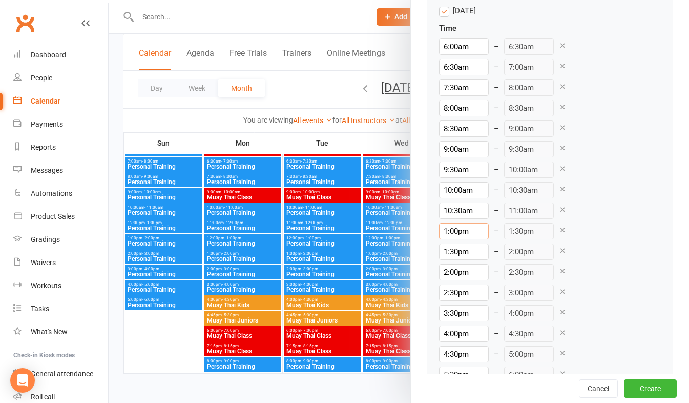
click at [451, 231] on input "1:00pm" at bounding box center [464, 231] width 50 height 16
type input "1:010pm"
type input "7:00am"
type input "1:0110pm"
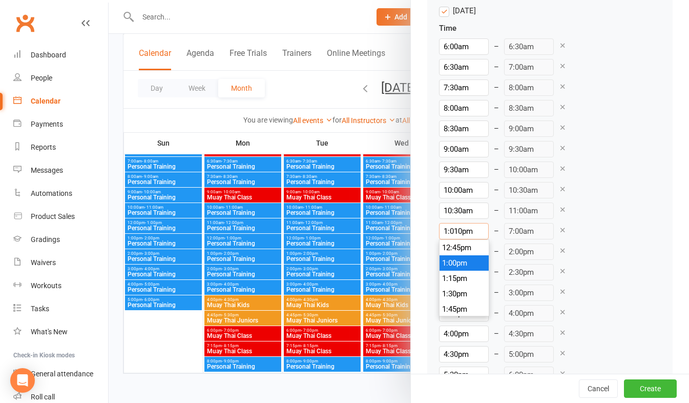
type input "1:31pm"
type input "1:010pm"
type input "7:00am"
type input "1:00pm"
type input "1:30pm"
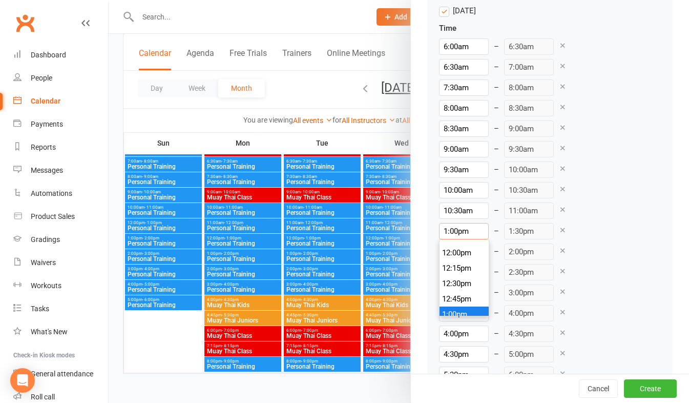
scroll to position [681, 0]
type input "11:00am"
type input "11:30am"
click at [447, 244] on li "11:00am" at bounding box center [464, 242] width 49 height 15
click at [450, 249] on input "1:30pm" at bounding box center [464, 251] width 50 height 16
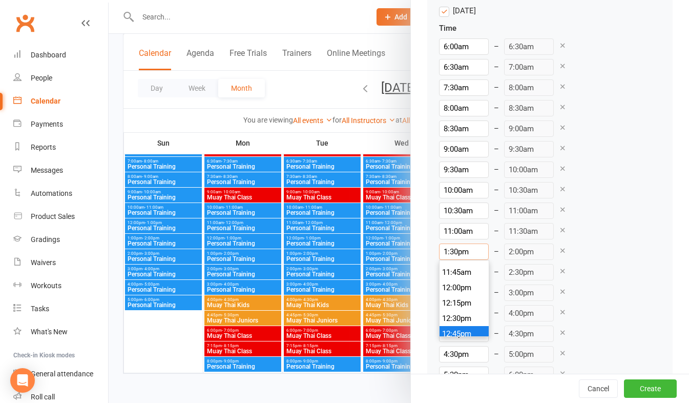
scroll to position [712, 0]
type input "11:30am"
type input "12:00pm"
click at [445, 265] on li "11:30am" at bounding box center [464, 262] width 49 height 15
click at [443, 273] on input "2:00pm" at bounding box center [464, 272] width 50 height 16
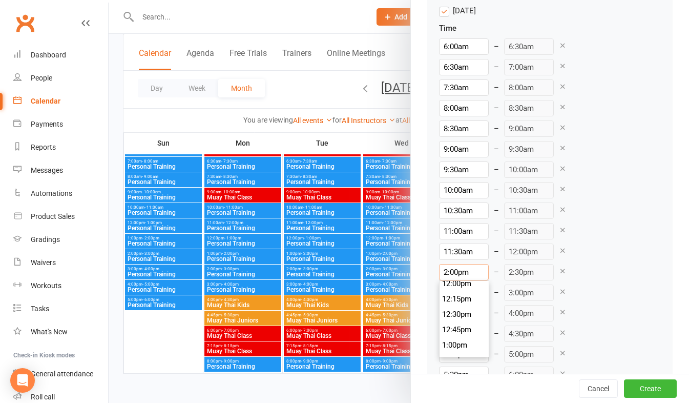
scroll to position [692, 0]
type input "12:00pm"
type input "12:30pm"
click at [446, 329] on li "12:00pm" at bounding box center [464, 334] width 49 height 15
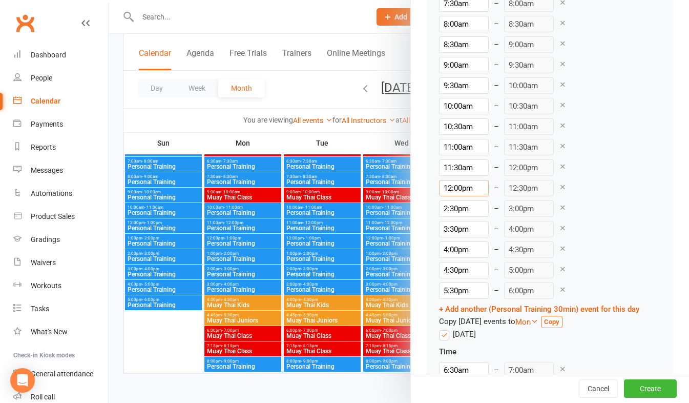
scroll to position [1191, 0]
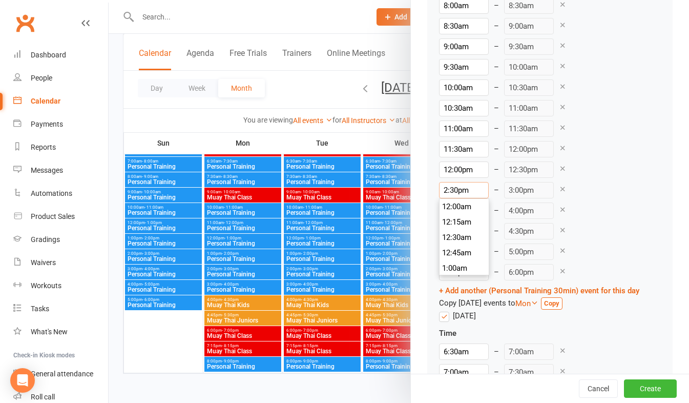
click at [452, 189] on input "2:30pm" at bounding box center [464, 190] width 50 height 16
type input "12:30pm"
type input "1:00pm"
click at [447, 255] on li "12:30pm" at bounding box center [464, 252] width 49 height 15
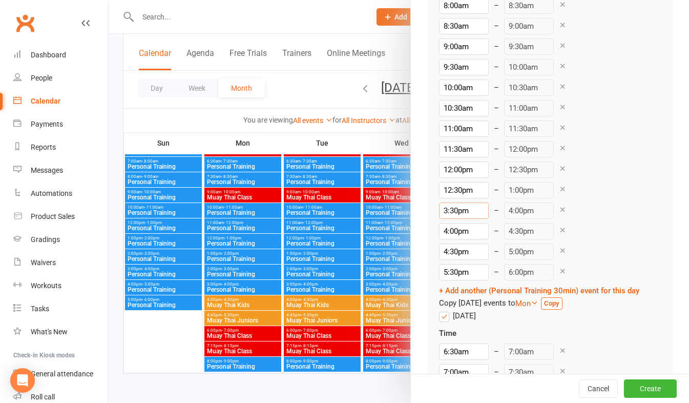
click at [449, 211] on input "3:30pm" at bounding box center [464, 210] width 50 height 16
type input "1:00pm"
type input "1:30pm"
click at [447, 242] on li "1:00pm" at bounding box center [464, 242] width 49 height 15
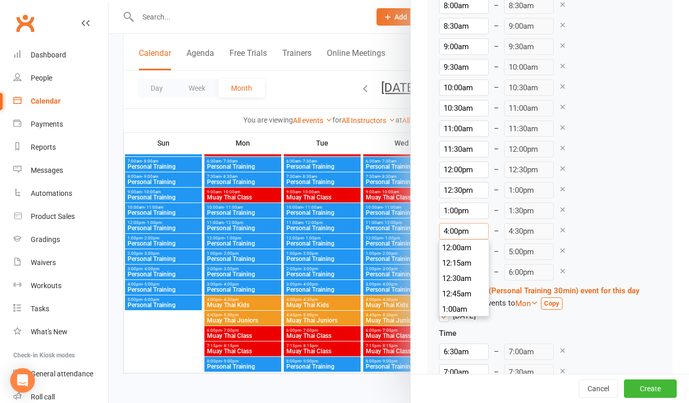
click at [447, 235] on input "4:00pm" at bounding box center [464, 231] width 50 height 16
type input "1:30pm"
type input "2:00pm"
click at [448, 264] on li "1:30pm" at bounding box center [464, 262] width 49 height 15
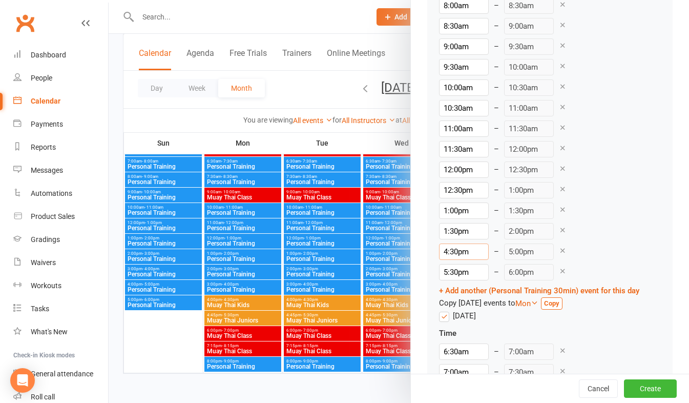
click at [448, 250] on input "4:30pm" at bounding box center [464, 251] width 50 height 16
type input "2:30pm"
type input "3:00pm"
click at [451, 315] on li "2:30pm" at bounding box center [464, 313] width 49 height 15
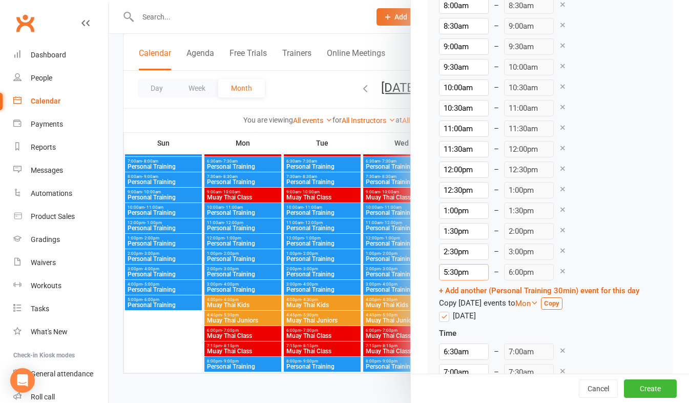
click at [450, 269] on input "5:30pm" at bounding box center [464, 272] width 50 height 16
type input "3:00pm"
type input "3:30pm"
click at [446, 301] on li "3:00pm" at bounding box center [464, 303] width 49 height 15
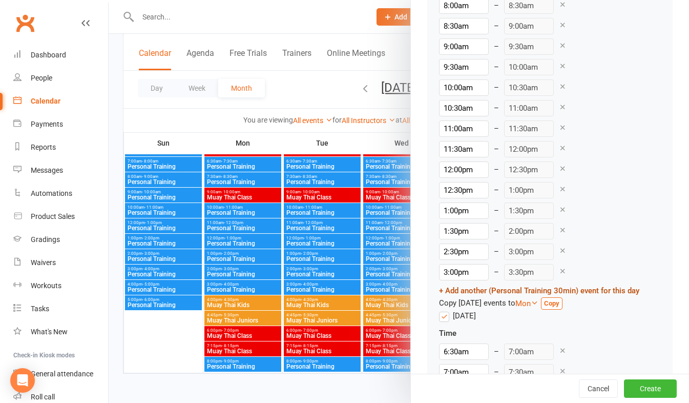
click at [527, 287] on link "+ Add another (Personal Training 30min) event for this day" at bounding box center [539, 290] width 200 height 9
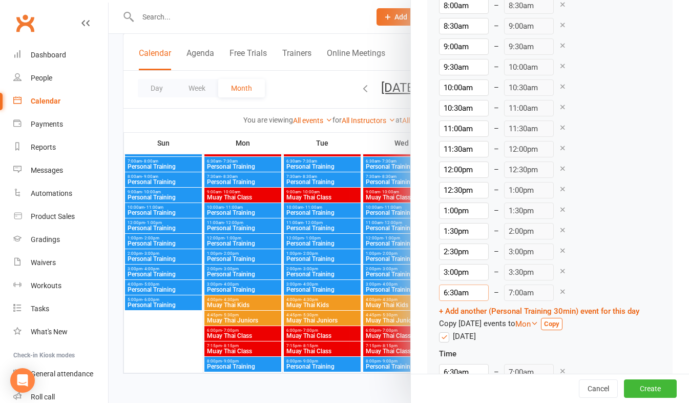
click at [447, 291] on input "6:30am" at bounding box center [464, 292] width 50 height 16
type input "3:30pm"
type input "4:00pm"
click at [450, 360] on li "3:30pm" at bounding box center [464, 365] width 49 height 15
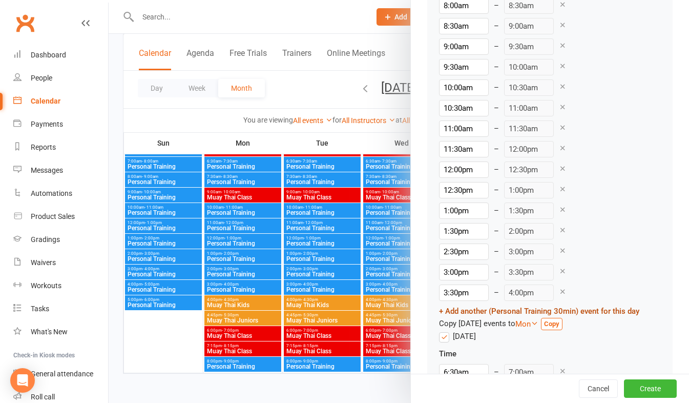
click at [482, 308] on link "+ Add another (Personal Training 30min) event for this day" at bounding box center [539, 310] width 200 height 9
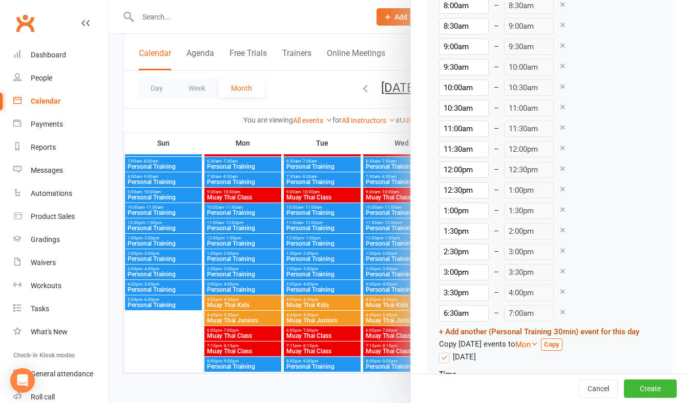
scroll to position [1242, 0]
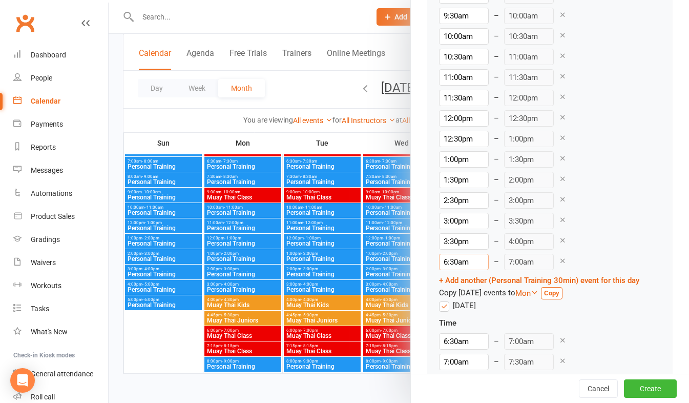
click at [450, 262] on input "6:30am" at bounding box center [464, 262] width 50 height 16
click at [443, 313] on li "4:00pm" at bounding box center [464, 313] width 49 height 15
type input "4:00pm"
type input "4:30pm"
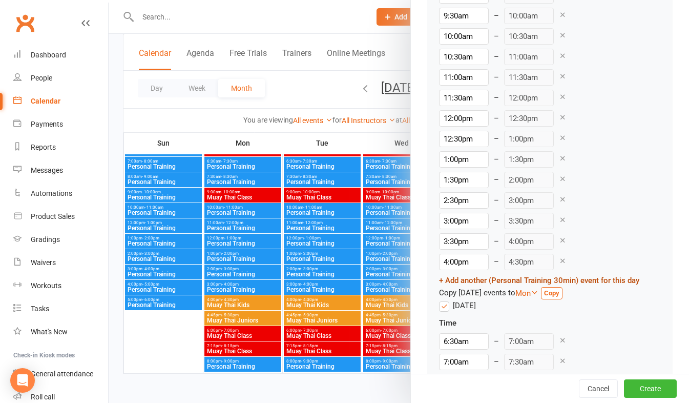
click at [465, 279] on link "+ Add another (Personal Training 30min) event for this day" at bounding box center [539, 280] width 200 height 9
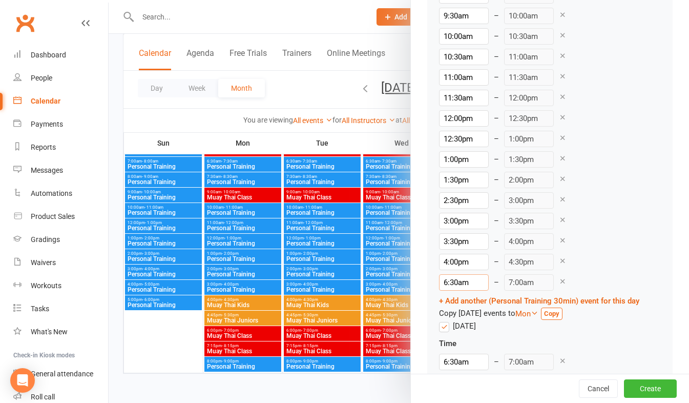
click at [452, 283] on input "6:30am" at bounding box center [464, 282] width 50 height 16
type input "4:30pm"
type input "5:00pm"
click at [450, 318] on li "4:30pm" at bounding box center [464, 313] width 49 height 15
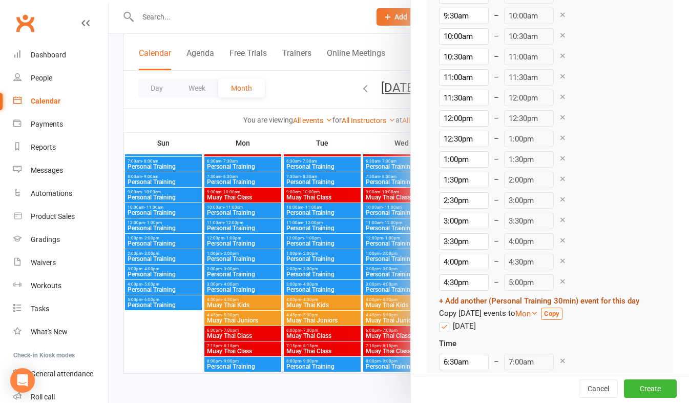
click at [447, 298] on link "+ Add another (Personal Training 30min) event for this day" at bounding box center [539, 300] width 200 height 9
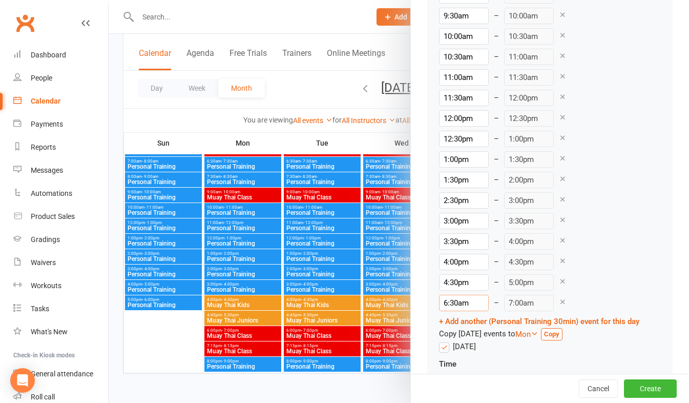
click at [447, 303] on input "6:30am" at bounding box center [464, 303] width 50 height 16
type input "5:00pm"
type input "5:30pm"
click at [450, 364] on li "5:00pm" at bounding box center [464, 365] width 49 height 15
click at [460, 321] on link "+ Add another (Personal Training 30min) event for this day" at bounding box center [539, 321] width 200 height 9
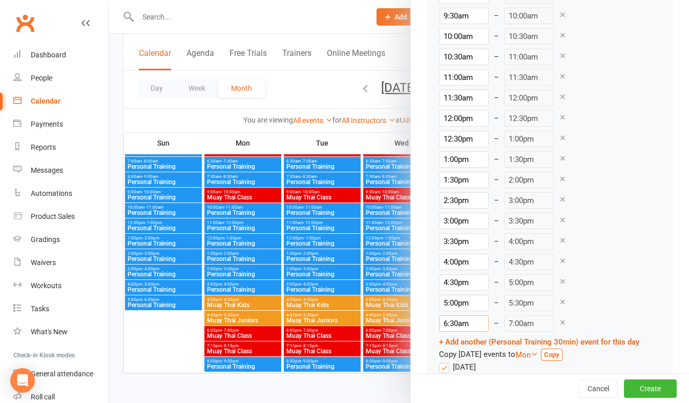
click at [448, 322] on input "6:30am" at bounding box center [464, 323] width 50 height 16
type input "5:30pm"
type input "6:00pm"
click at [448, 272] on li "5:30pm" at bounding box center [464, 271] width 49 height 15
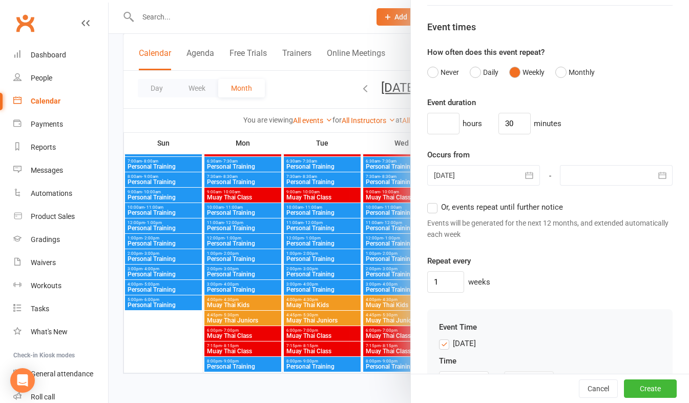
scroll to position [769, 0]
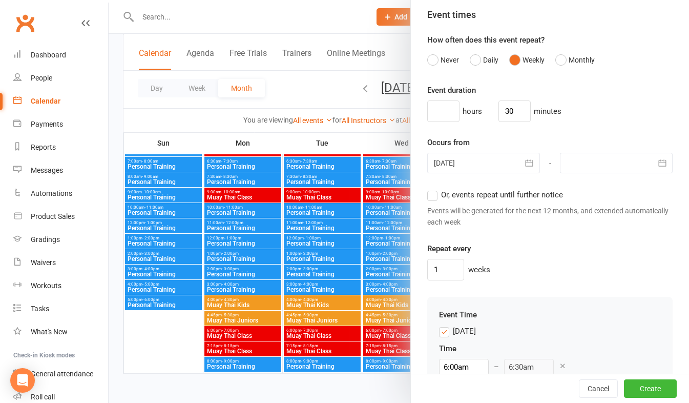
click at [429, 196] on label "Or, events repeat until further notice" at bounding box center [495, 195] width 136 height 12
click at [429, 189] on input "Or, events repeat until further notice" at bounding box center [430, 189] width 7 height 0
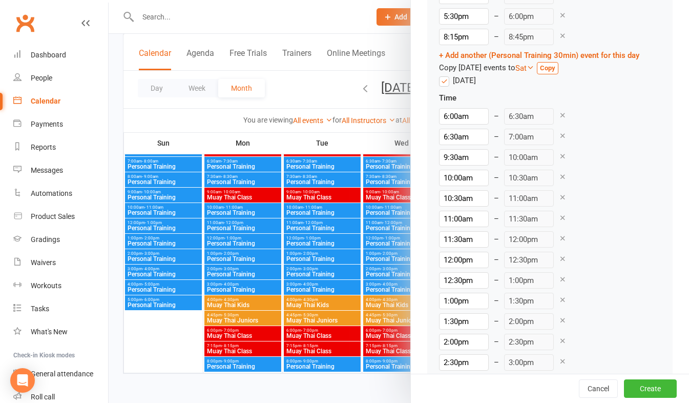
scroll to position [3689, 0]
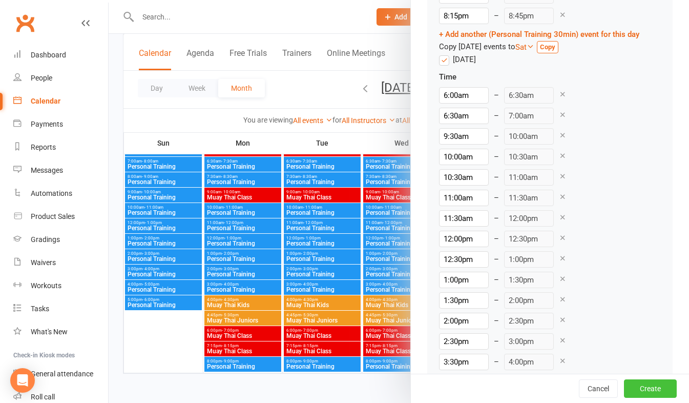
click at [630, 386] on button "Create" at bounding box center [650, 388] width 53 height 18
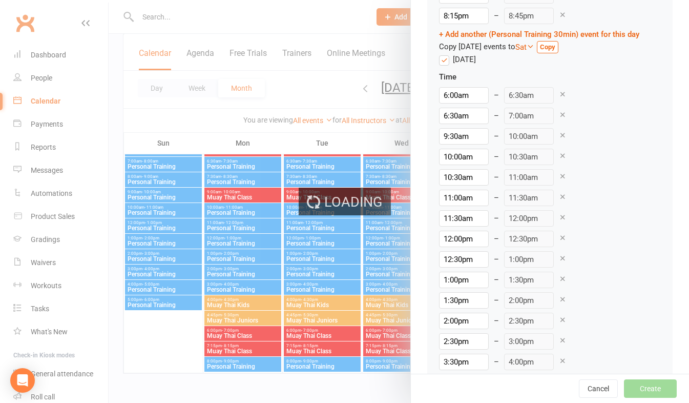
type input "1"
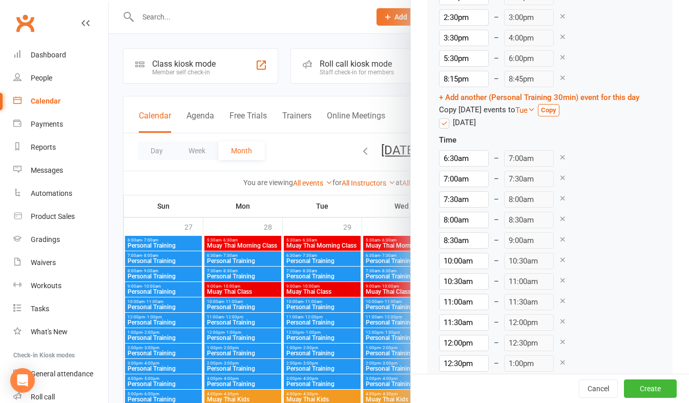
scroll to position [1947, 0]
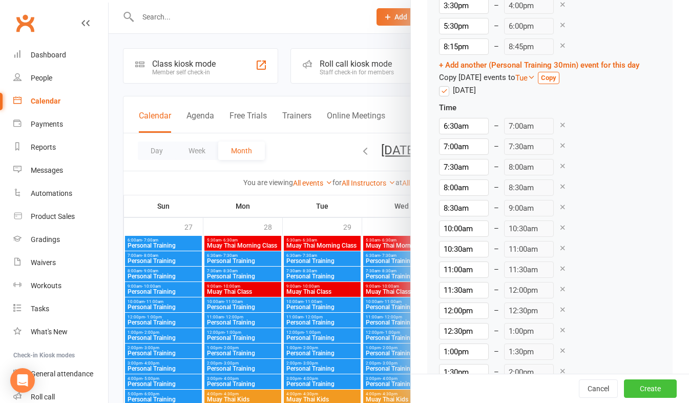
click at [625, 384] on button "Create" at bounding box center [650, 388] width 53 height 18
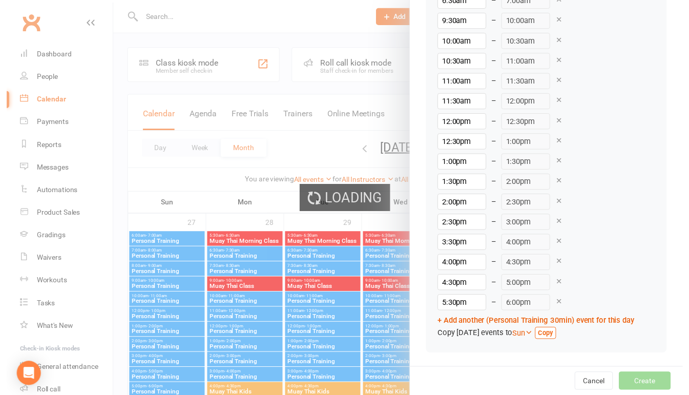
scroll to position [3804, 0]
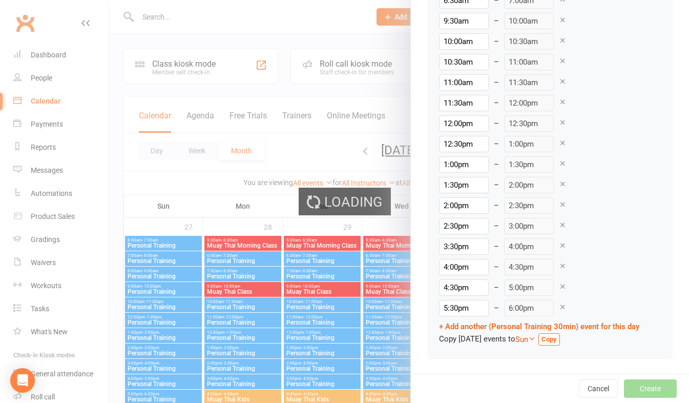
type input "1"
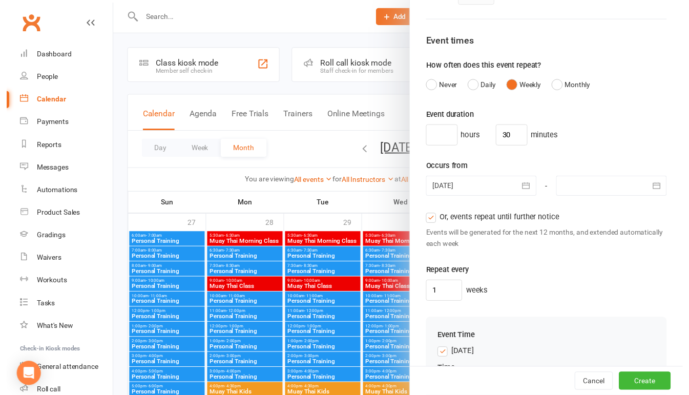
scroll to position [730, 0]
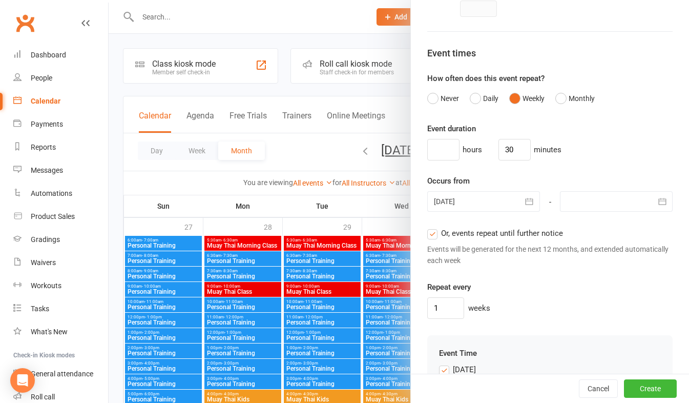
click at [427, 232] on label "Or, events repeat until further notice" at bounding box center [495, 233] width 136 height 12
click at [427, 227] on input "Or, events repeat until further notice" at bounding box center [430, 227] width 7 height 0
type input "[DATE]"
click at [427, 234] on label "Or, events repeat until further notice" at bounding box center [495, 233] width 136 height 12
click at [427, 227] on input "Or, events repeat until further notice" at bounding box center [430, 227] width 7 height 0
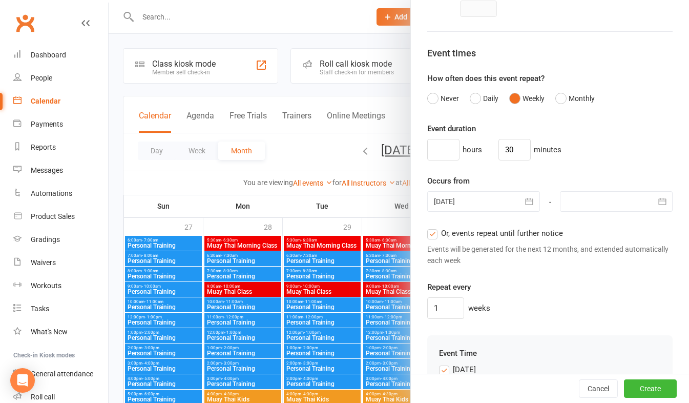
click at [524, 200] on icon "button" at bounding box center [529, 201] width 10 height 10
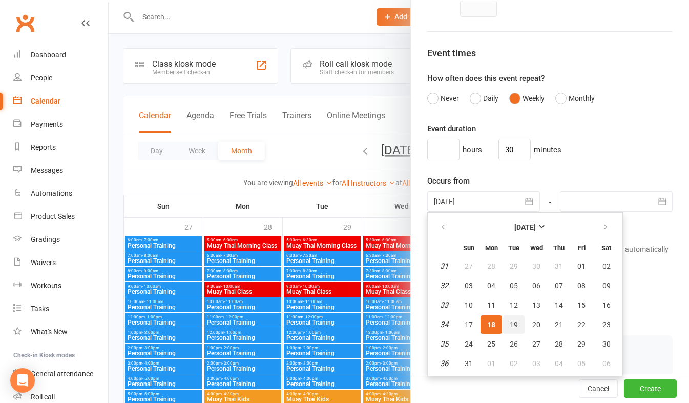
click at [510, 324] on span "19" at bounding box center [514, 324] width 8 height 8
type input "[DATE]"
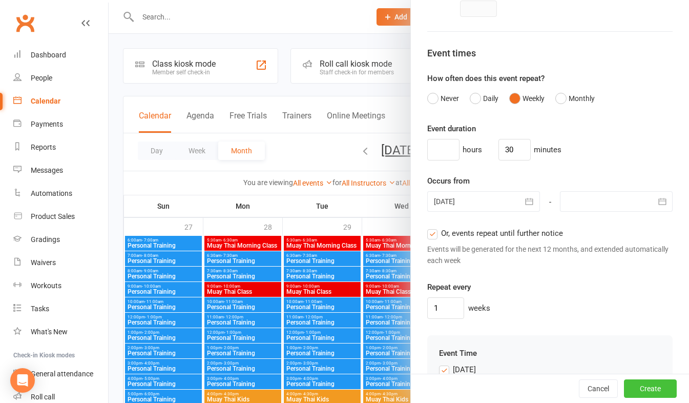
click at [631, 385] on button "Create" at bounding box center [650, 388] width 53 height 18
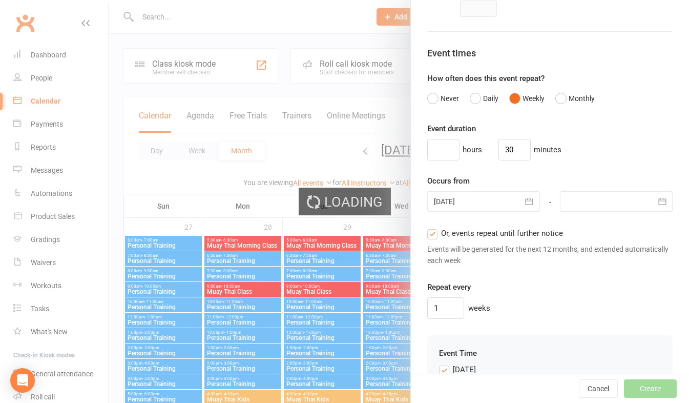
type input "1"
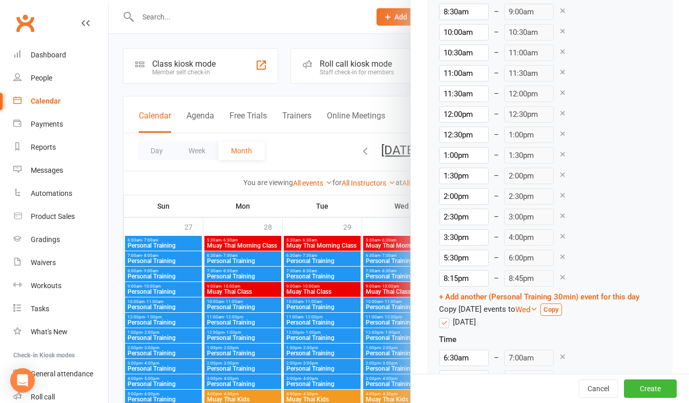
scroll to position [1742, 0]
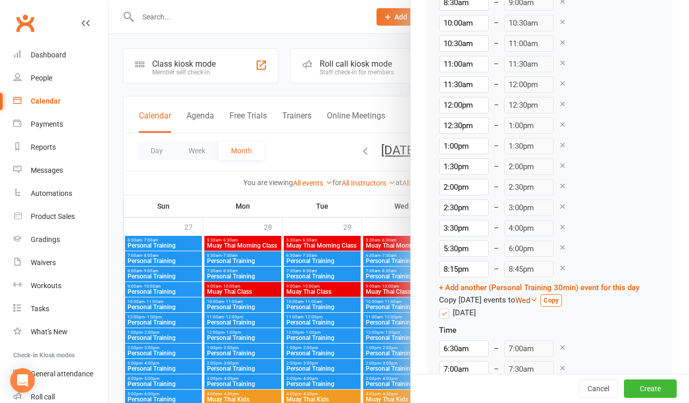
click at [538, 299] on icon at bounding box center [534, 300] width 8 height 8
click at [535, 330] on label "Mon" at bounding box center [533, 329] width 25 height 11
click at [528, 324] on input "Mon" at bounding box center [524, 324] width 7 height 0
click at [531, 352] on label "Wed" at bounding box center [533, 353] width 25 height 11
click at [528, 348] on input "Wed" at bounding box center [524, 348] width 7 height 0
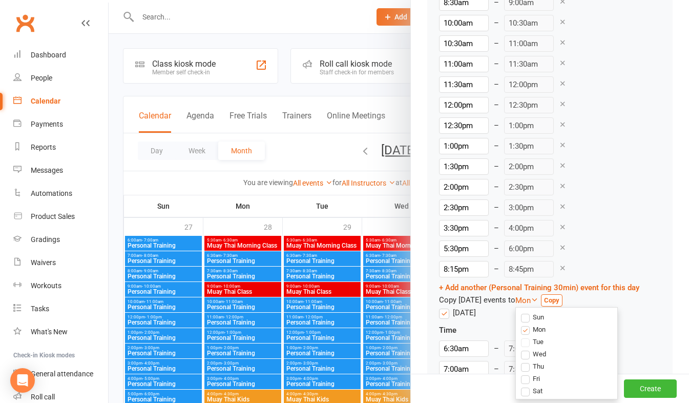
click at [558, 300] on strong "Copy" at bounding box center [551, 300] width 15 height 8
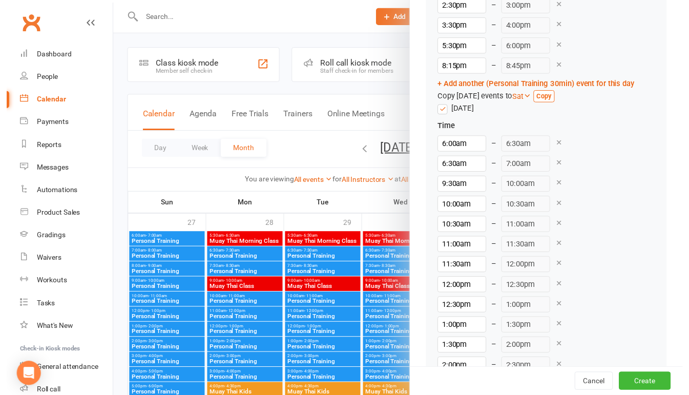
scroll to position [3804, 0]
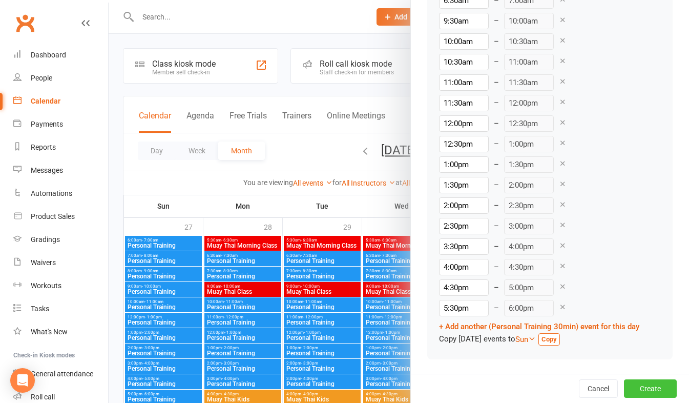
click at [632, 389] on button "Create" at bounding box center [650, 388] width 53 height 18
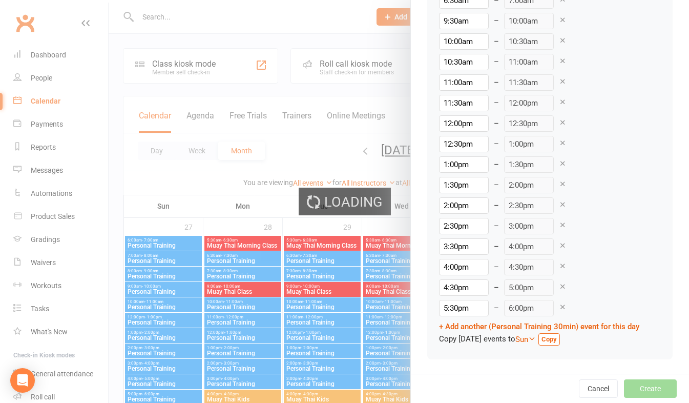
type input "1"
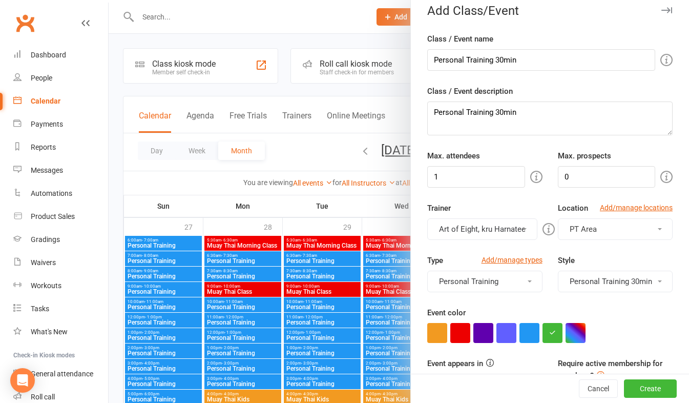
scroll to position [0, 0]
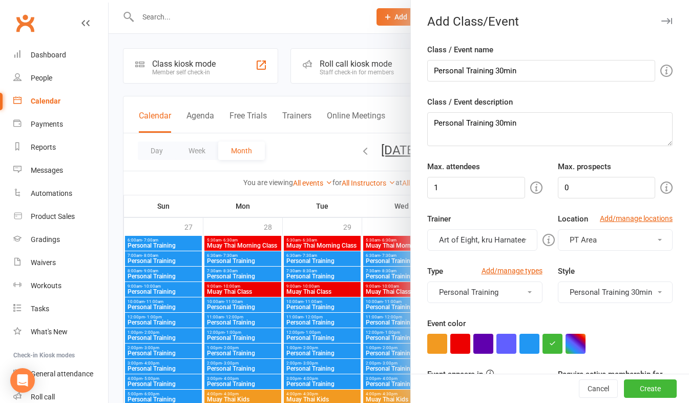
click at [645, 237] on button "PT Area" at bounding box center [615, 240] width 115 height 22
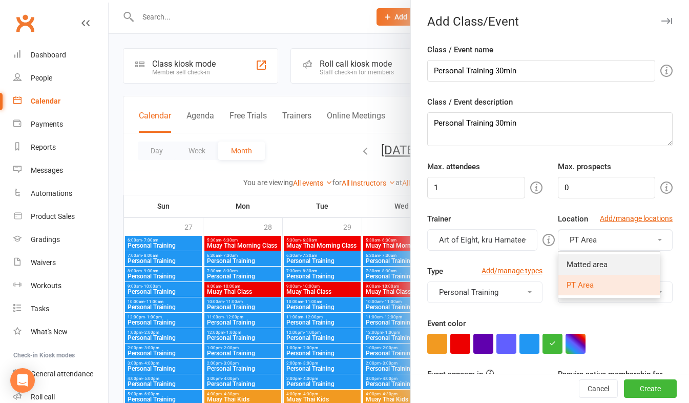
click at [580, 261] on span "Matted area" at bounding box center [587, 264] width 41 height 9
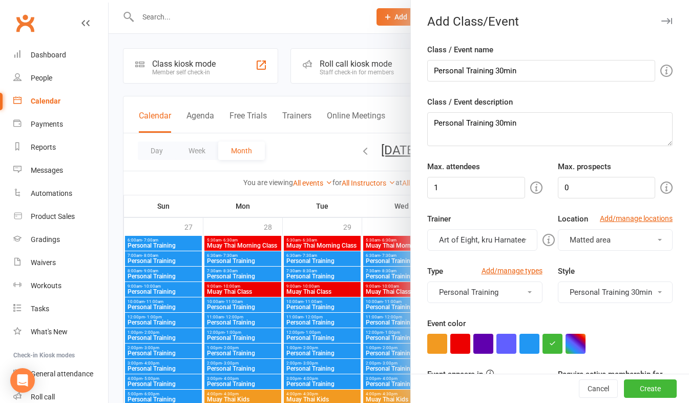
click at [513, 295] on button "Personal Training" at bounding box center [484, 292] width 115 height 22
click at [528, 292] on span at bounding box center [530, 292] width 4 height 2
click at [598, 289] on button "Personal Training 30min" at bounding box center [615, 292] width 115 height 22
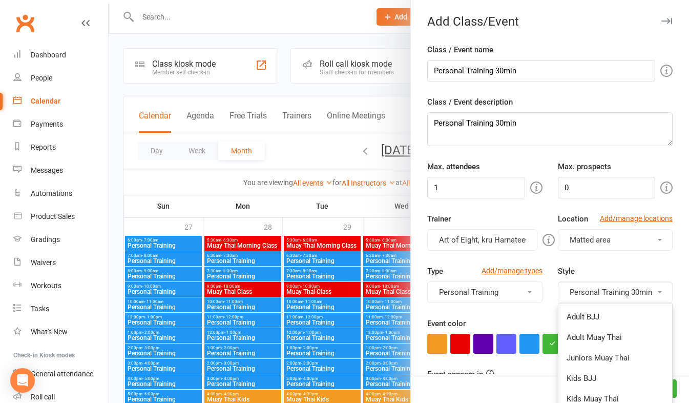
click at [607, 293] on button "Personal Training 30min" at bounding box center [615, 292] width 115 height 22
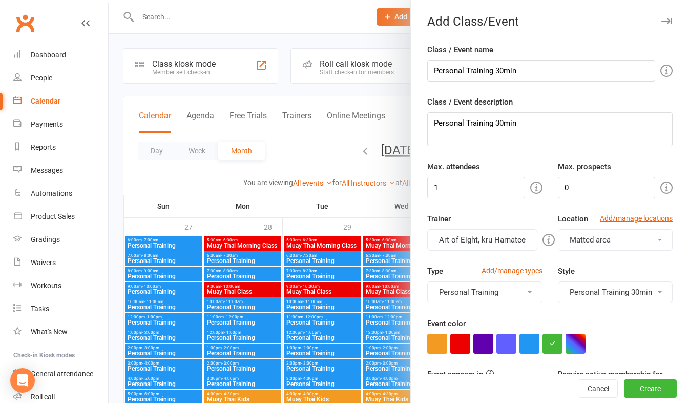
click at [612, 290] on button "Personal Training 30min" at bounding box center [615, 292] width 115 height 22
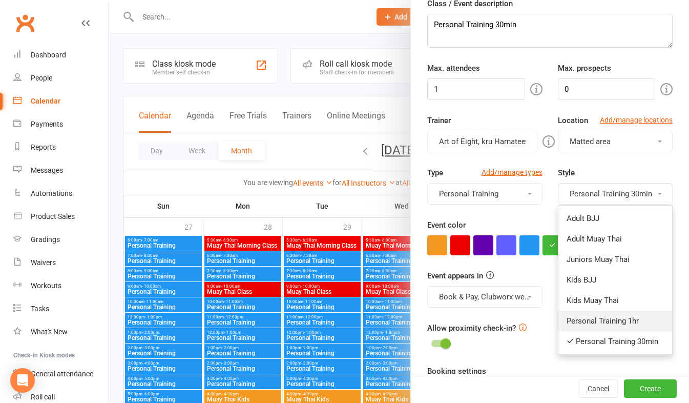
scroll to position [102, 0]
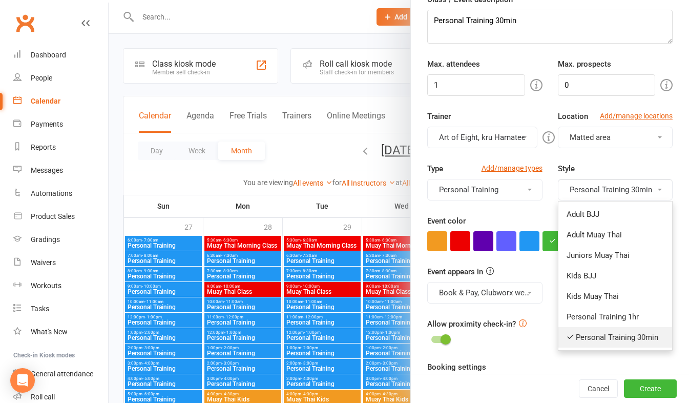
click at [590, 340] on link "Personal Training 30min" at bounding box center [615, 337] width 114 height 20
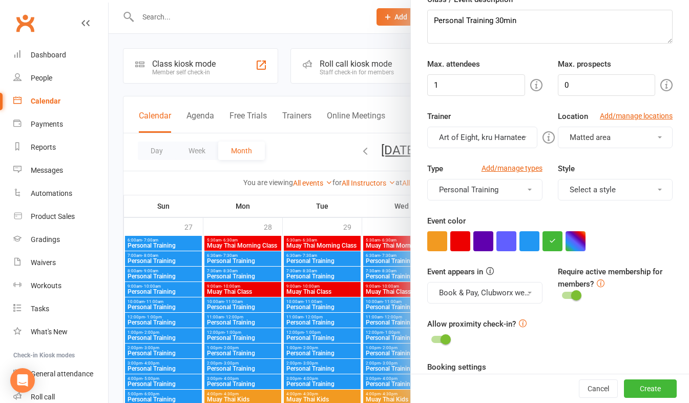
click at [639, 185] on button "Select a style" at bounding box center [615, 190] width 115 height 22
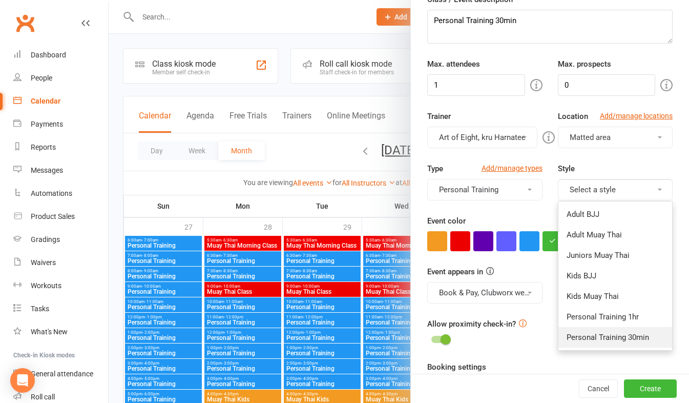
click at [595, 336] on link "Personal Training 30min" at bounding box center [615, 337] width 114 height 20
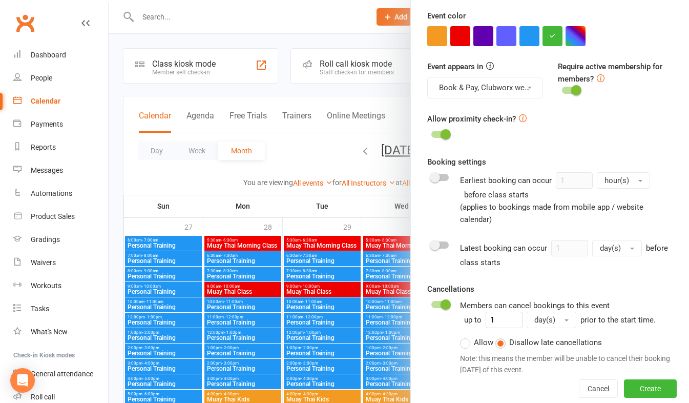
scroll to position [359, 0]
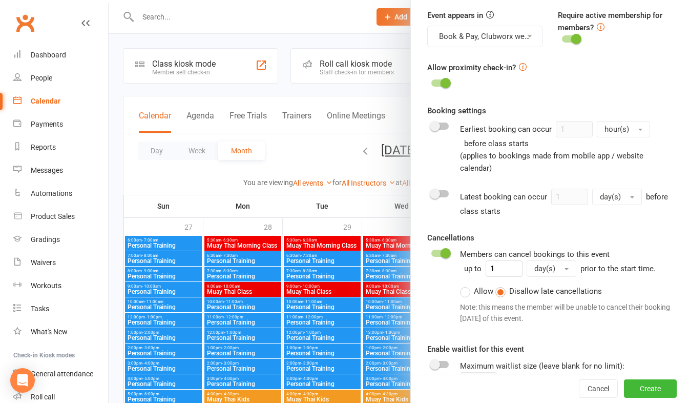
click at [461, 290] on label "Allow" at bounding box center [476, 291] width 33 height 12
click at [461, 285] on input "Allow" at bounding box center [463, 285] width 7 height 0
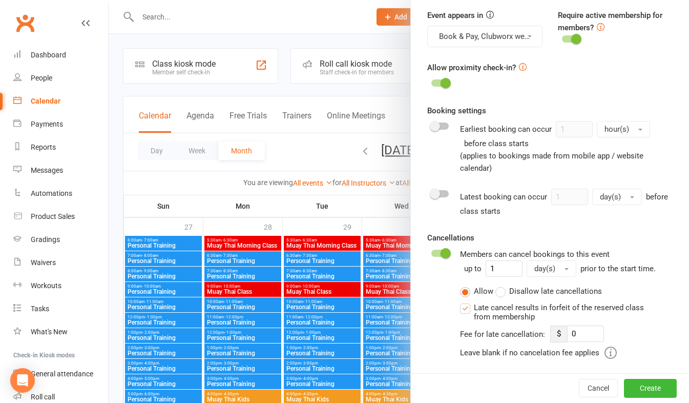
click at [497, 289] on label "Disallow late cancellations" at bounding box center [548, 291] width 107 height 12
click at [497, 285] on input "Disallow late cancellations" at bounding box center [498, 285] width 7 height 0
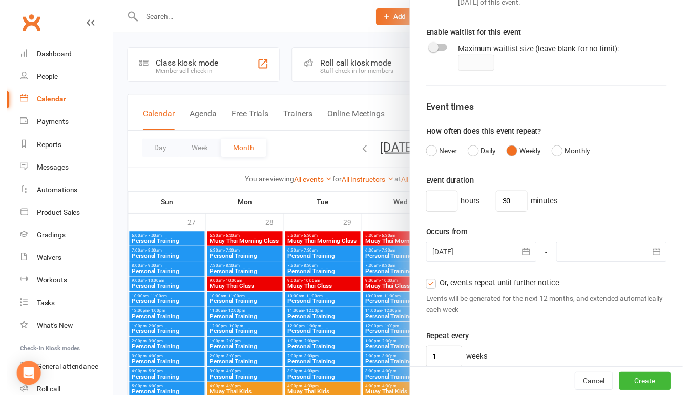
scroll to position [717, 0]
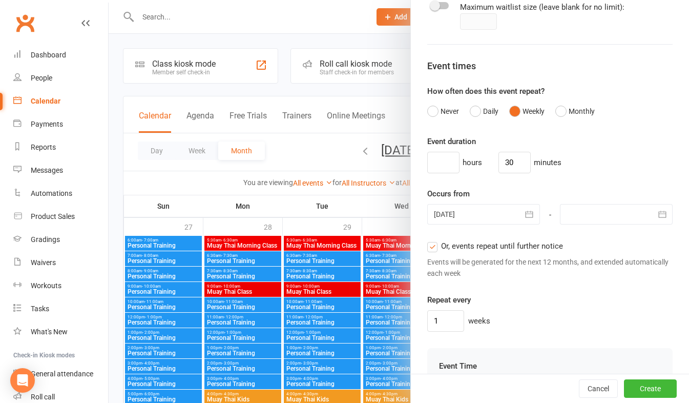
click at [524, 213] on icon "button" at bounding box center [529, 214] width 10 height 10
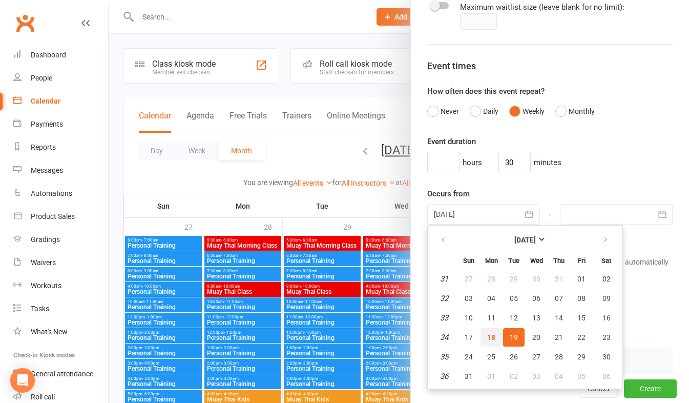
click at [487, 336] on span "18" at bounding box center [491, 337] width 8 height 8
type input "[DATE]"
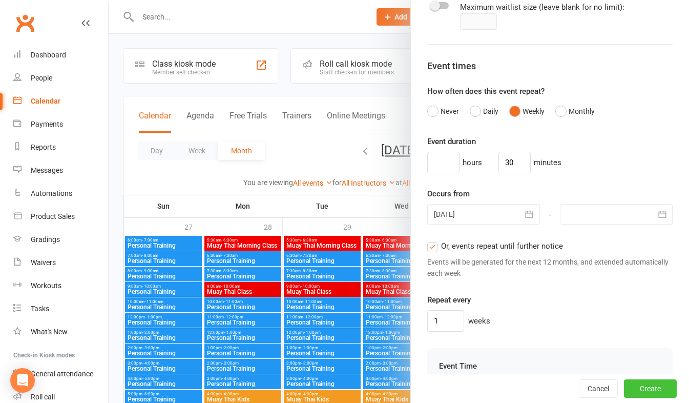
click at [628, 388] on button "Create" at bounding box center [650, 388] width 53 height 18
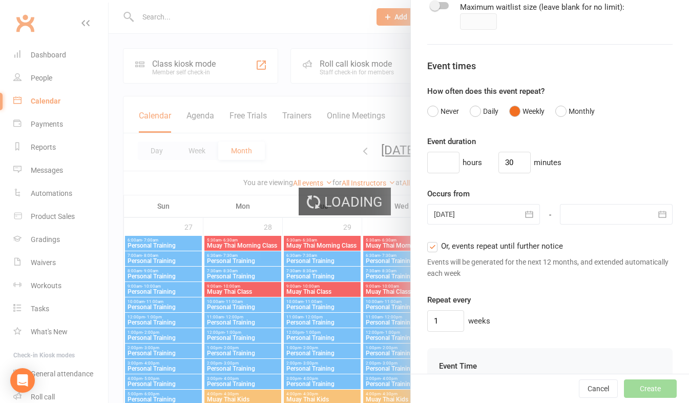
type input "1"
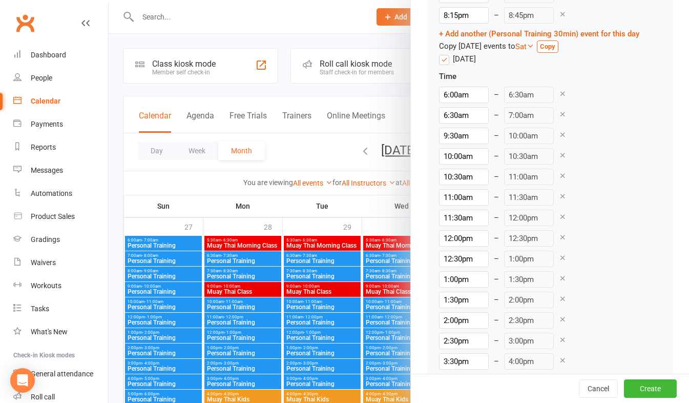
scroll to position [3394, 0]
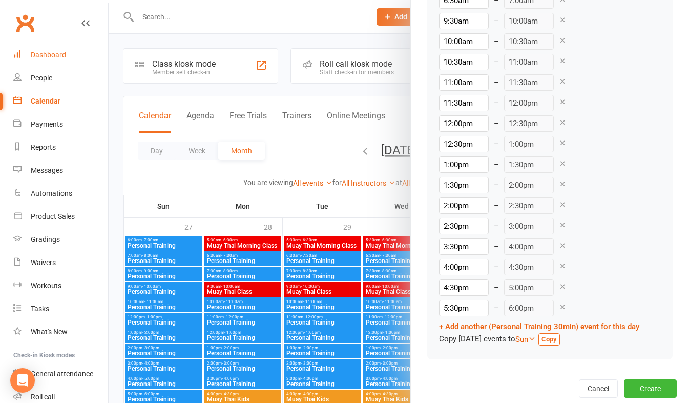
drag, startPoint x: 44, startPoint y: 54, endPoint x: 395, endPoint y: 45, distance: 351.6
click at [44, 54] on div "Dashboard" at bounding box center [48, 55] width 35 height 8
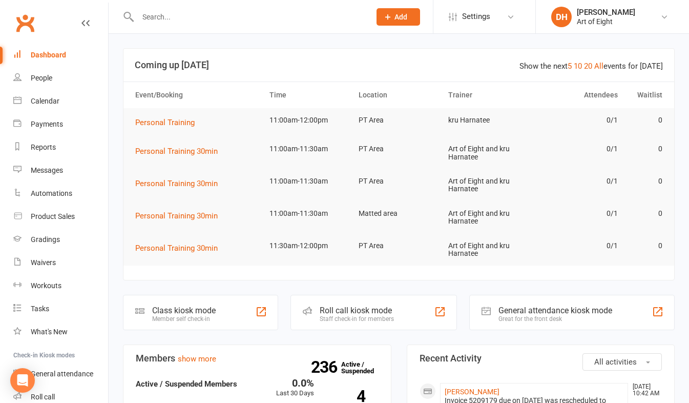
click at [197, 23] on input "text" at bounding box center [249, 17] width 229 height 14
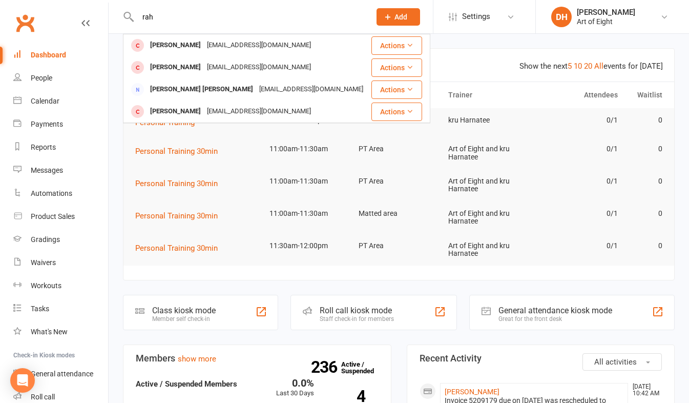
type input "rah"
click at [42, 55] on div "Dashboard" at bounding box center [48, 55] width 35 height 8
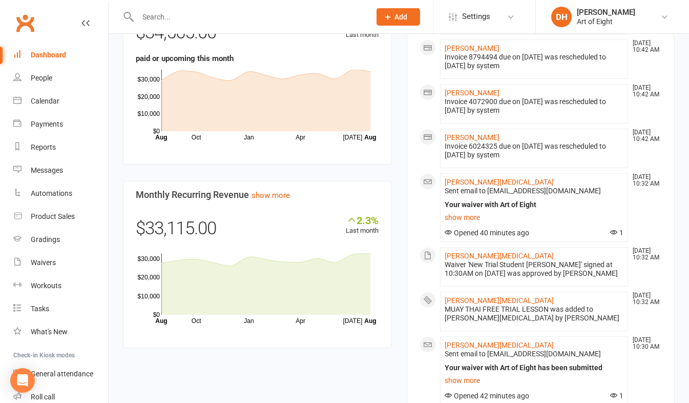
scroll to position [717, 0]
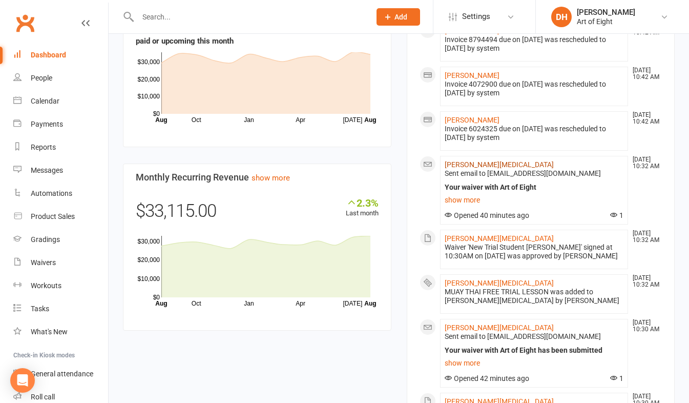
click at [460, 167] on link "[PERSON_NAME][MEDICAL_DATA]" at bounding box center [499, 164] width 109 height 8
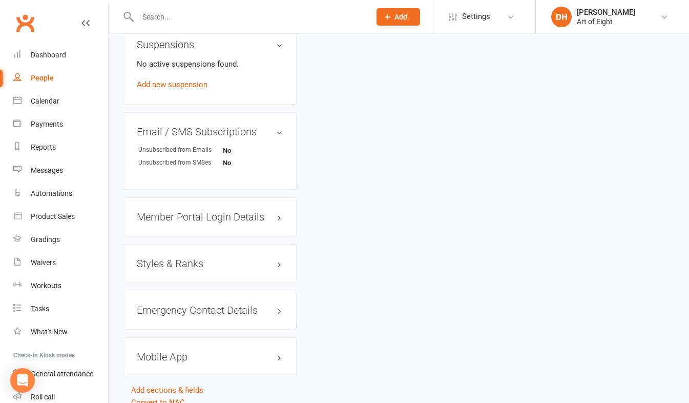
scroll to position [666, 0]
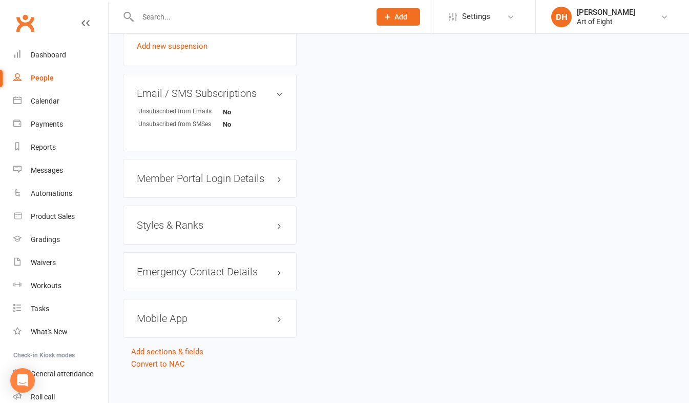
click at [169, 320] on h3 "Mobile App" at bounding box center [210, 318] width 146 height 11
click at [176, 340] on span at bounding box center [170, 339] width 10 height 10
click at [167, 338] on input "checkbox" at bounding box center [167, 338] width 0 height 0
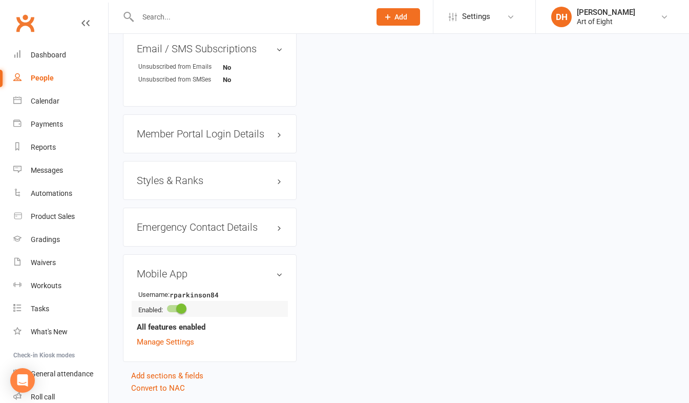
scroll to position [744, 0]
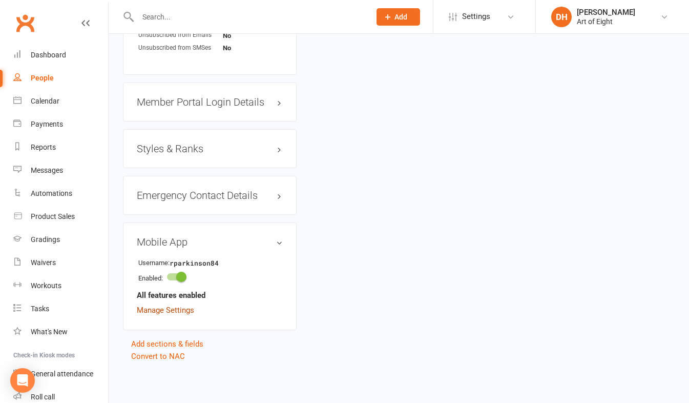
click at [175, 308] on link "Manage Settings" at bounding box center [165, 309] width 57 height 9
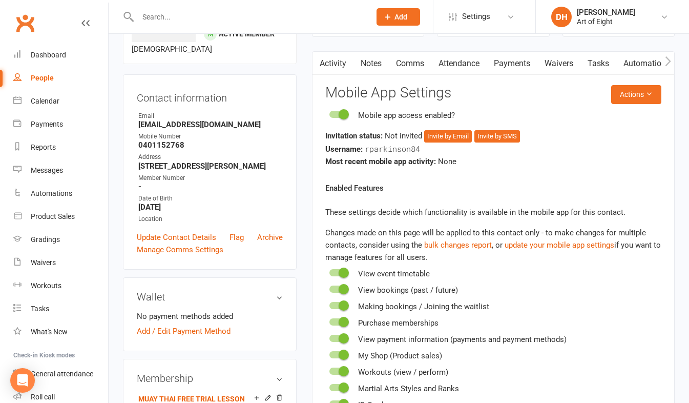
scroll to position [78, 0]
click at [457, 136] on button "Invite by Email" at bounding box center [448, 137] width 48 height 12
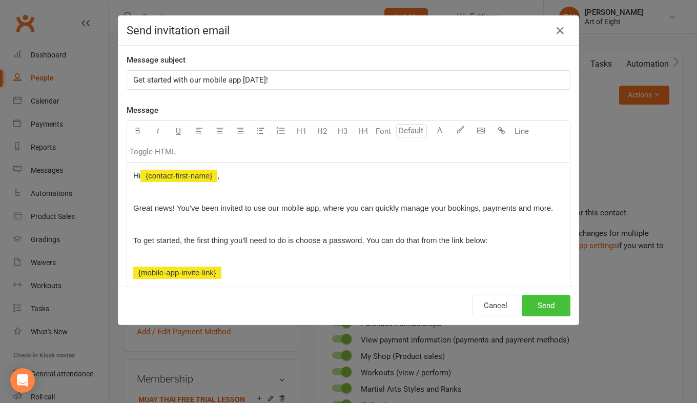
click at [532, 306] on button "Send" at bounding box center [546, 306] width 49 height 22
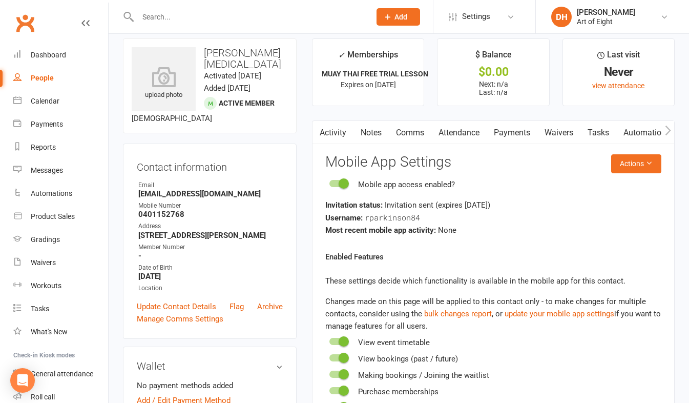
scroll to position [0, 0]
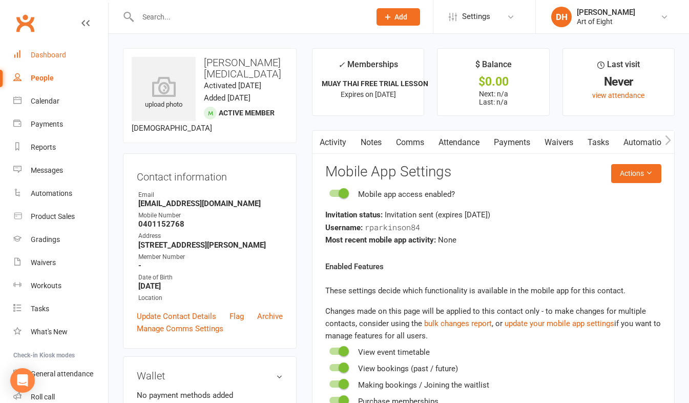
click at [46, 55] on div "Dashboard" at bounding box center [48, 55] width 35 height 8
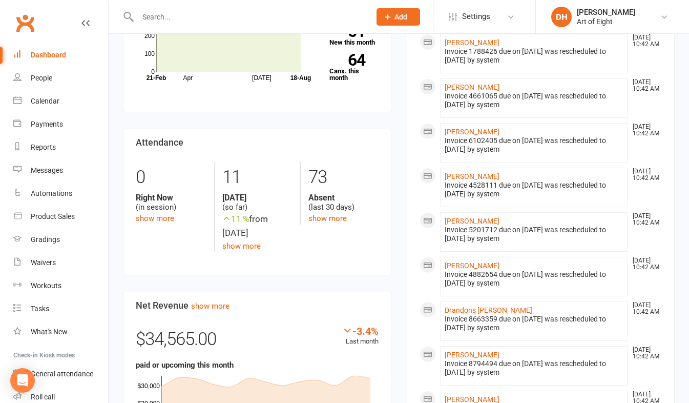
scroll to position [154, 0]
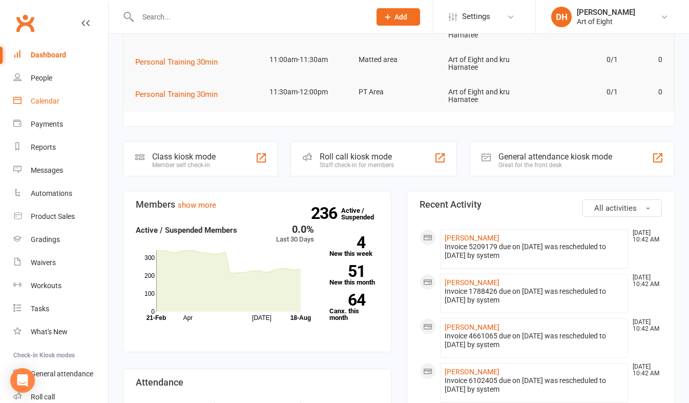
drag, startPoint x: 41, startPoint y: 99, endPoint x: 56, endPoint y: 102, distance: 14.7
click at [41, 99] on div "Calendar" at bounding box center [45, 101] width 29 height 8
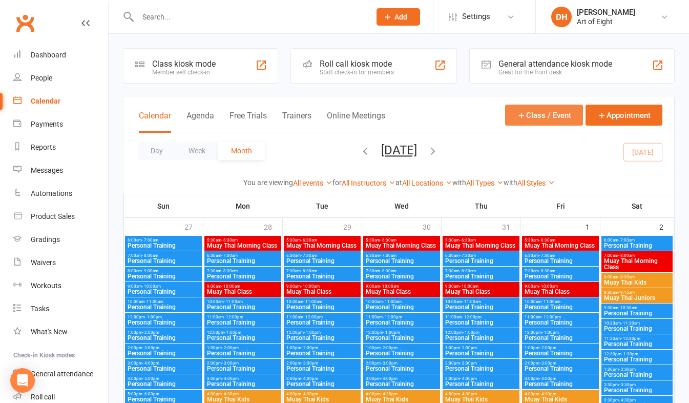
click at [547, 114] on button "Class / Event" at bounding box center [544, 115] width 78 height 21
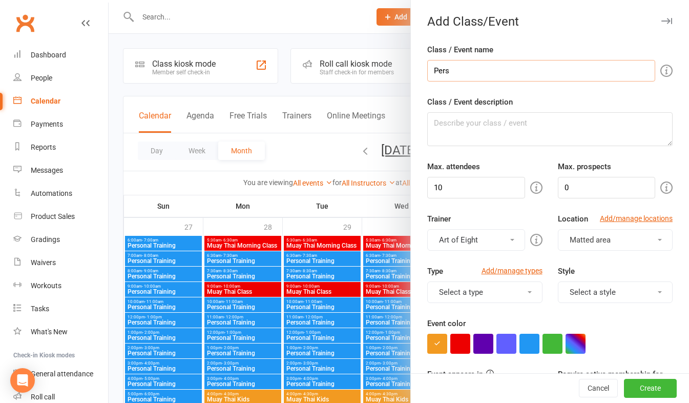
type input "Personal Training 30min"
drag, startPoint x: 526, startPoint y: 69, endPoint x: 418, endPoint y: 65, distance: 108.7
paste textarea "Personal Training 30min"
type textarea "Personal Training 30min"
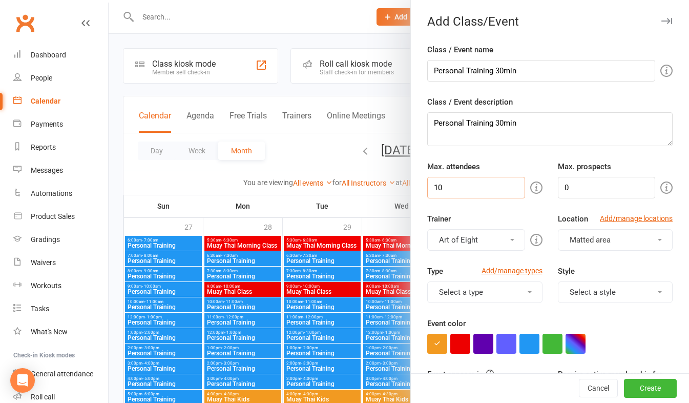
click at [456, 192] on input "10" at bounding box center [475, 188] width 97 height 22
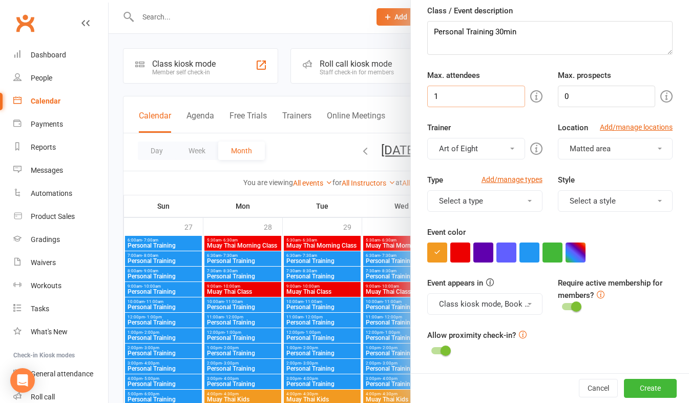
scroll to position [102, 0]
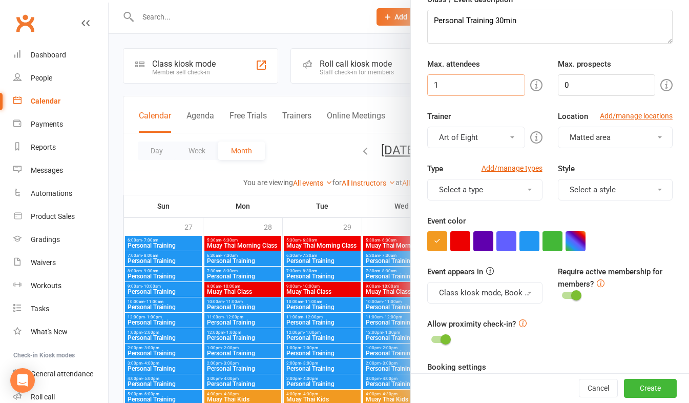
type input "1"
click at [610, 135] on button "Matted area" at bounding box center [615, 138] width 115 height 22
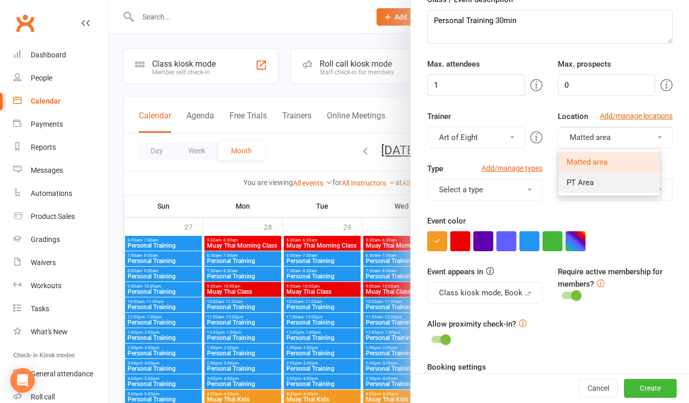
drag, startPoint x: 569, startPoint y: 182, endPoint x: 538, endPoint y: 185, distance: 30.9
click at [569, 182] on span "PT Area" at bounding box center [580, 182] width 27 height 9
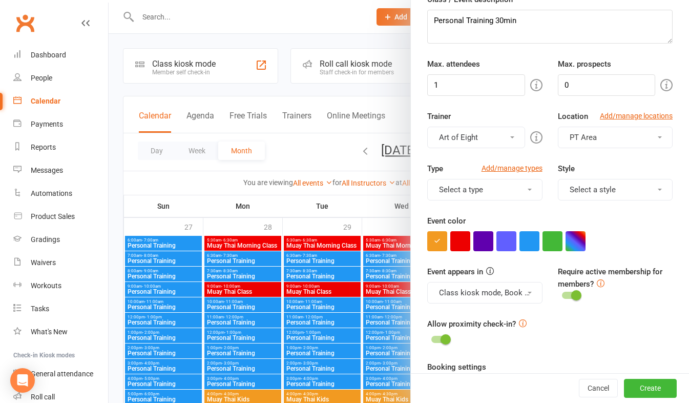
click at [472, 187] on button "Select a type" at bounding box center [484, 190] width 115 height 22
click at [449, 236] on link "Personal Training" at bounding box center [485, 234] width 114 height 20
click at [612, 194] on button "Select a style" at bounding box center [615, 190] width 115 height 22
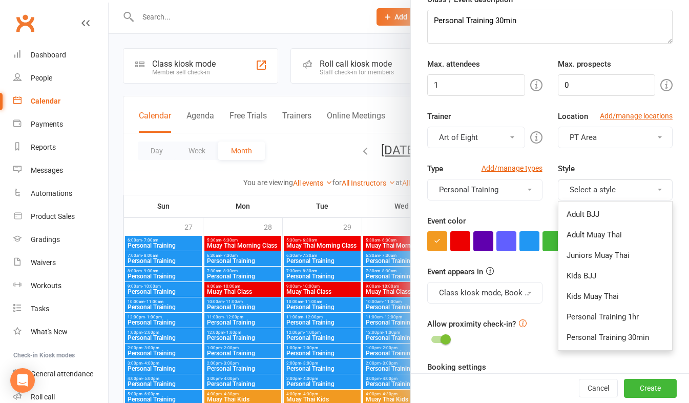
click at [576, 340] on link "Personal Training 30min" at bounding box center [615, 337] width 114 height 20
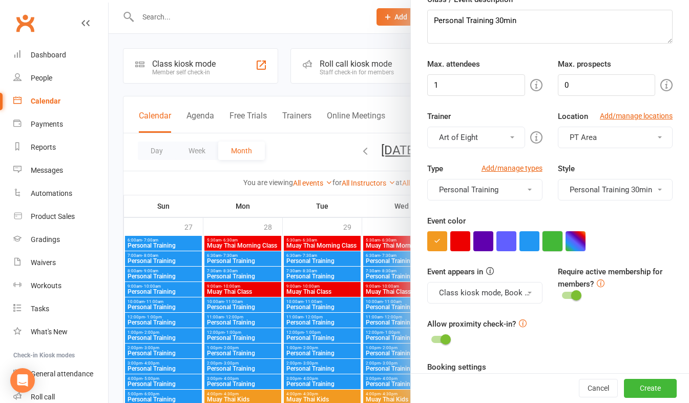
click at [546, 239] on button "button" at bounding box center [553, 241] width 20 height 20
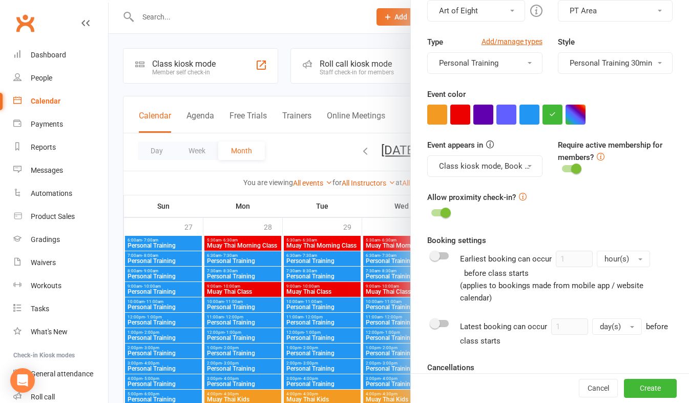
scroll to position [256, 0]
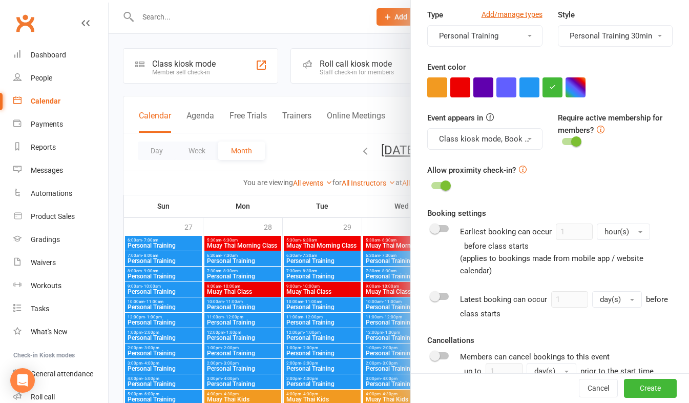
click at [483, 133] on button "Class kiosk mode, Book & Pay, Roll call, Clubworx website calendar and Mobile a…" at bounding box center [484, 139] width 115 height 22
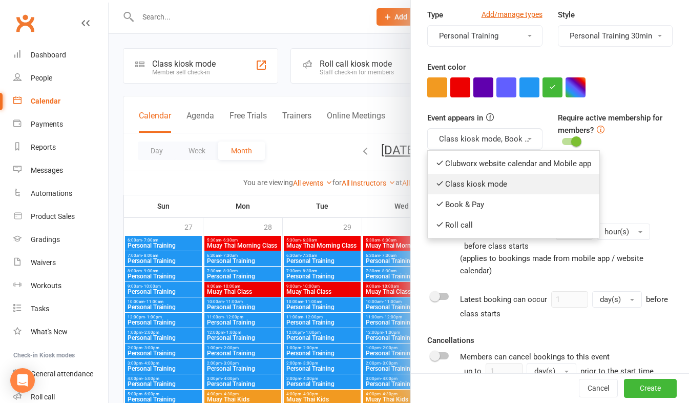
click at [436, 183] on icon at bounding box center [440, 183] width 8 height 8
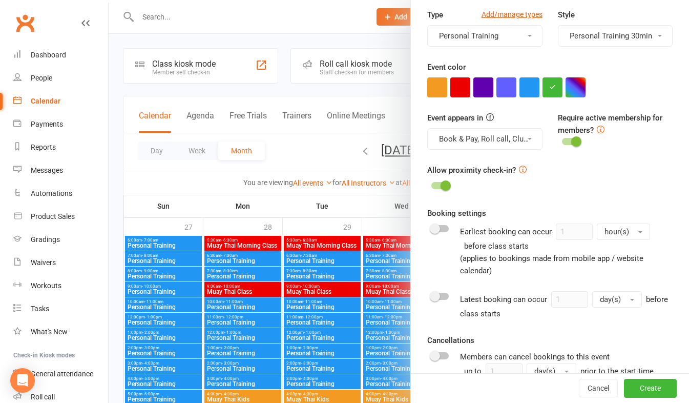
click at [481, 134] on button "Book & Pay, Roll call, Clubworx website calendar and Mobile app" at bounding box center [484, 139] width 115 height 22
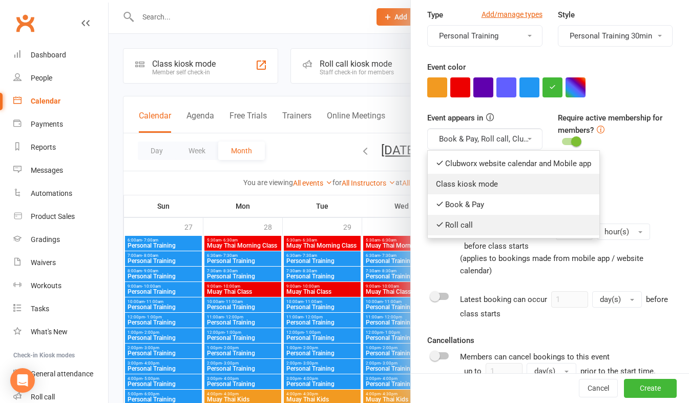
click at [436, 225] on icon at bounding box center [440, 224] width 8 height 8
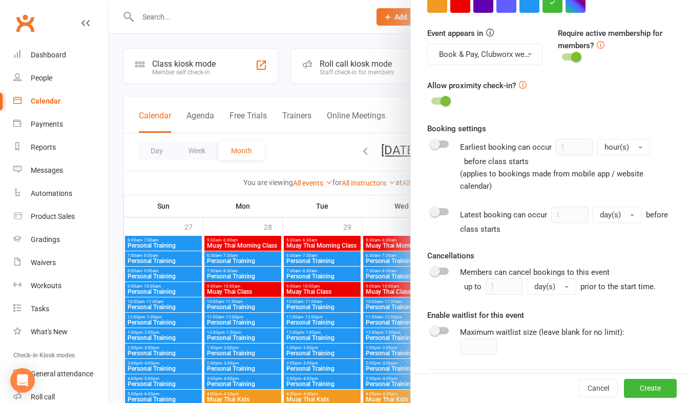
scroll to position [359, 0]
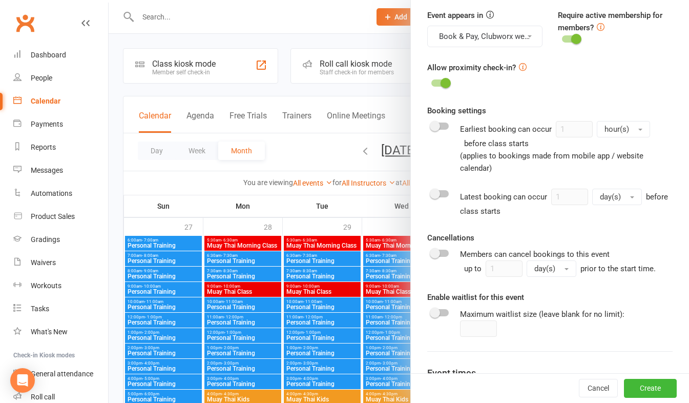
click at [438, 194] on div at bounding box center [439, 193] width 17 height 7
click at [431, 192] on input "checkbox" at bounding box center [431, 192] width 0 height 0
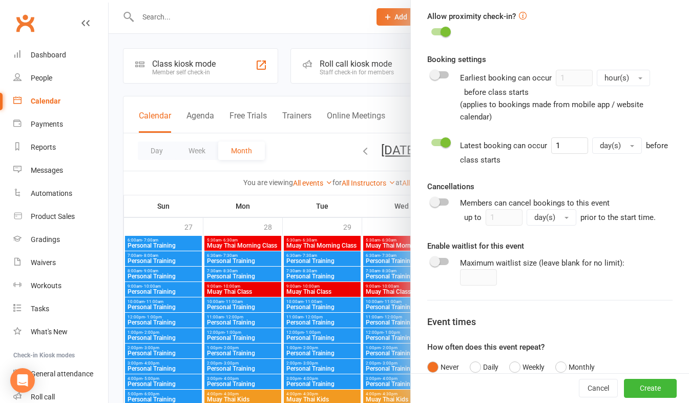
click at [442, 201] on div at bounding box center [439, 201] width 17 height 7
click at [431, 200] on input "checkbox" at bounding box center [431, 200] width 0 height 0
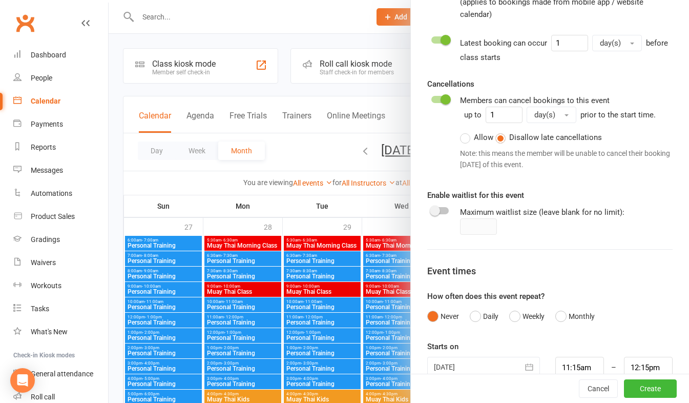
scroll to position [533, 0]
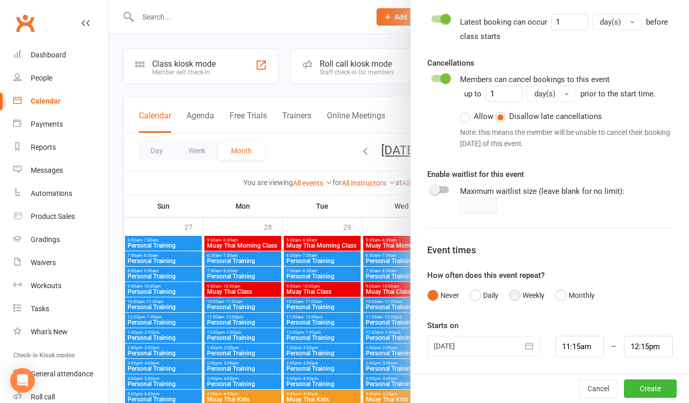
click at [510, 290] on button "Weekly" at bounding box center [526, 294] width 35 height 19
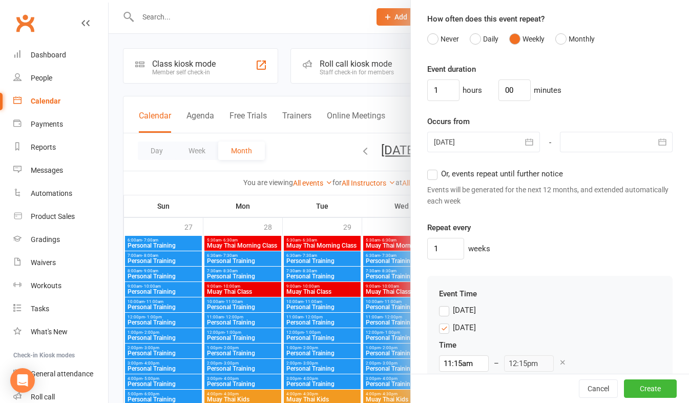
scroll to position [738, 0]
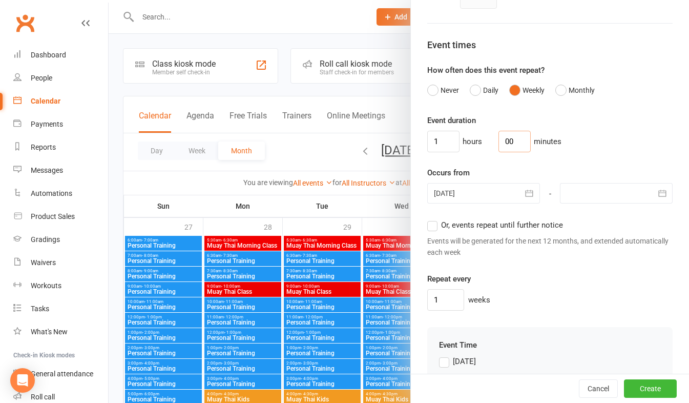
click at [517, 137] on input "00" at bounding box center [515, 142] width 32 height 22
type input "0"
type input "30"
click at [433, 136] on input "1" at bounding box center [443, 142] width 32 height 22
click at [524, 190] on icon "button" at bounding box center [529, 193] width 10 height 10
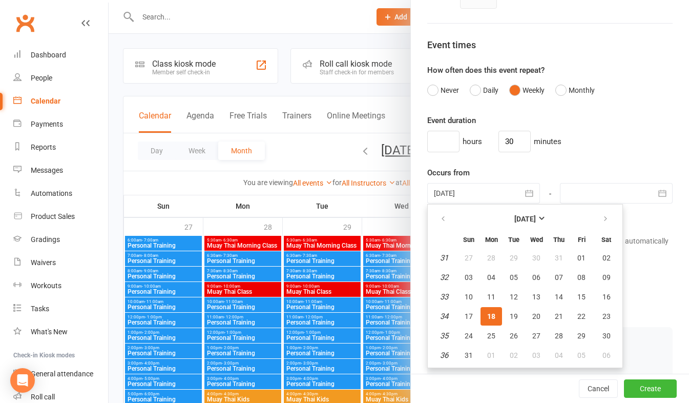
click at [489, 315] on span "18" at bounding box center [491, 316] width 8 height 8
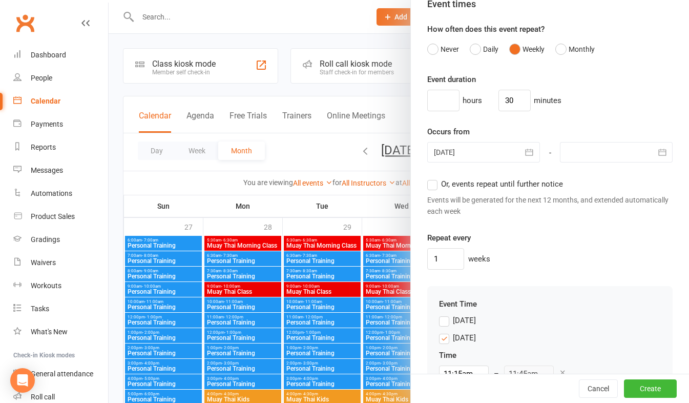
scroll to position [790, 0]
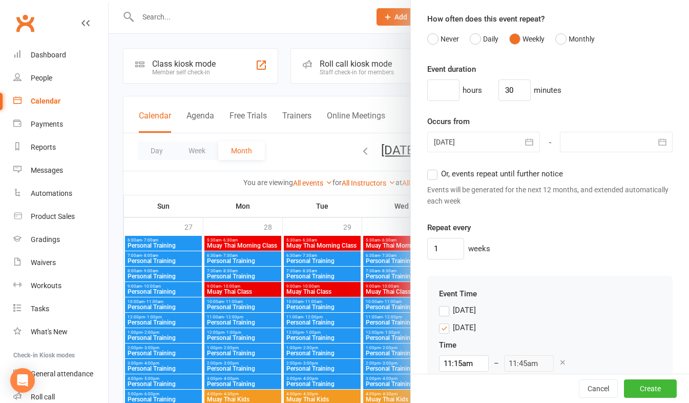
click at [427, 176] on label "Or, events repeat until further notice" at bounding box center [495, 174] width 136 height 12
click at [427, 168] on input "Or, events repeat until further notice" at bounding box center [430, 168] width 7 height 0
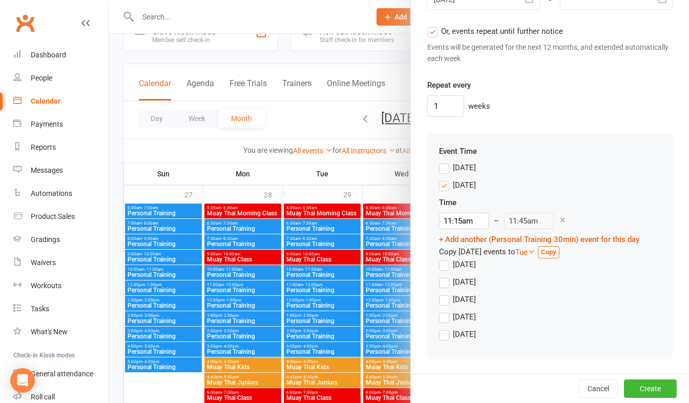
scroll to position [51, 0]
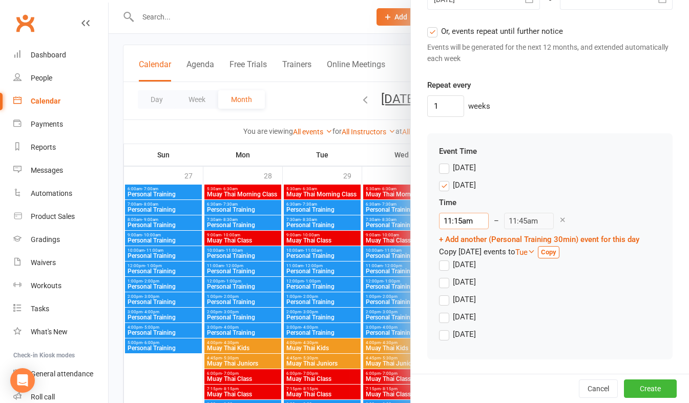
click at [439, 220] on input "11:15am" at bounding box center [464, 221] width 50 height 16
type input "6:30am"
type input "7:00am"
click at [447, 269] on li "6:30am" at bounding box center [464, 267] width 49 height 15
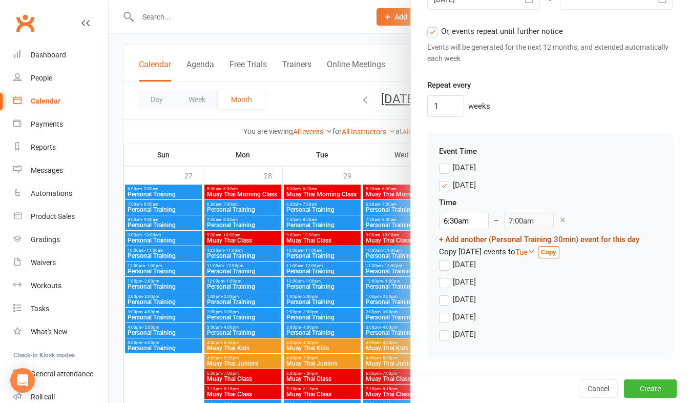
click at [523, 238] on link "+ Add another (Personal Training 30min) event for this day" at bounding box center [539, 239] width 200 height 9
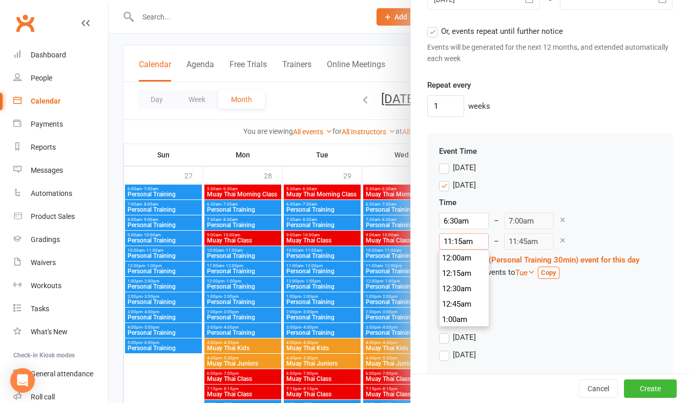
click at [459, 240] on input "11:15am" at bounding box center [464, 241] width 50 height 16
type input "7:00am"
type input "7:30am"
click at [447, 268] on li "7:00am" at bounding box center [464, 267] width 49 height 15
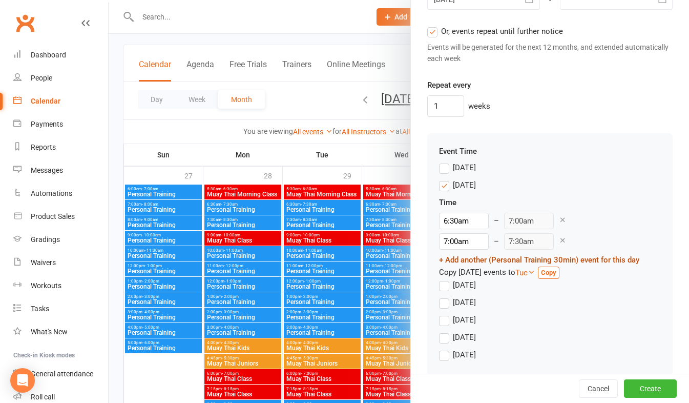
click at [503, 257] on link "+ Add another (Personal Training 30min) event for this day" at bounding box center [539, 259] width 200 height 9
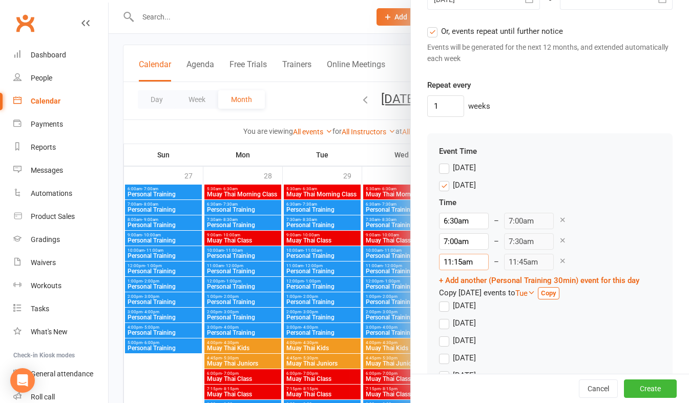
click at [454, 261] on input "11:15am" at bounding box center [464, 262] width 50 height 16
type input "7:30am"
type input "8:00am"
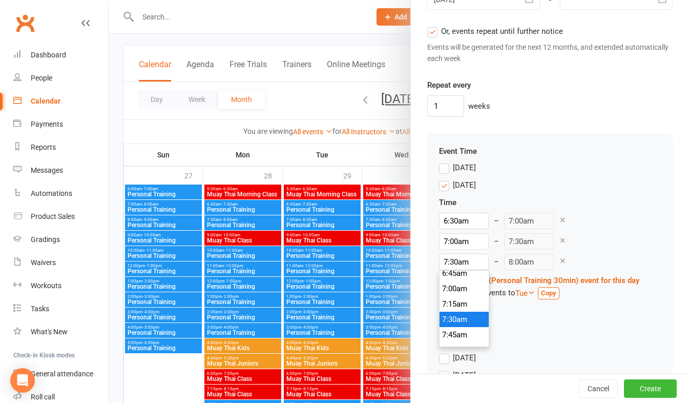
click at [447, 320] on li "7:30am" at bounding box center [464, 319] width 49 height 15
click at [513, 280] on link "+ Add another (Personal Training 30min) event for this day" at bounding box center [539, 280] width 200 height 9
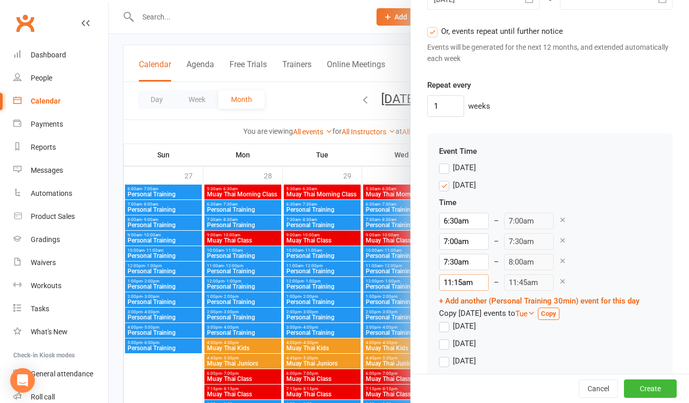
click at [454, 285] on input "11:15am" at bounding box center [464, 282] width 50 height 16
type input "8:00am"
type input "8:30am"
click at [448, 319] on li "8:00am" at bounding box center [464, 319] width 49 height 15
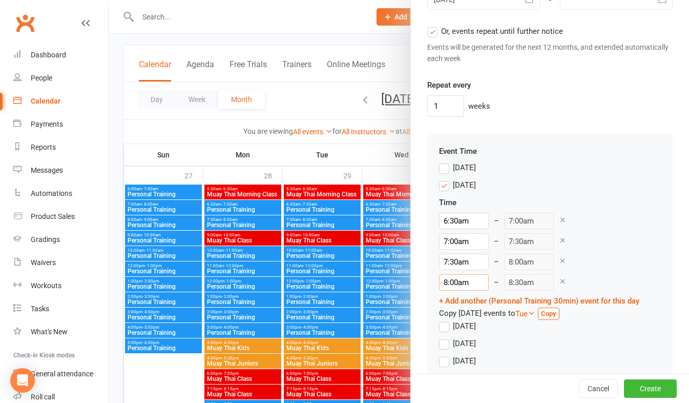
scroll to position [983, 0]
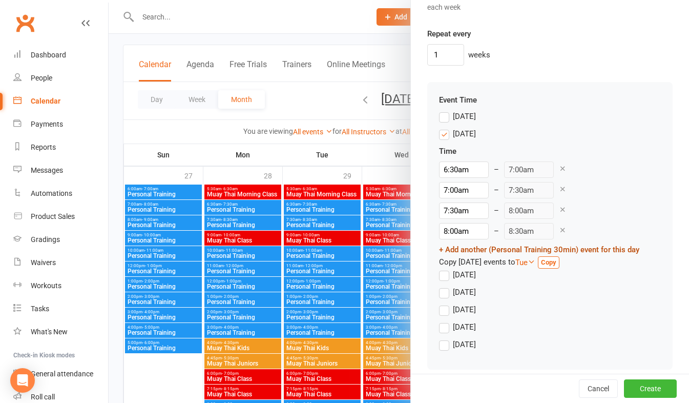
click at [466, 248] on link "+ Add another (Personal Training 30min) event for this day" at bounding box center [539, 249] width 200 height 9
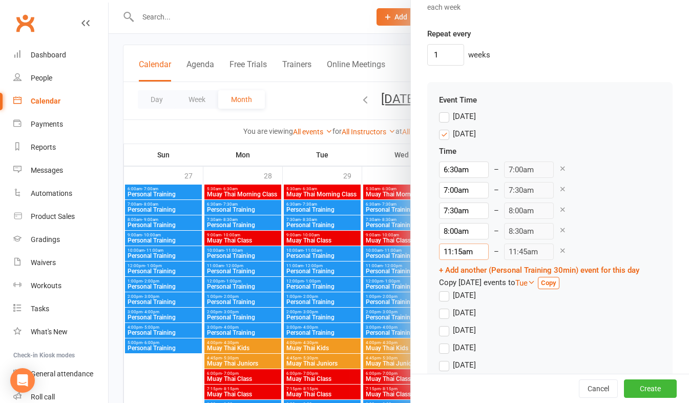
click at [454, 253] on input "11:15am" at bounding box center [464, 251] width 50 height 16
type input "8:30am"
type input "9:00am"
click at [448, 269] on li "8:30am" at bounding box center [464, 267] width 49 height 15
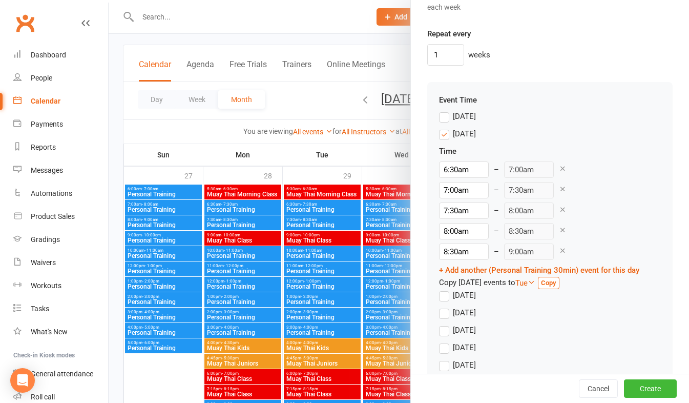
click at [466, 263] on div "Time 6:30am 12:00am 12:15am 12:30am 12:45am 1:00am 1:15am 1:30am 1:45am 2:00am …" at bounding box center [539, 217] width 200 height 144
click at [466, 271] on link "+ Add another (Personal Training 30min) event for this day" at bounding box center [539, 269] width 200 height 9
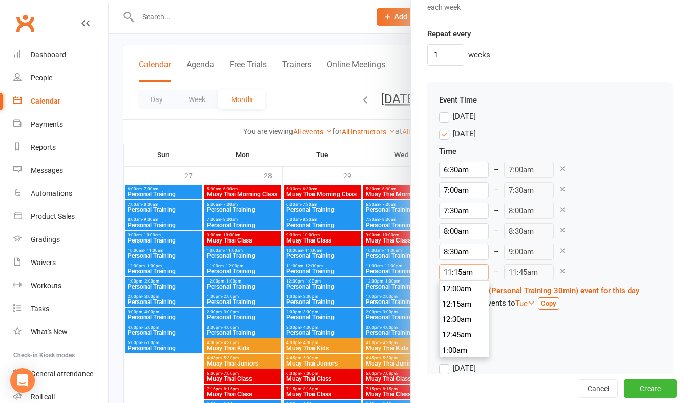
click at [454, 275] on input "11:15am" at bounding box center [464, 272] width 50 height 16
type input "9:00am"
type input "9:30am"
click at [451, 318] on li "9:00am" at bounding box center [464, 319] width 49 height 15
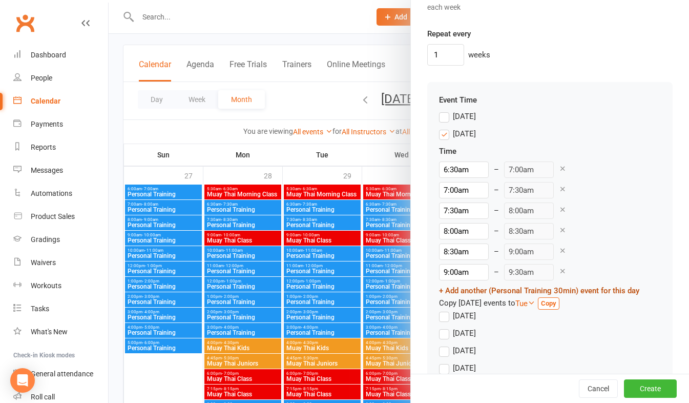
click at [463, 293] on link "+ Add another (Personal Training 30min) event for this day" at bounding box center [539, 290] width 200 height 9
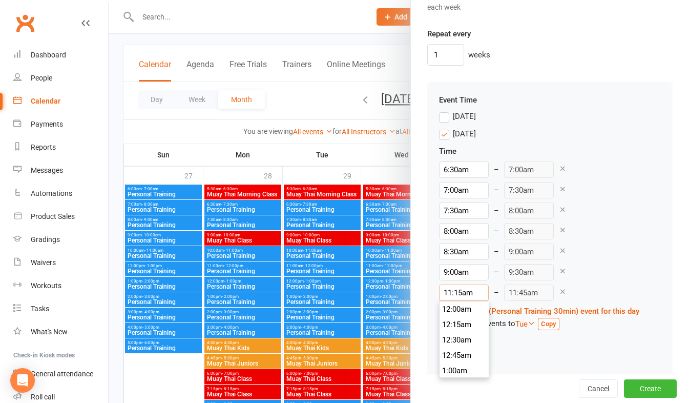
click at [454, 293] on input "11:15am" at bounding box center [464, 292] width 50 height 16
type input "9:30am"
type input "10:00am"
click at [454, 317] on li "9:30am" at bounding box center [464, 319] width 49 height 15
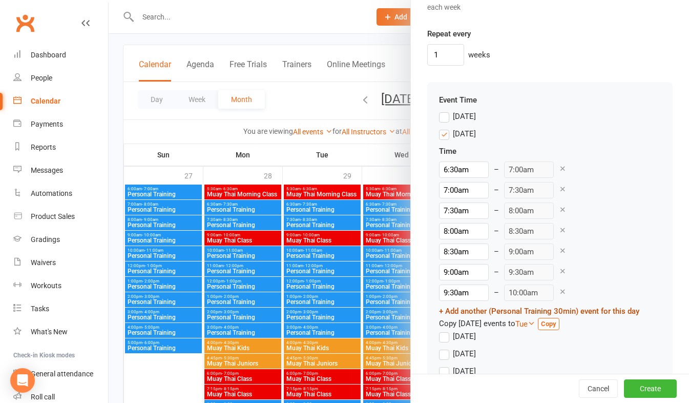
click at [459, 313] on link "+ Add another (Personal Training 30min) event for this day" at bounding box center [539, 310] width 200 height 9
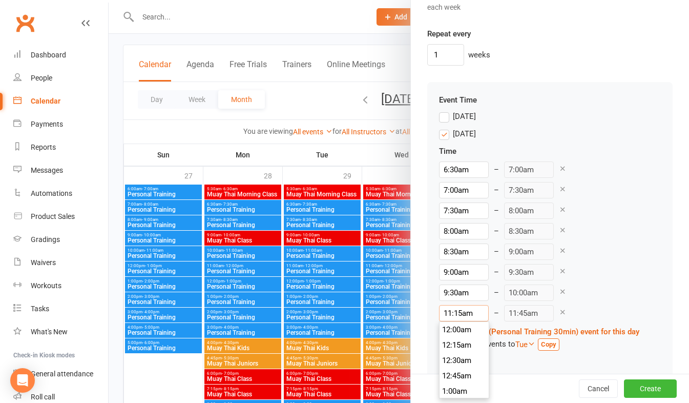
click at [454, 311] on input "11:15am" at bounding box center [464, 313] width 50 height 16
type input "10:00am"
type input "10:30am"
click at [449, 369] on li "10:00am" at bounding box center [464, 370] width 49 height 15
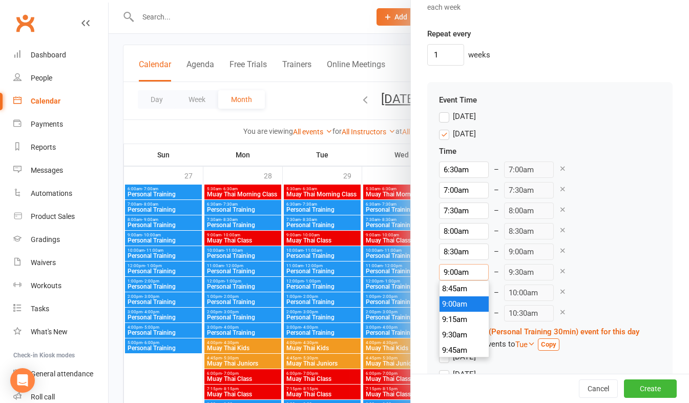
click at [447, 271] on input "9:00am" at bounding box center [464, 272] width 50 height 16
type input "10:00am"
type input "10:30am"
click at [445, 312] on li "10:00am" at bounding box center [464, 313] width 49 height 15
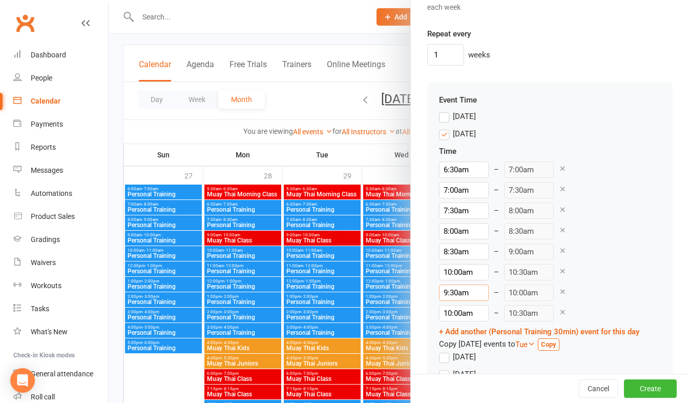
click at [447, 290] on input "9:30am" at bounding box center [464, 292] width 50 height 16
type input "10:30am"
type input "11:00am"
click at [446, 333] on li "10:30am" at bounding box center [464, 334] width 49 height 15
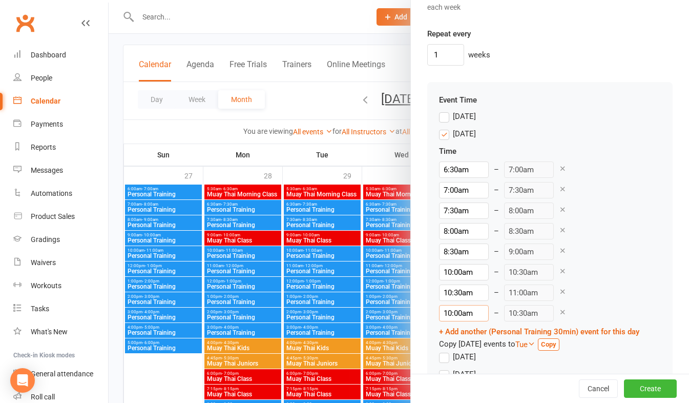
click at [451, 314] on input "10:00am" at bounding box center [464, 313] width 50 height 16
type input "11:00am"
type input "11:30am"
click at [445, 357] on li "11:00am" at bounding box center [464, 354] width 49 height 15
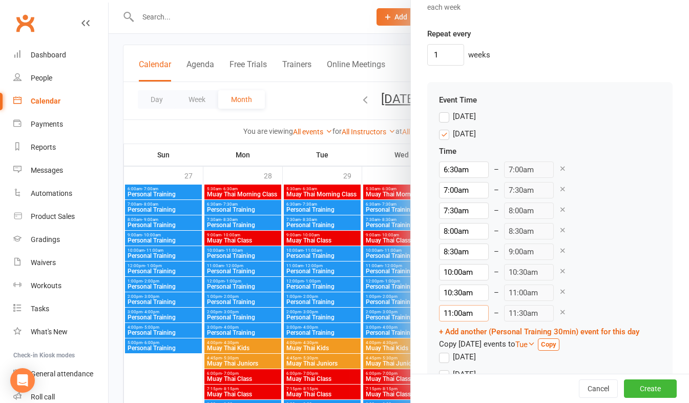
scroll to position [1034, 0]
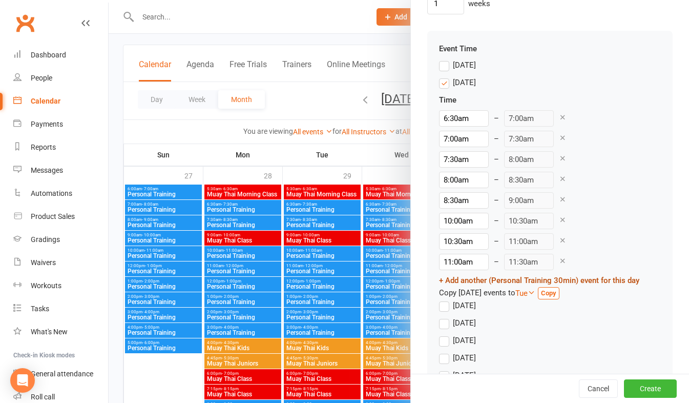
click at [468, 278] on link "+ Add another (Personal Training 30min) event for this day" at bounding box center [539, 280] width 200 height 9
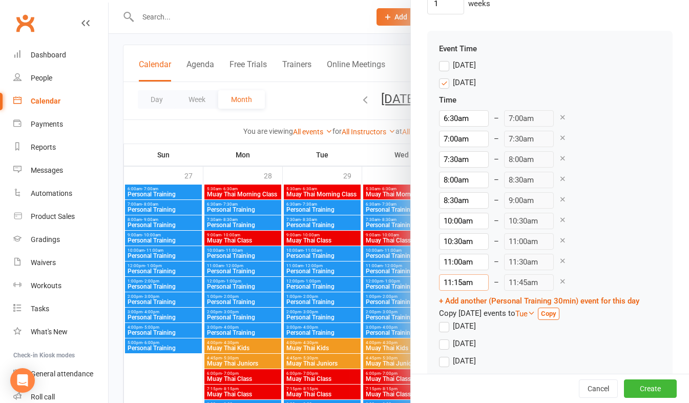
click at [451, 276] on input "11:15am" at bounding box center [464, 282] width 50 height 16
type input "11:30am"
type input "12:00pm"
click at [451, 330] on li "11:30am" at bounding box center [464, 329] width 49 height 15
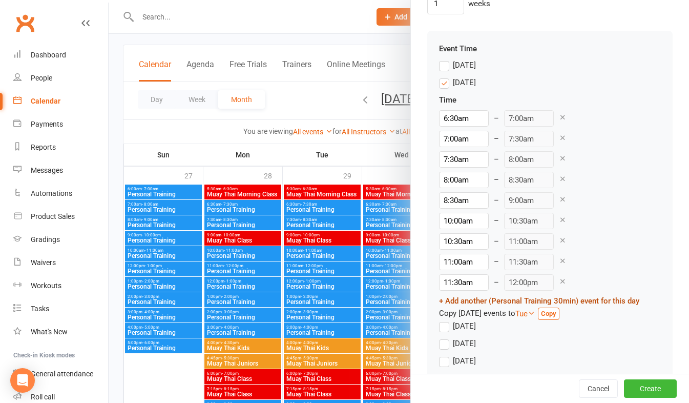
click at [456, 300] on link "+ Add another (Personal Training 30min) event for this day" at bounding box center [539, 300] width 200 height 9
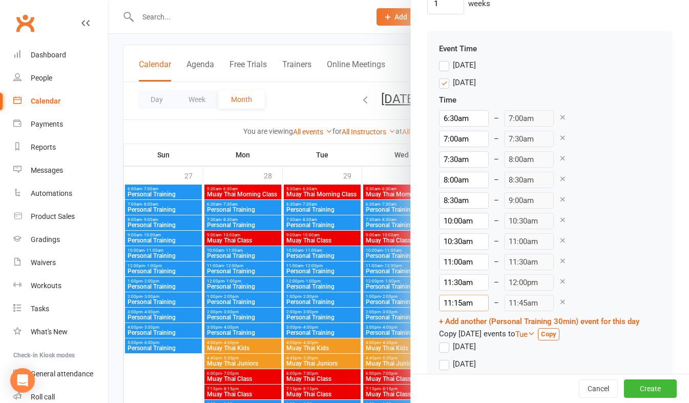
click at [451, 305] on input "11:15am" at bounding box center [464, 303] width 50 height 16
type input "12:00pm"
type input "12:30pm"
click at [449, 328] on li "12:00pm" at bounding box center [464, 329] width 49 height 15
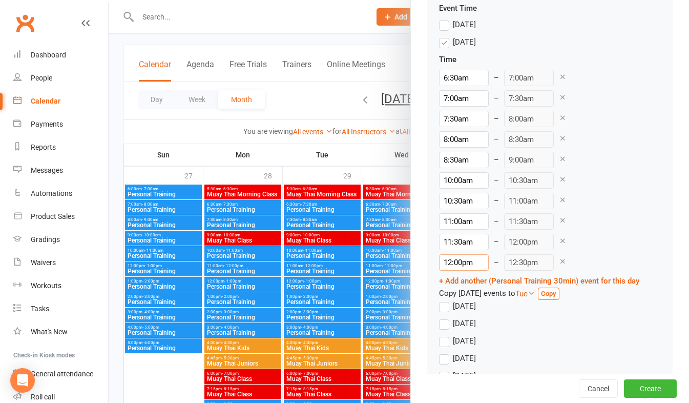
scroll to position [1086, 0]
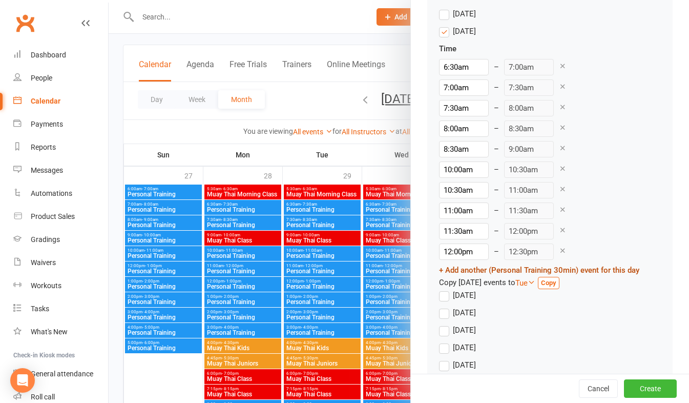
click at [458, 269] on link "+ Add another (Personal Training 30min) event for this day" at bounding box center [539, 269] width 200 height 9
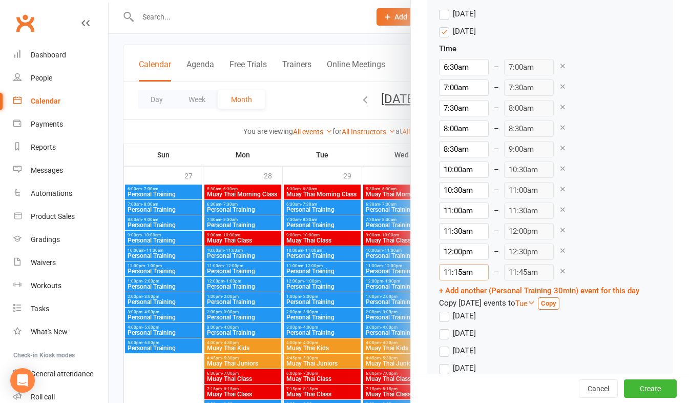
click at [449, 267] on input "11:15am" at bounding box center [464, 272] width 50 height 16
type input "12:30pm"
type input "1:00pm"
click at [447, 327] on li "12:30pm" at bounding box center [464, 329] width 49 height 15
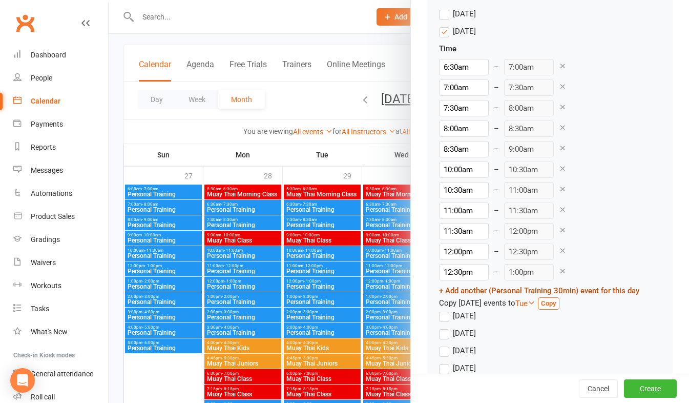
click at [456, 289] on link "+ Add another (Personal Training 30min) event for this day" at bounding box center [539, 290] width 200 height 9
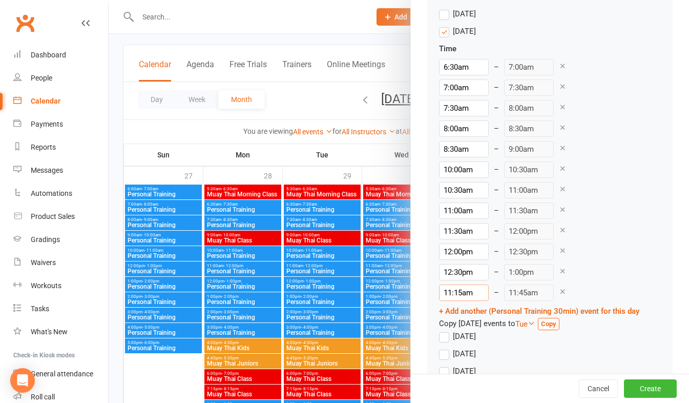
click at [453, 292] on input "11:15am" at bounding box center [464, 292] width 50 height 16
type input "1:00pm"
type input "1:30pm"
click at [449, 327] on li "1:00pm" at bounding box center [464, 329] width 49 height 15
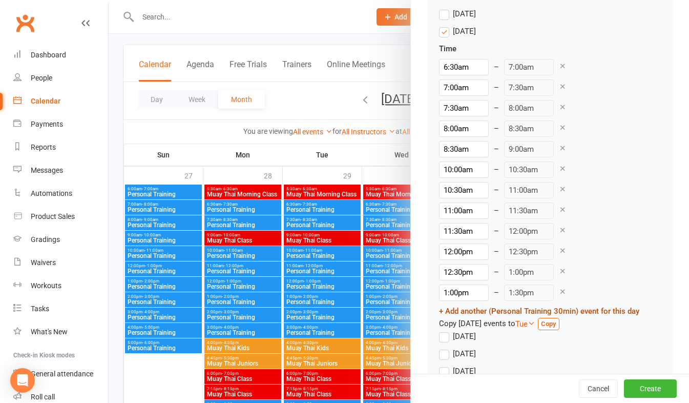
click at [458, 312] on link "+ Add another (Personal Training 30min) event for this day" at bounding box center [539, 310] width 200 height 9
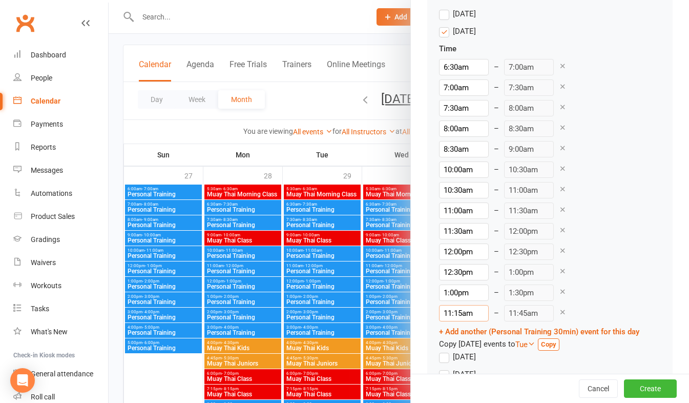
click at [456, 312] on input "11:15am" at bounding box center [464, 313] width 50 height 16
type input "1:30pm"
type input "2:00pm"
click at [448, 329] on li "1:30pm" at bounding box center [464, 329] width 49 height 15
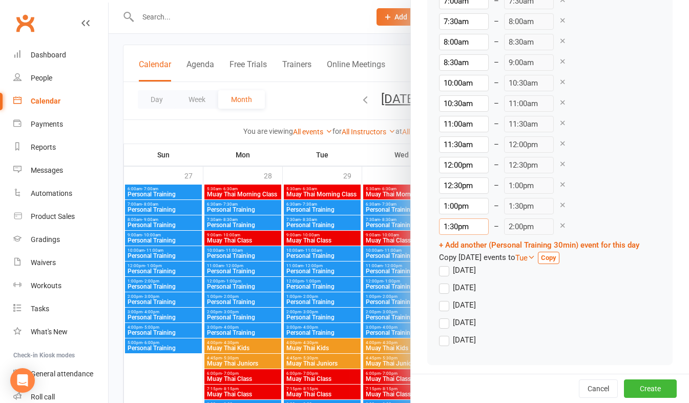
scroll to position [1178, 0]
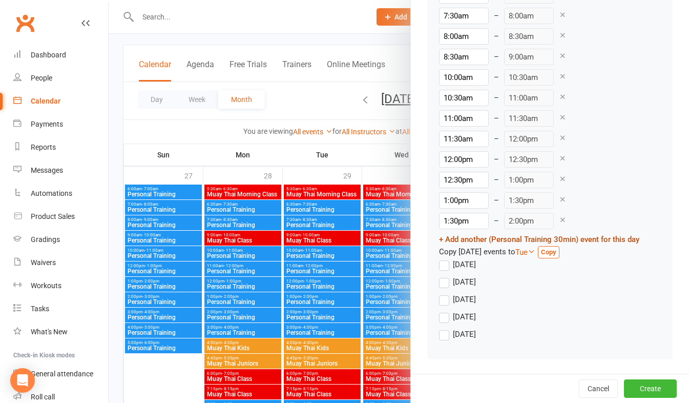
click at [461, 239] on link "+ Add another (Personal Training 30min) event for this day" at bounding box center [539, 239] width 200 height 9
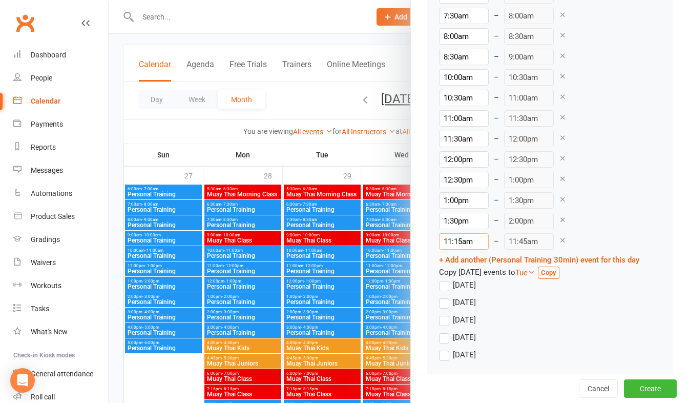
click at [453, 237] on input "11:15am" at bounding box center [464, 241] width 50 height 16
click at [449, 286] on li "2:00pm" at bounding box center [464, 288] width 49 height 15
click at [453, 257] on link "+ Add another (Personal Training 30min) event for this day" at bounding box center [539, 259] width 200 height 9
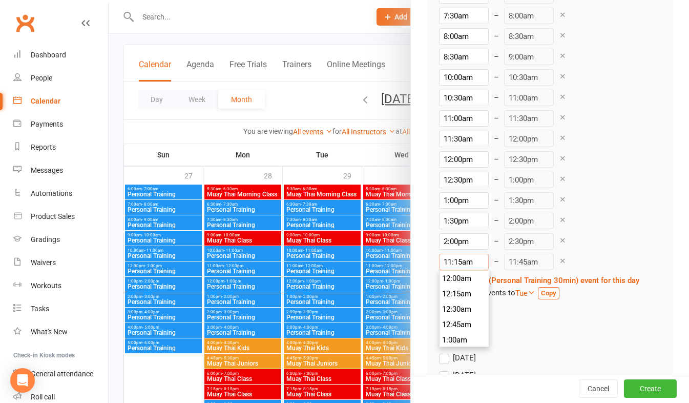
click at [448, 258] on input "11:15am" at bounding box center [464, 262] width 50 height 16
click at [442, 291] on li "2:30pm" at bounding box center [464, 288] width 49 height 15
click at [449, 279] on link "+ Add another (Personal Training 30min) event for this day" at bounding box center [539, 280] width 200 height 9
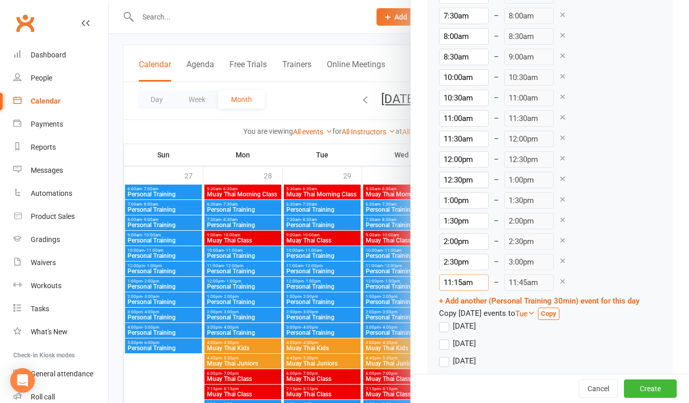
click at [450, 283] on input "11:15am" at bounding box center [464, 282] width 50 height 16
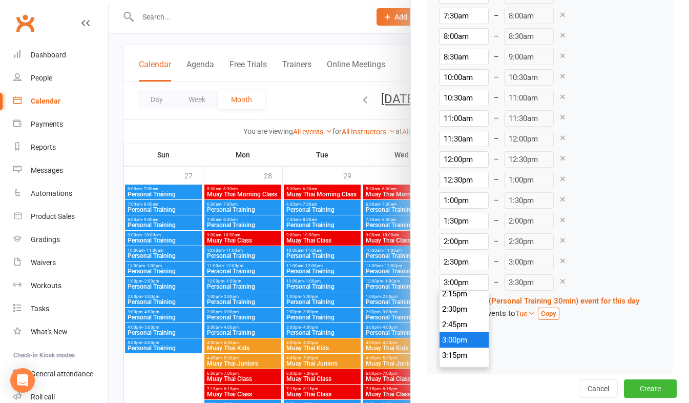
click at [456, 335] on li "3:00pm" at bounding box center [464, 339] width 49 height 15
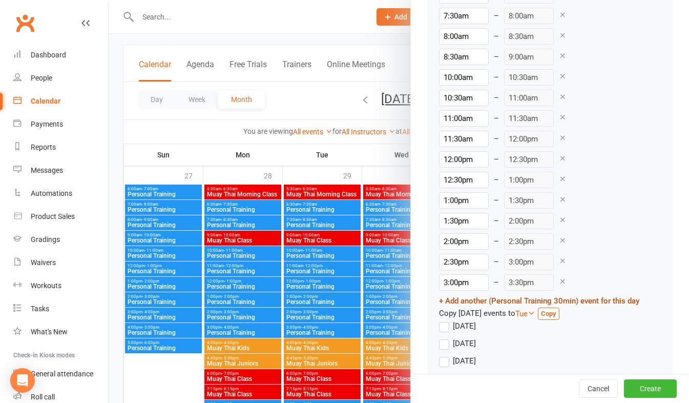
click at [458, 298] on link "+ Add another (Personal Training 30min) event for this day" at bounding box center [539, 300] width 200 height 9
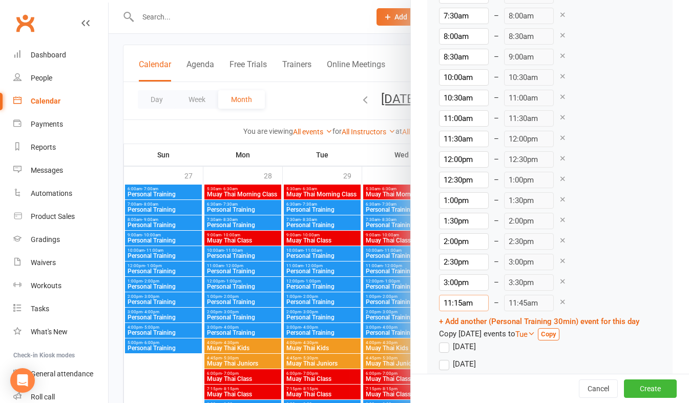
click at [454, 302] on input "11:15am" at bounding box center [464, 303] width 50 height 16
click at [450, 340] on li "3:30pm" at bounding box center [464, 339] width 49 height 15
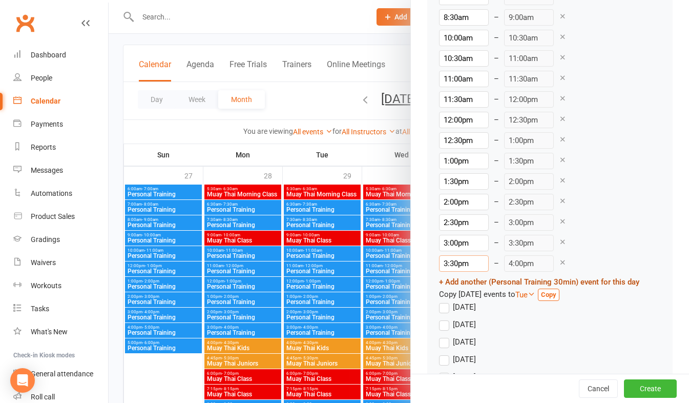
scroll to position [1229, 0]
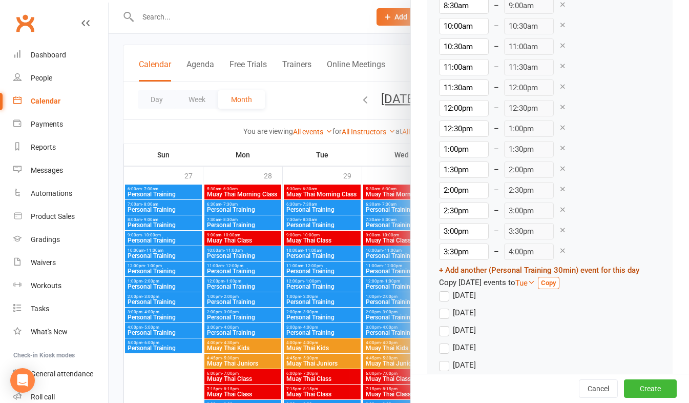
click at [466, 266] on link "+ Add another (Personal Training 30min) event for this day" at bounding box center [539, 269] width 200 height 9
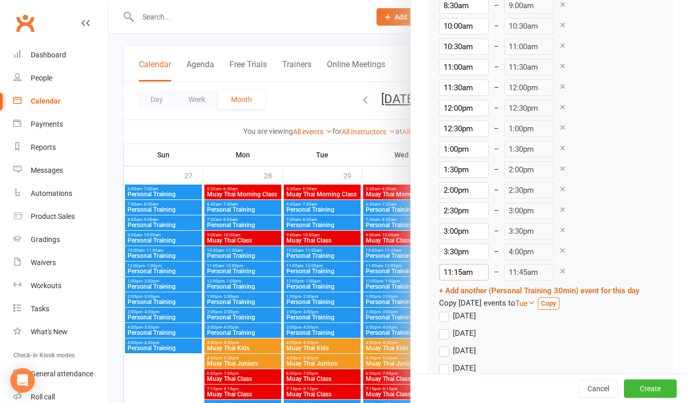
click at [452, 269] on input "11:15am" at bounding box center [464, 272] width 50 height 16
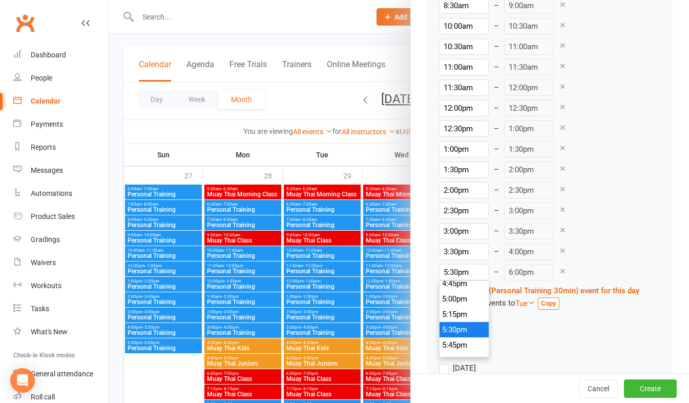
click at [452, 325] on li "5:30pm" at bounding box center [464, 329] width 49 height 15
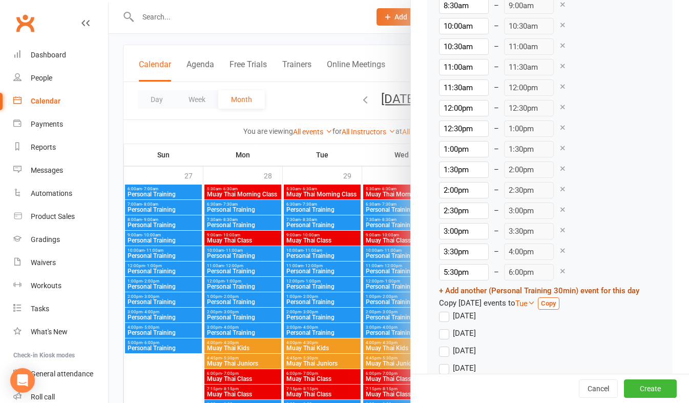
click at [458, 287] on link "+ Add another (Personal Training 30min) event for this day" at bounding box center [539, 290] width 200 height 9
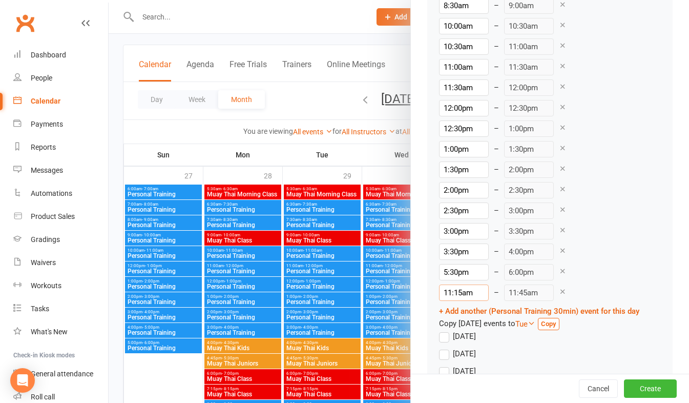
click at [455, 292] on input "11:15am" at bounding box center [464, 292] width 50 height 16
click at [451, 314] on li "8:15pm" at bounding box center [464, 313] width 49 height 15
click at [535, 320] on icon at bounding box center [532, 323] width 8 height 8
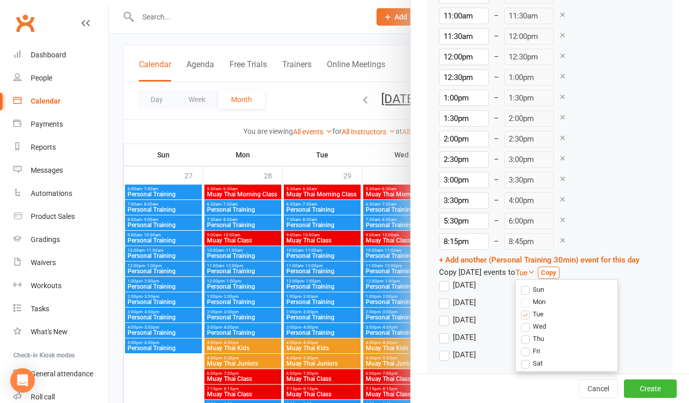
click at [534, 325] on label "Wed" at bounding box center [533, 326] width 25 height 11
click at [528, 321] on input "Wed" at bounding box center [524, 321] width 7 height 0
click at [532, 339] on label "Thu" at bounding box center [532, 338] width 23 height 11
click at [528, 333] on input "Thu" at bounding box center [524, 333] width 7 height 0
click at [532, 349] on label "Fri" at bounding box center [530, 350] width 19 height 11
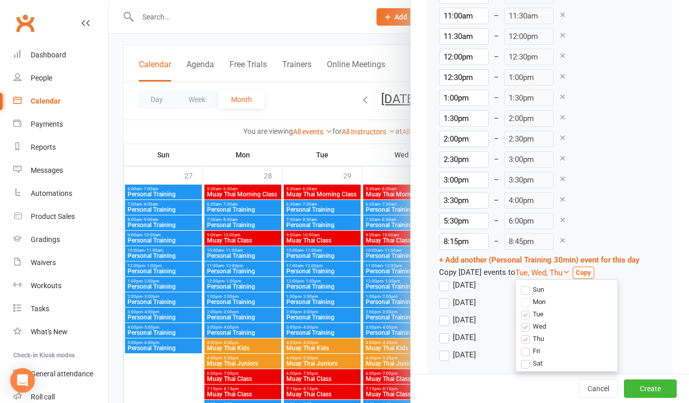
click at [528, 345] on input "Fri" at bounding box center [524, 345] width 7 height 0
click at [599, 271] on strong "Copy" at bounding box center [595, 272] width 15 height 8
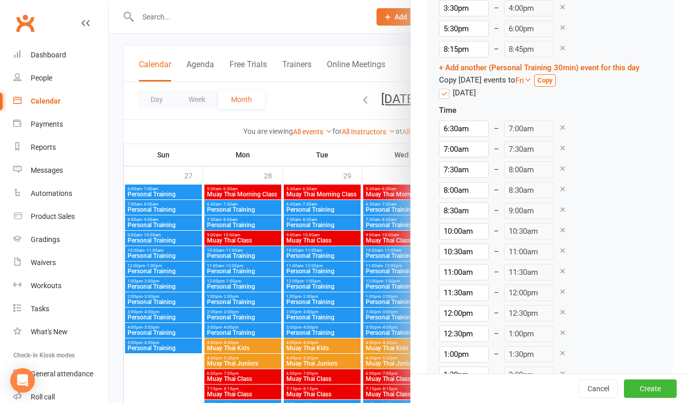
scroll to position [3024, 0]
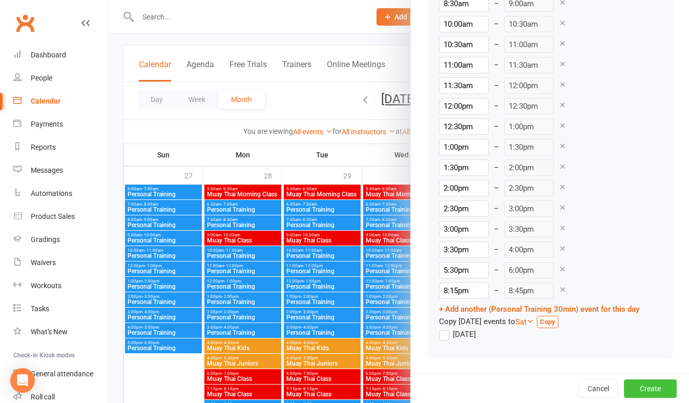
click at [631, 388] on button "Create" at bounding box center [650, 388] width 53 height 18
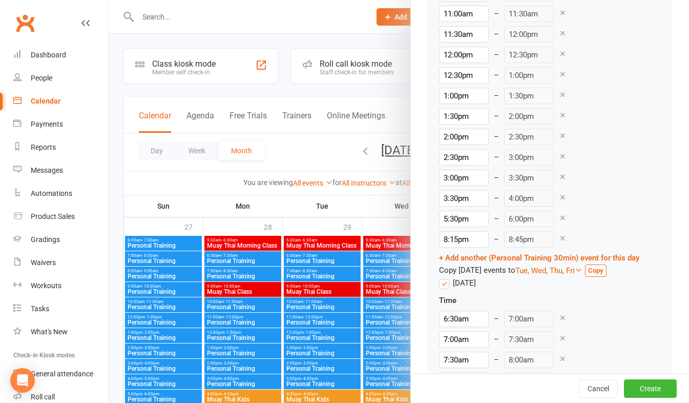
scroll to position [1334, 0]
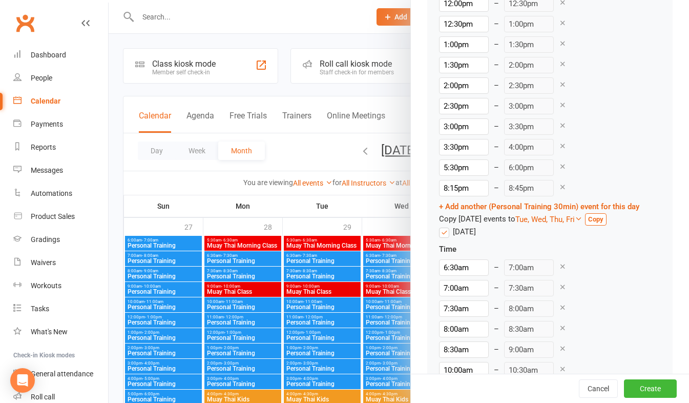
click at [440, 230] on label "[DATE]" at bounding box center [457, 231] width 37 height 12
click at [440, 225] on input "[DATE]" at bounding box center [442, 225] width 7 height 0
click at [440, 247] on label "[DATE]" at bounding box center [457, 249] width 37 height 12
click at [440, 243] on input "[DATE]" at bounding box center [442, 243] width 7 height 0
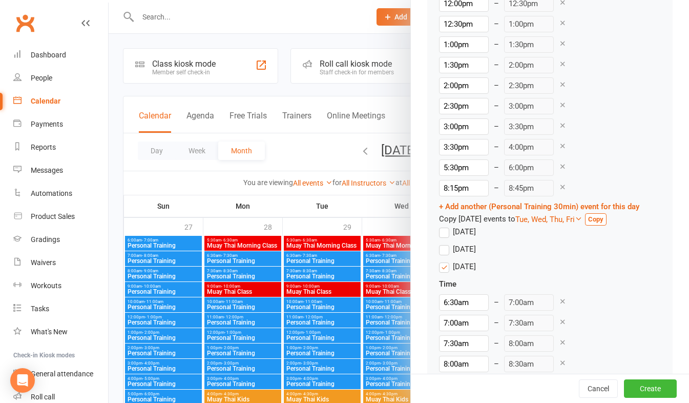
click at [442, 267] on label "[DATE]" at bounding box center [457, 266] width 37 height 12
click at [442, 260] on input "[DATE]" at bounding box center [442, 260] width 7 height 0
click at [442, 285] on label "[DATE]" at bounding box center [457, 284] width 37 height 12
click at [442, 278] on input "[DATE]" at bounding box center [442, 278] width 7 height 0
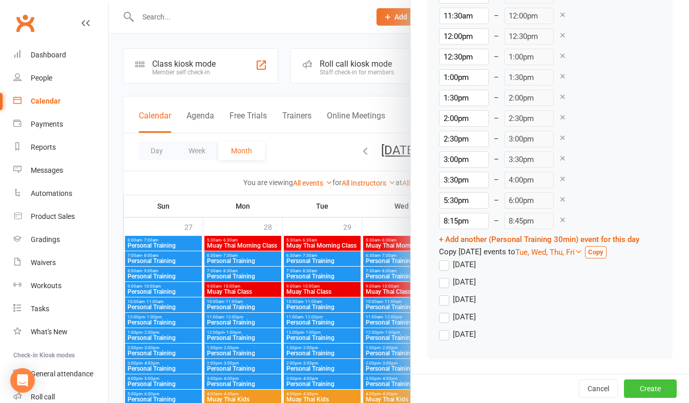
click at [629, 389] on button "Create" at bounding box center [650, 388] width 53 height 18
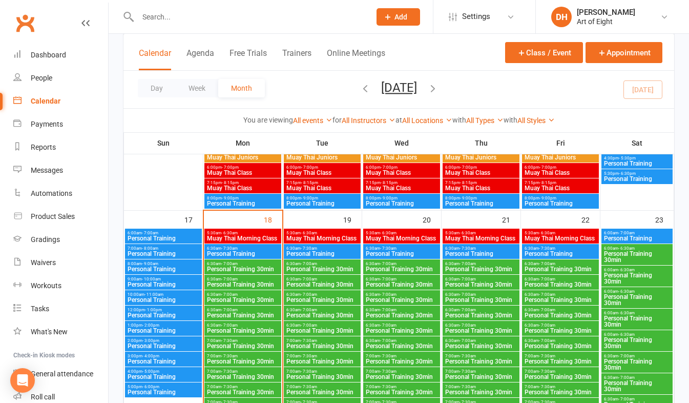
scroll to position [769, 0]
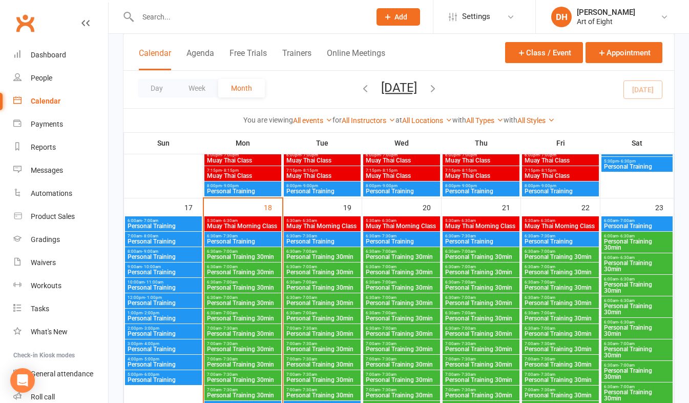
click at [240, 251] on span "6:30am - 7:00am" at bounding box center [242, 251] width 73 height 5
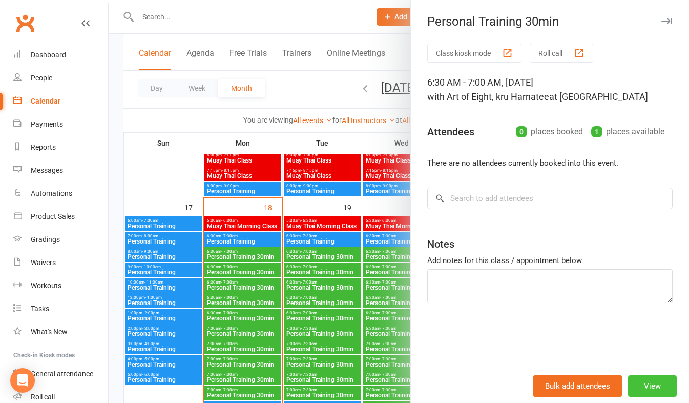
click at [645, 381] on button "View" at bounding box center [652, 386] width 49 height 22
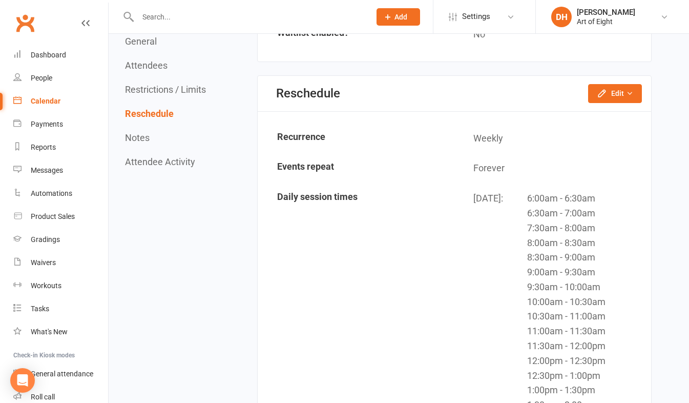
scroll to position [922, 0]
click at [608, 91] on button "Edit" at bounding box center [615, 94] width 54 height 18
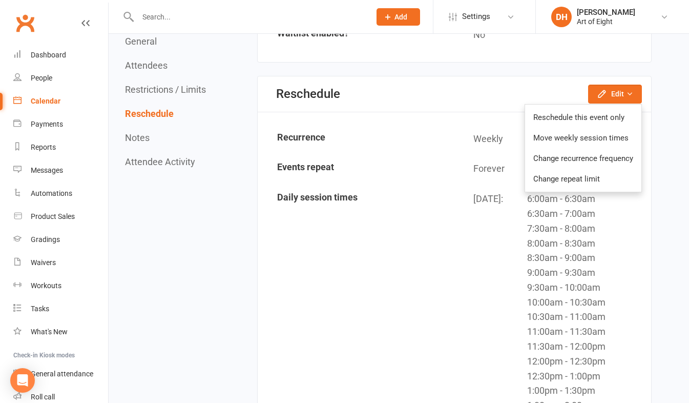
click at [437, 174] on td "Events repeat" at bounding box center [356, 168] width 195 height 29
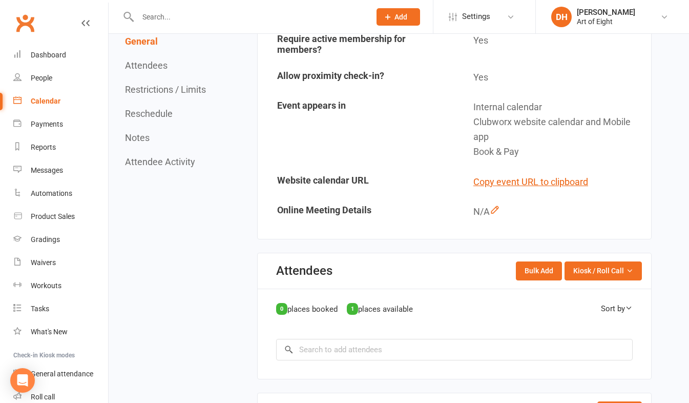
scroll to position [0, 0]
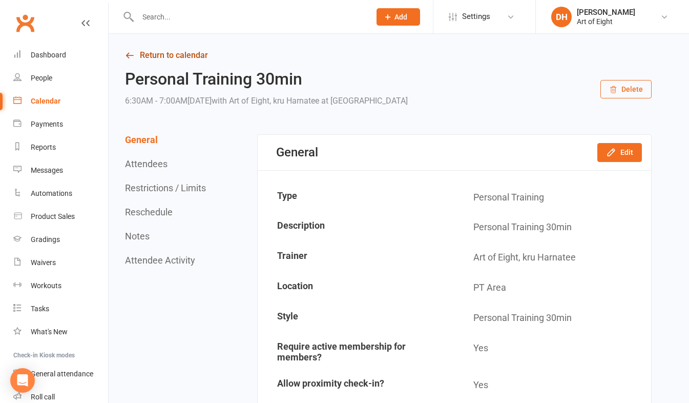
click at [154, 55] on link "Return to calendar" at bounding box center [388, 55] width 527 height 14
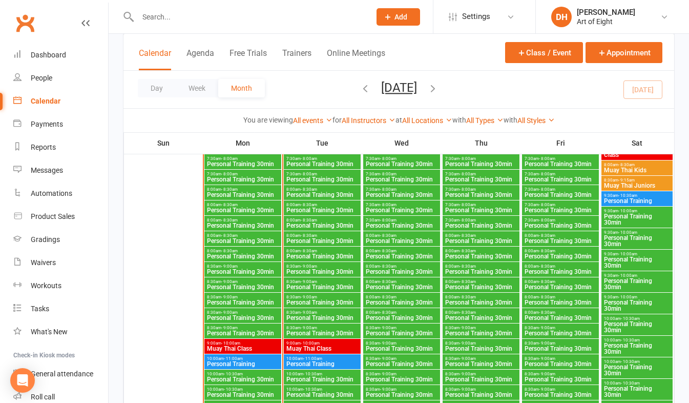
scroll to position [1076, 0]
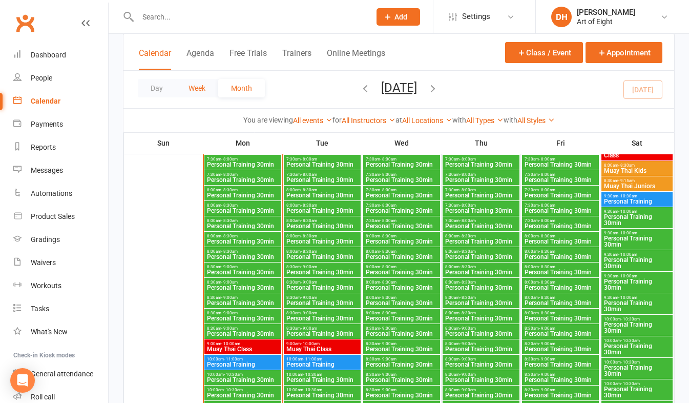
click at [193, 87] on button "Week" at bounding box center [197, 88] width 43 height 18
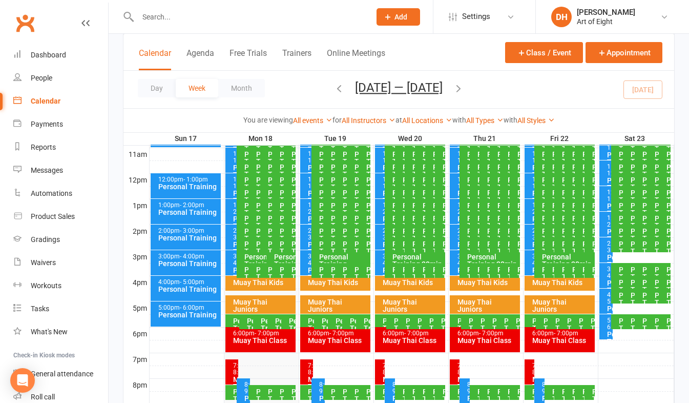
scroll to position [0, 0]
click at [155, 87] on button "Day" at bounding box center [157, 88] width 38 height 18
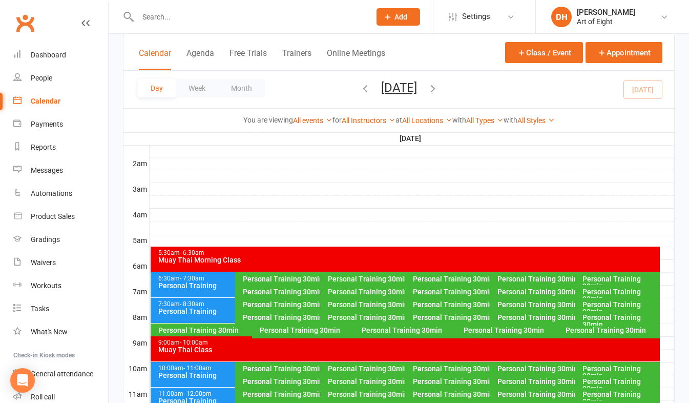
scroll to position [154, 0]
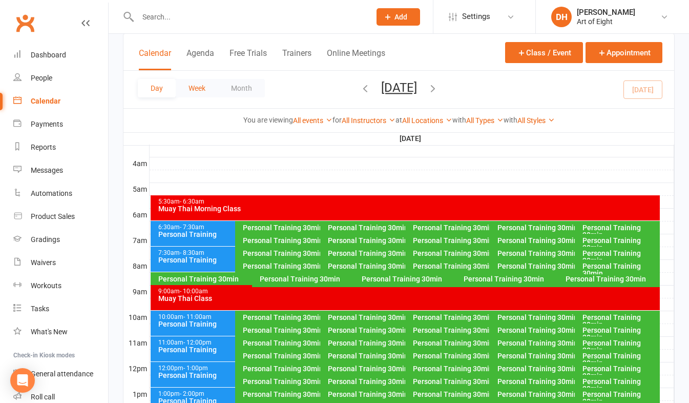
click at [197, 89] on button "Week" at bounding box center [197, 88] width 43 height 18
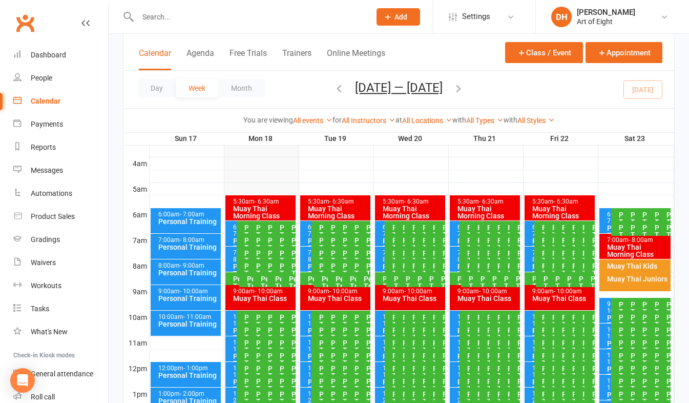
scroll to position [102, 0]
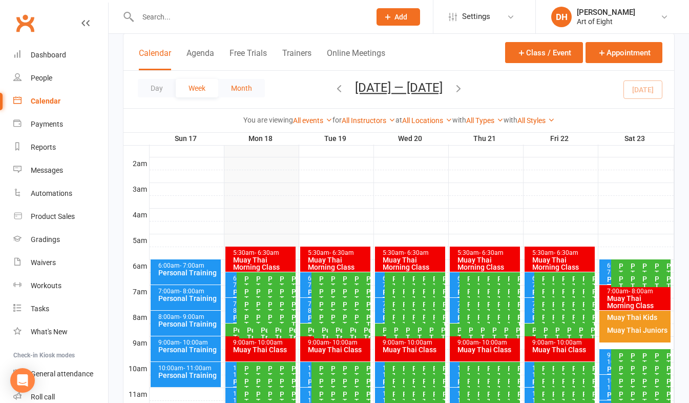
click at [235, 89] on button "Month" at bounding box center [241, 88] width 47 height 18
